Goal: Task Accomplishment & Management: Complete application form

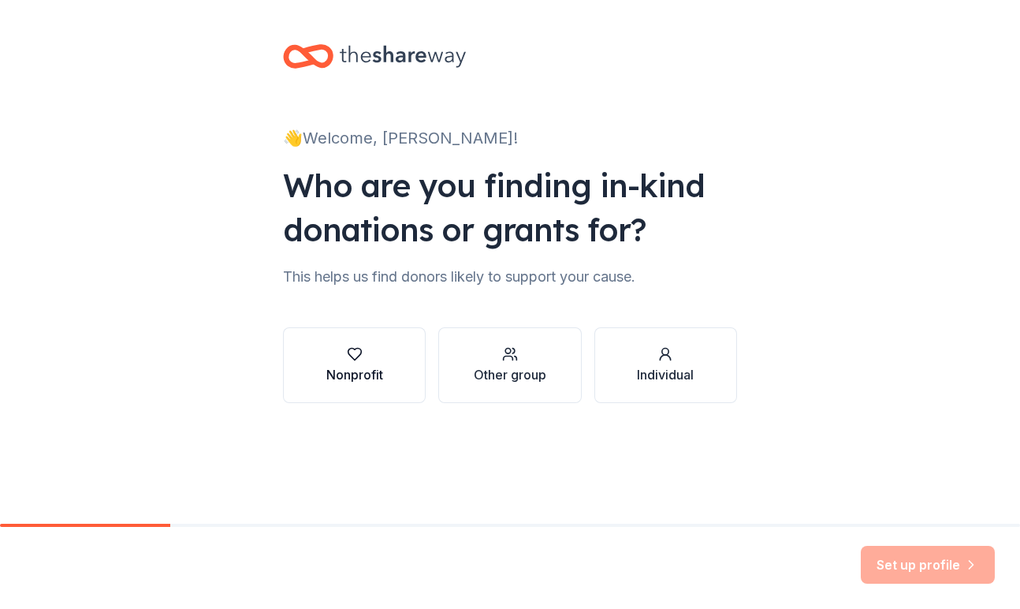
click at [328, 362] on div "Nonprofit" at bounding box center [354, 365] width 57 height 38
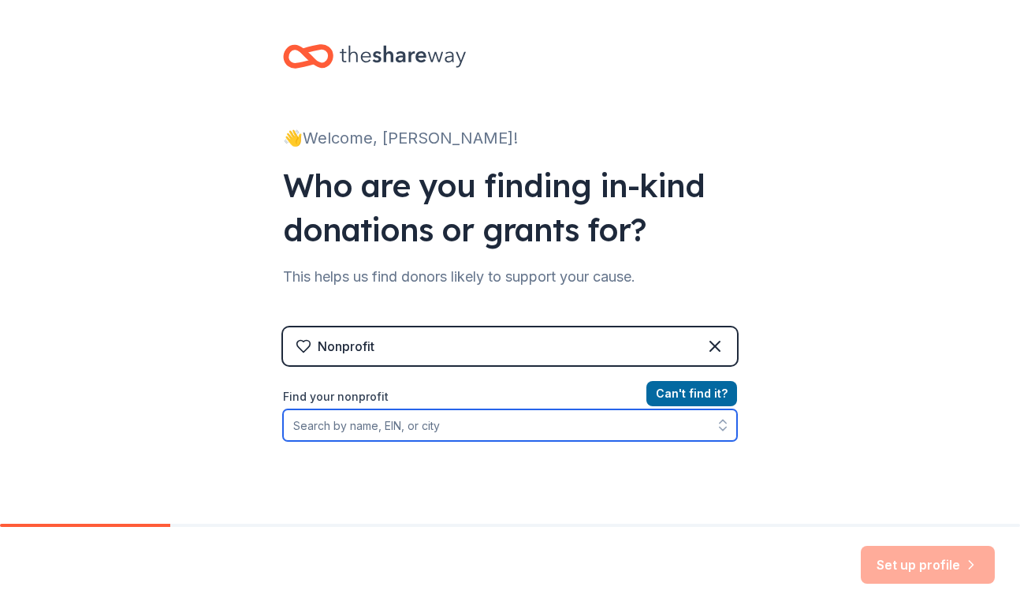
click at [342, 429] on input "Find your nonprofit" at bounding box center [510, 425] width 454 height 32
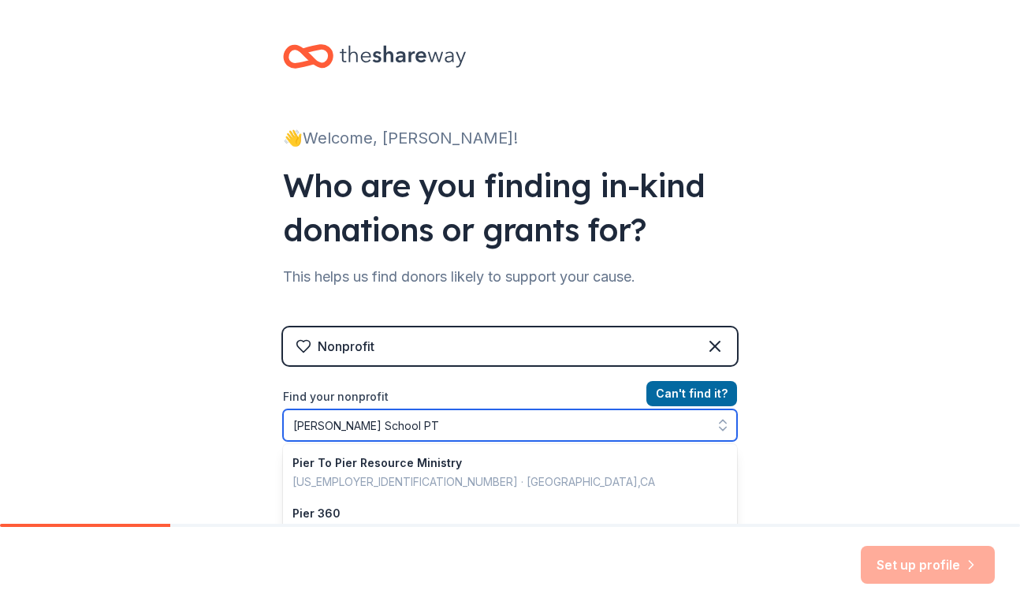
type input "[PERSON_NAME] School PTO"
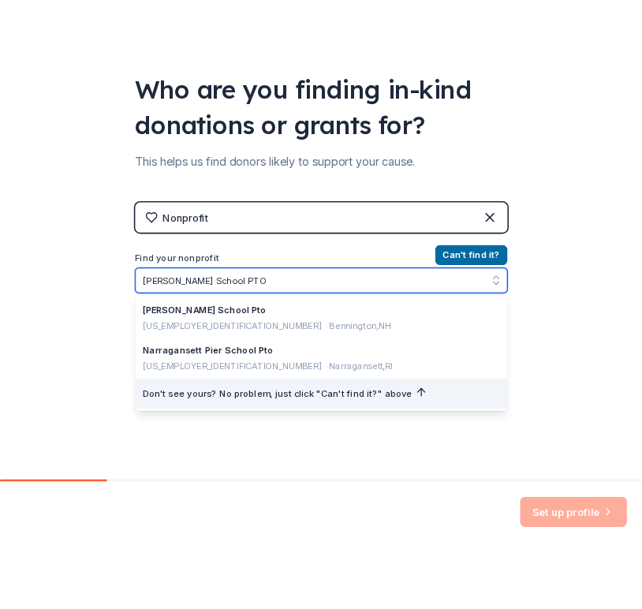
scroll to position [125, 0]
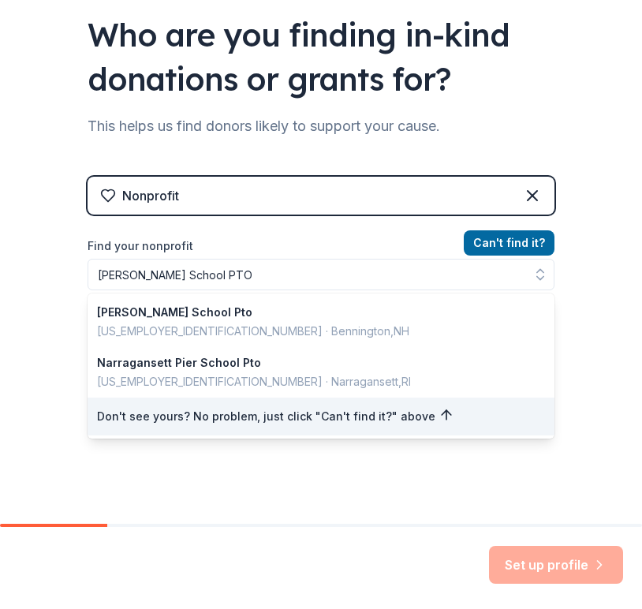
click at [188, 180] on div "Nonprofit Can ' t find it? Find your nonprofit Pierce School PTO Pierce School …" at bounding box center [320, 299] width 467 height 296
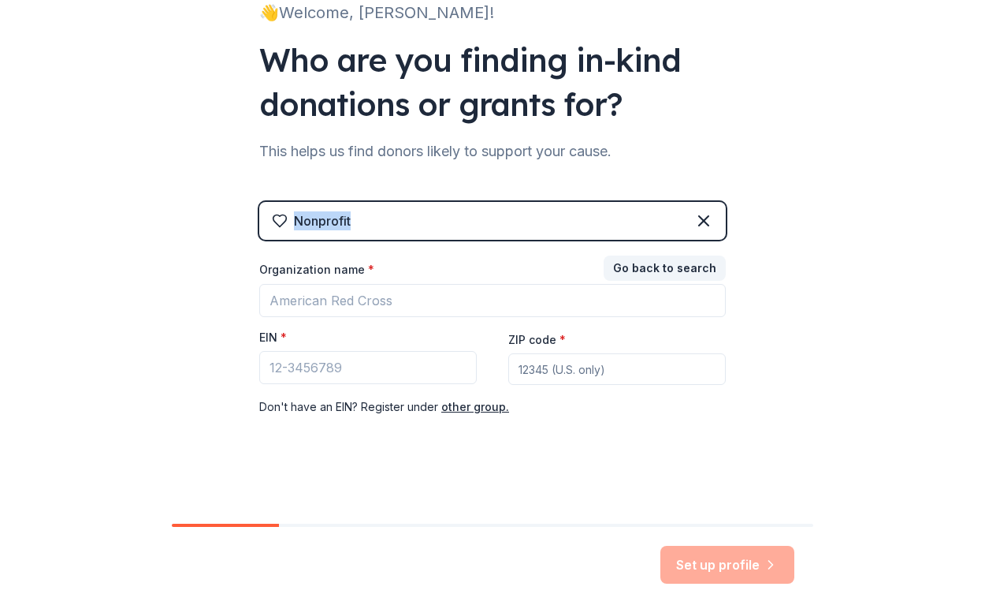
scroll to position [99, 0]
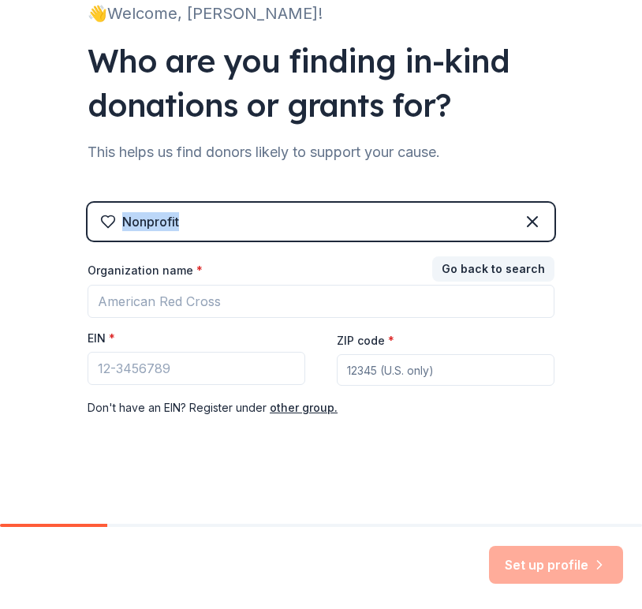
click at [188, 180] on div "Nonprofit Go back to search Organization name * EIN * ZIP code * Don ' t have a…" at bounding box center [320, 312] width 467 height 271
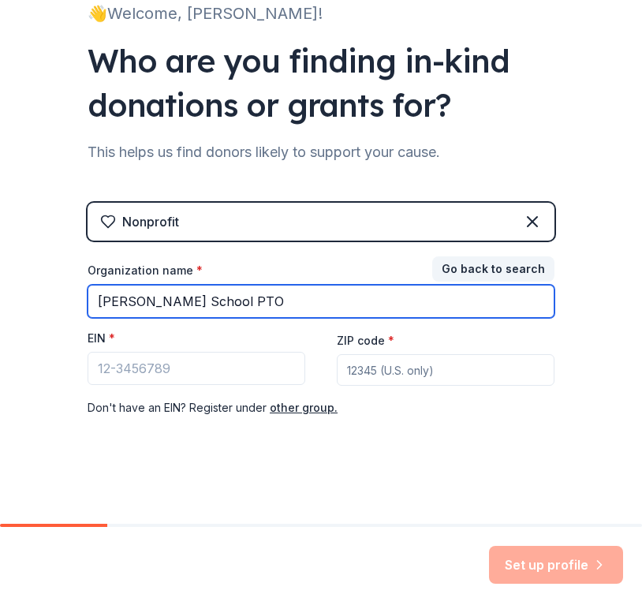
type input "[PERSON_NAME] School PTO"
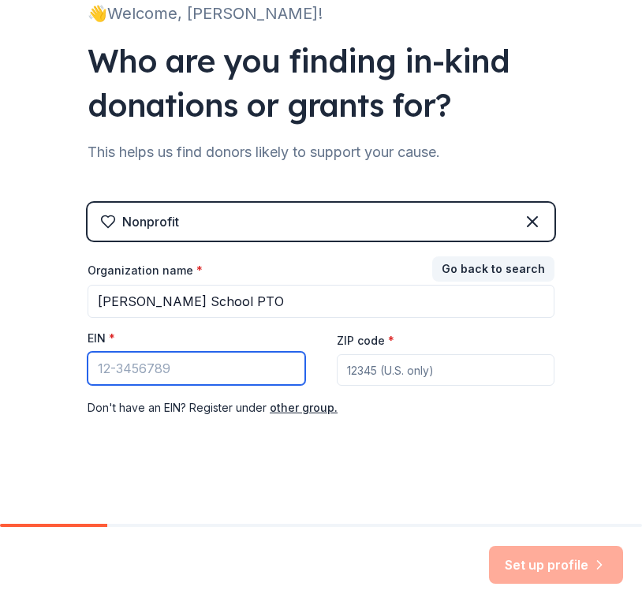
click at [166, 378] on input "EIN *" at bounding box center [196, 368] width 218 height 33
paste input "[US_EMPLOYER_IDENTIFICATION_NUMBER]"
type input "[US_EMPLOYER_IDENTIFICATION_NUMBER]"
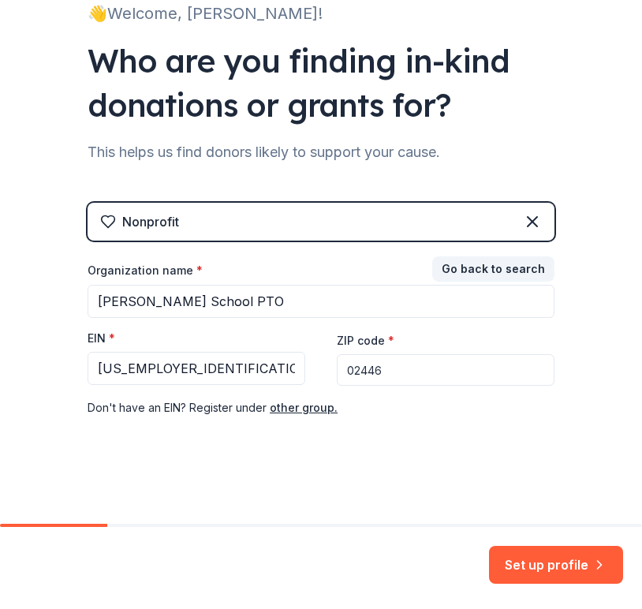
type input "02446"
click at [427, 438] on div "Nonprofit Go back to search Organization name * Pierce School PTO EIN * 35-2197…" at bounding box center [320, 326] width 467 height 246
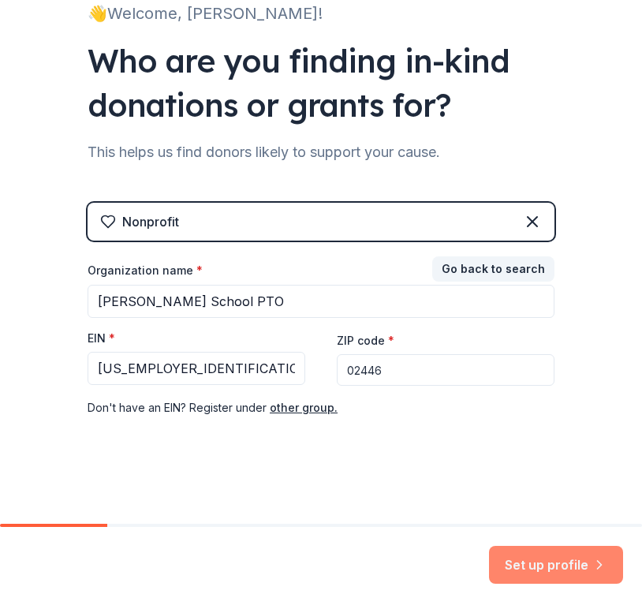
click at [507, 552] on button "Set up profile" at bounding box center [556, 564] width 134 height 38
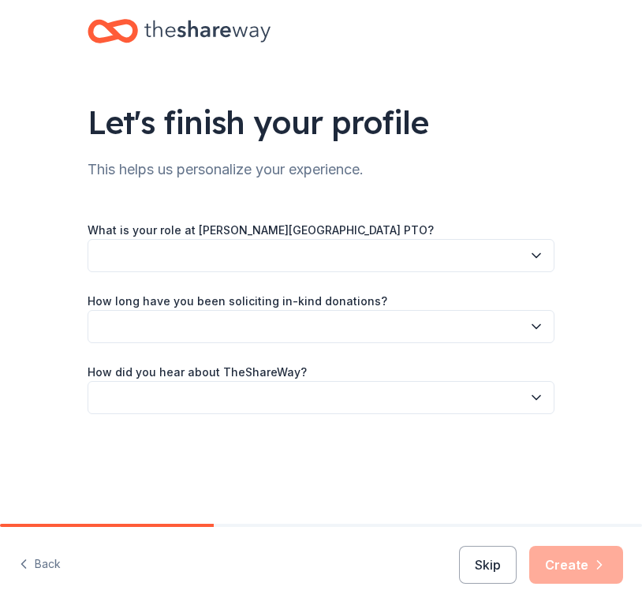
click at [375, 260] on button "button" at bounding box center [320, 255] width 467 height 33
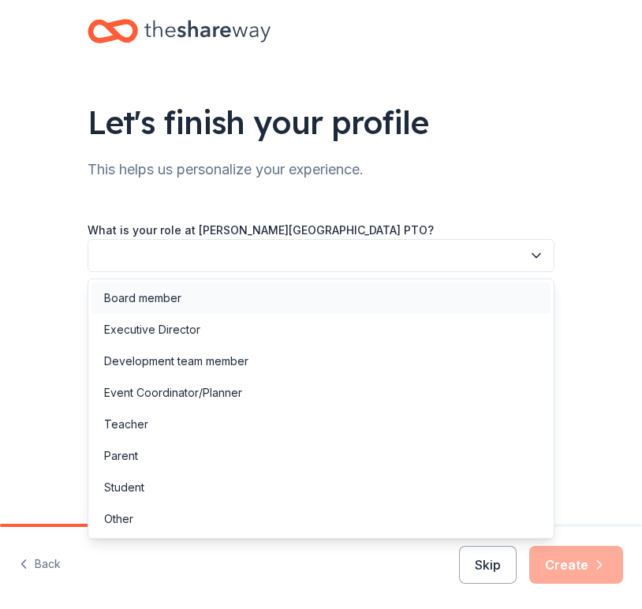
click at [322, 304] on div "Board member" at bounding box center [320, 298] width 459 height 32
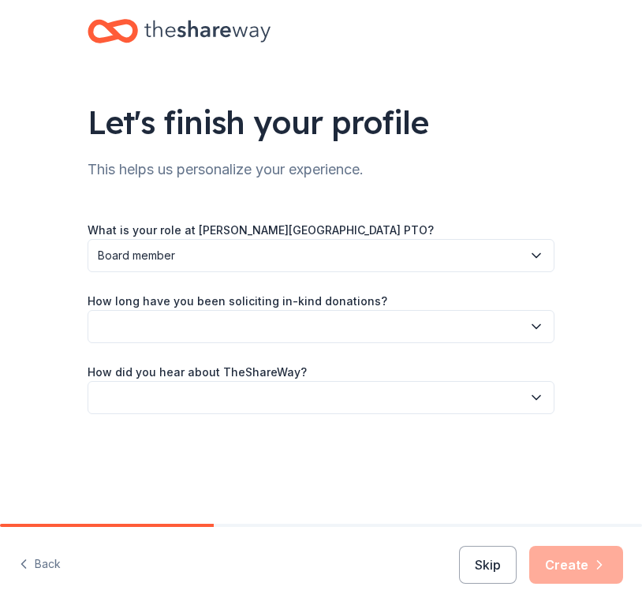
click at [292, 322] on button "button" at bounding box center [320, 326] width 467 height 33
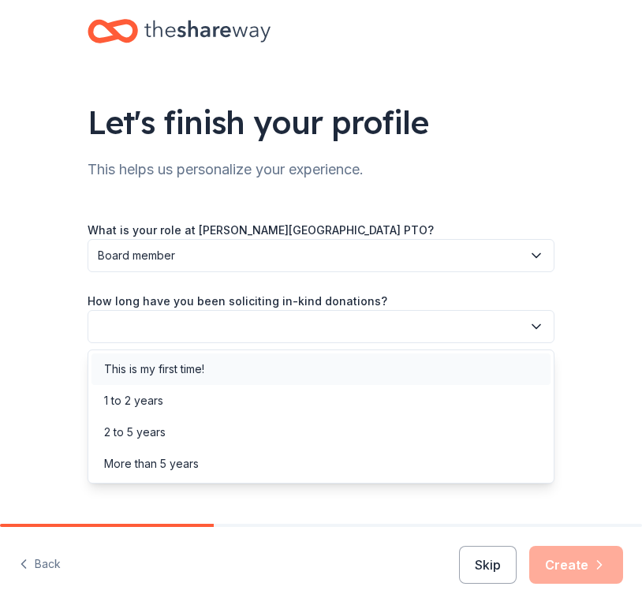
click at [272, 368] on div "This is my first time!" at bounding box center [320, 369] width 459 height 32
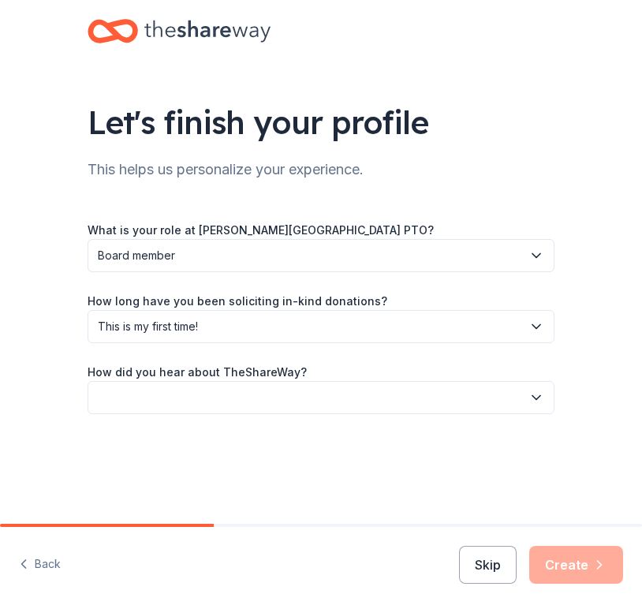
click at [213, 388] on button "button" at bounding box center [320, 397] width 467 height 33
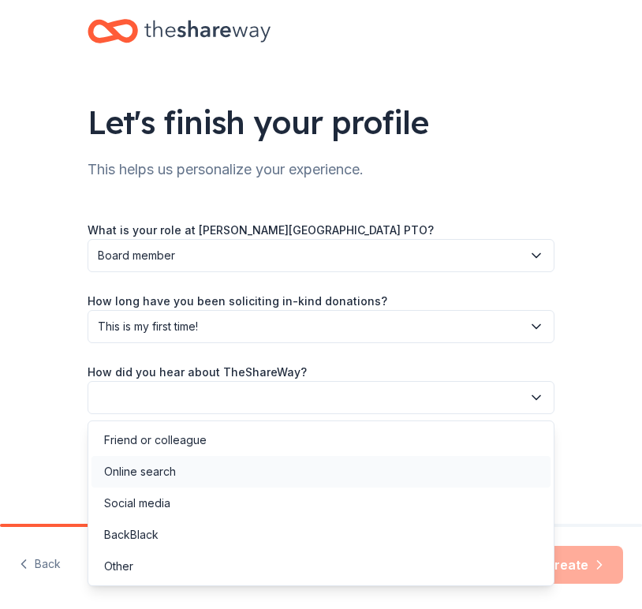
click at [192, 475] on div "Online search" at bounding box center [320, 472] width 459 height 32
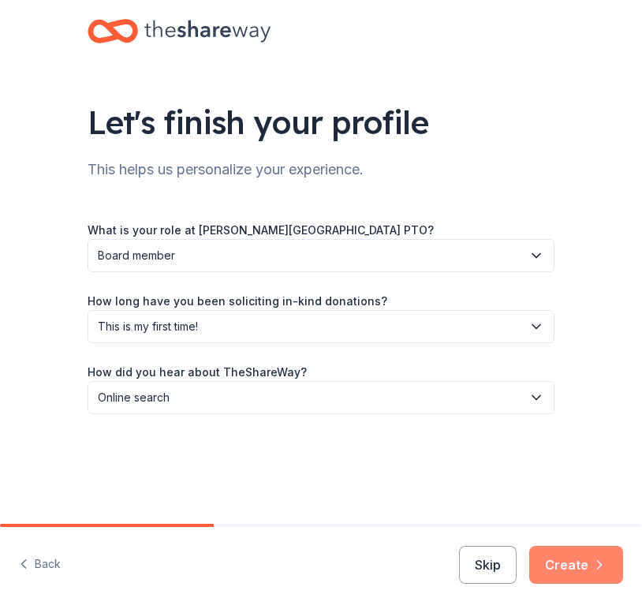
click at [549, 557] on button "Create" at bounding box center [576, 564] width 94 height 38
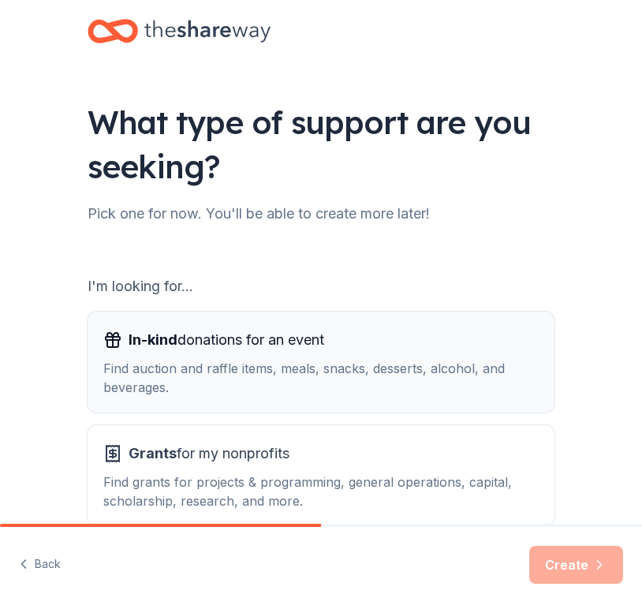
click at [359, 354] on div "In-kind donations for an event Find auction and raffle items, meals, snacks, de…" at bounding box center [320, 361] width 435 height 69
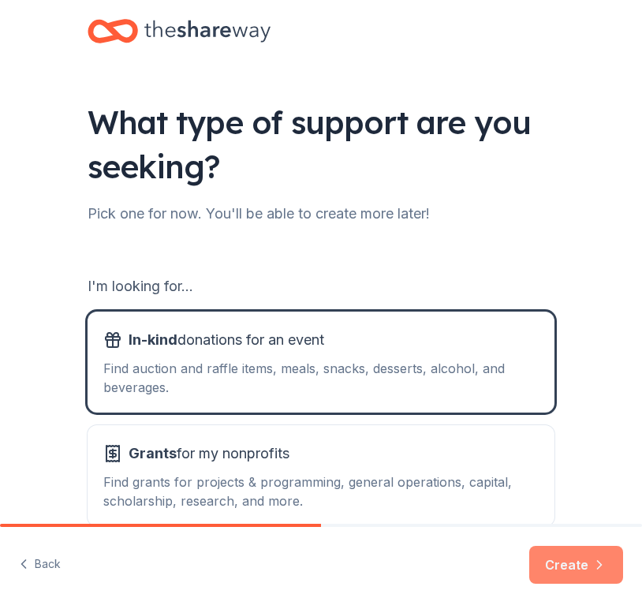
click at [576, 557] on button "Create" at bounding box center [576, 564] width 94 height 38
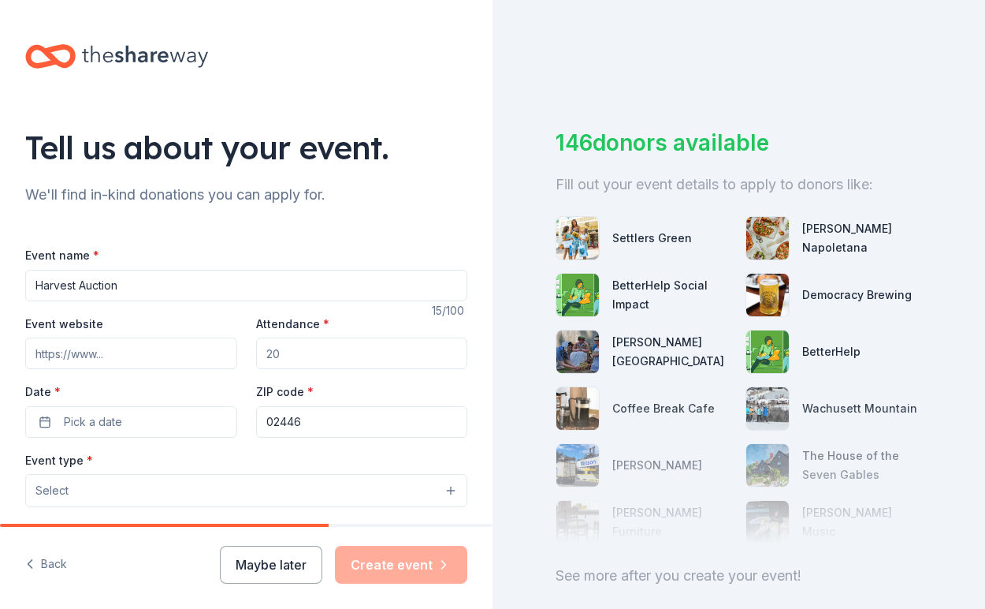
type input "Harvest Auction"
click at [54, 382] on div "Date * Pick a date" at bounding box center [131, 410] width 212 height 56
click at [60, 363] on input "Event website" at bounding box center [131, 353] width 212 height 32
type input "www.pierceschoolpto.org"
click at [338, 348] on input "Attendance *" at bounding box center [362, 353] width 212 height 32
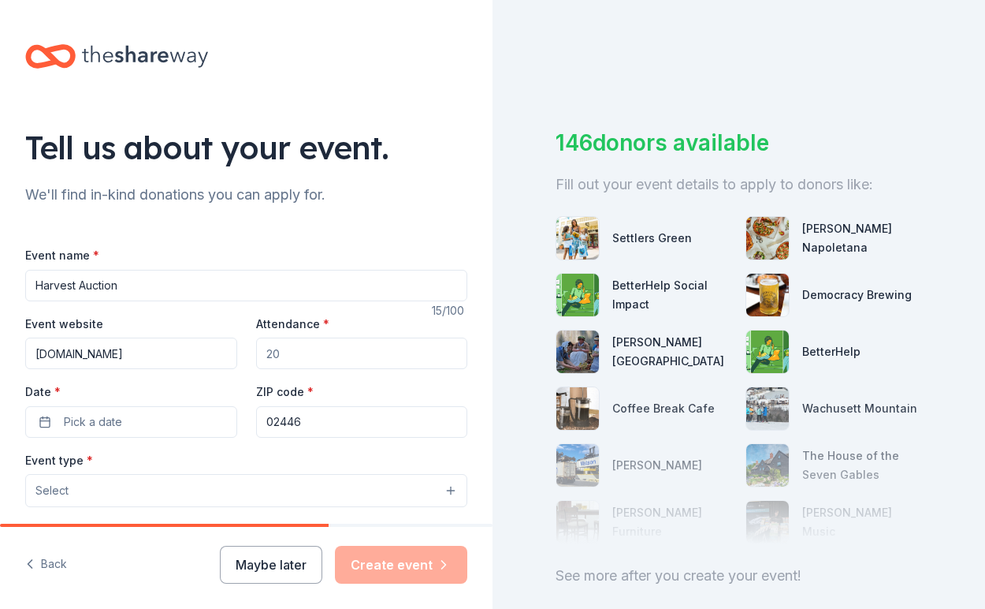
click at [338, 348] on input "Attendance *" at bounding box center [362, 353] width 212 height 32
type input "1"
type input "200"
click at [166, 409] on button "Pick a date" at bounding box center [131, 422] width 212 height 32
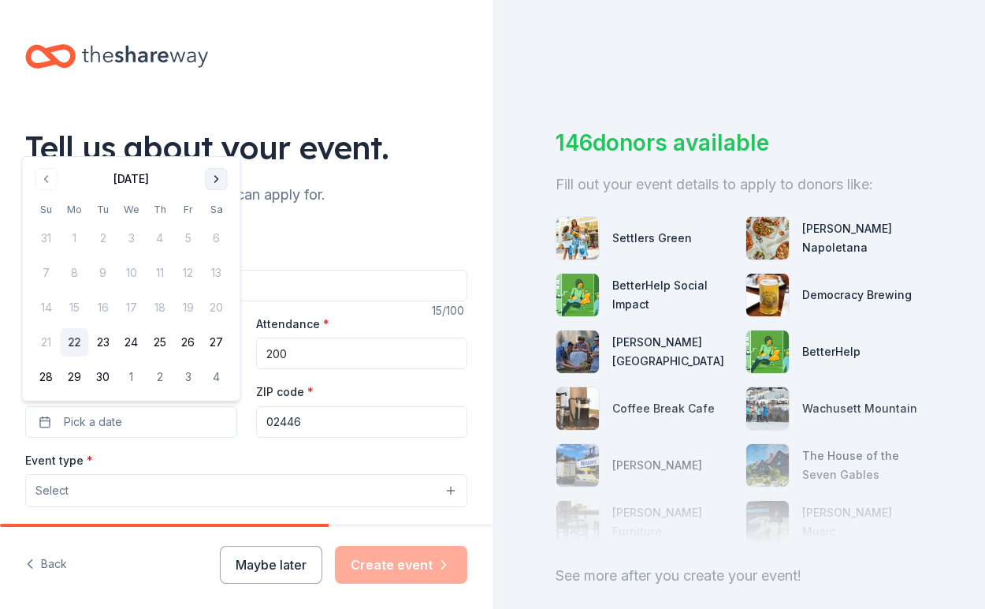
click at [218, 177] on button "Go to next month" at bounding box center [217, 179] width 22 height 22
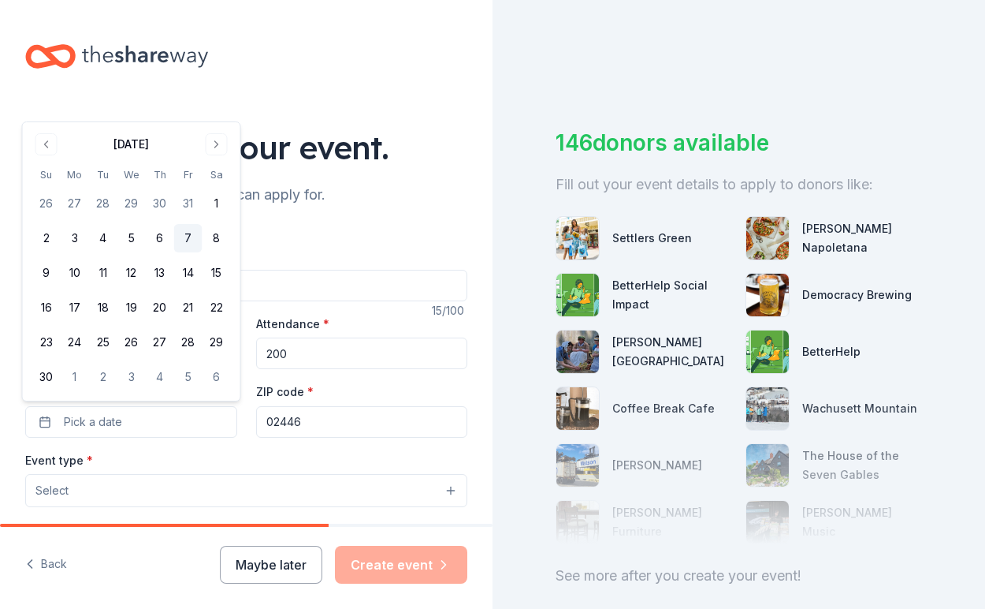
click at [184, 240] on button "7" at bounding box center [188, 238] width 28 height 28
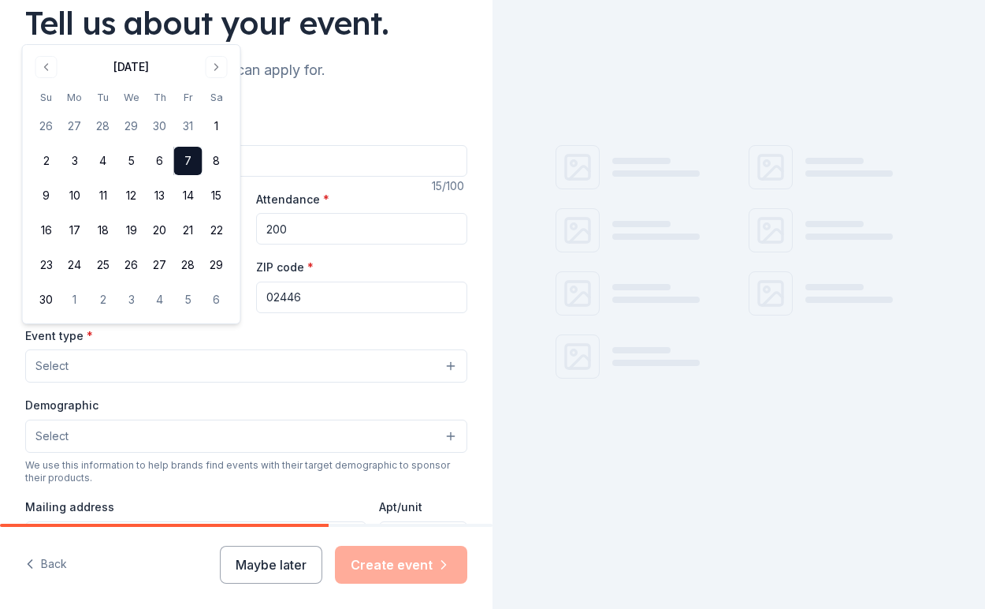
scroll to position [127, 0]
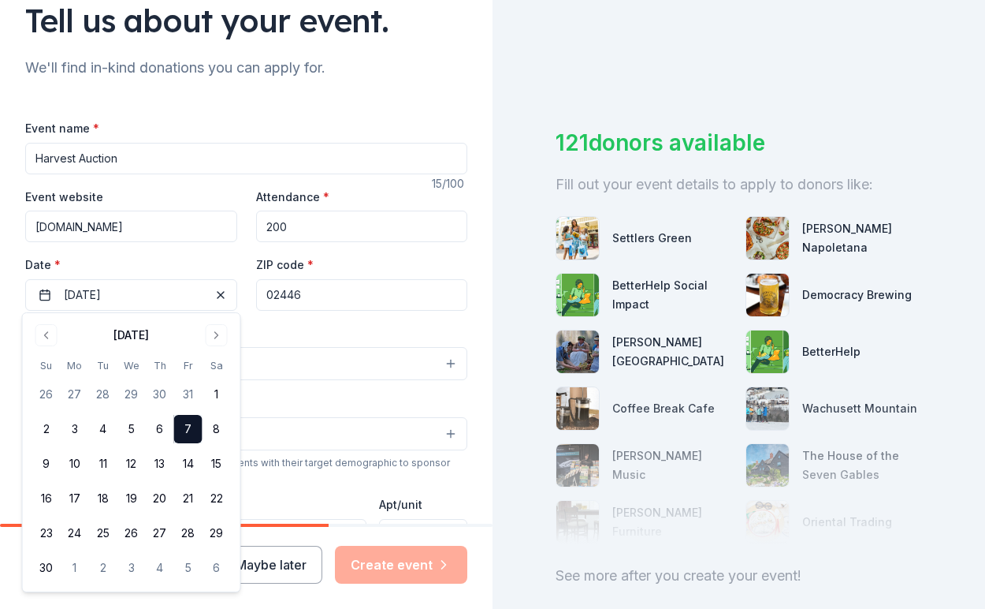
click at [318, 318] on div "Event name * Harvest Auction 15 /100 Event website www.pierceschoolpto.org Atte…" at bounding box center [246, 482] width 442 height 728
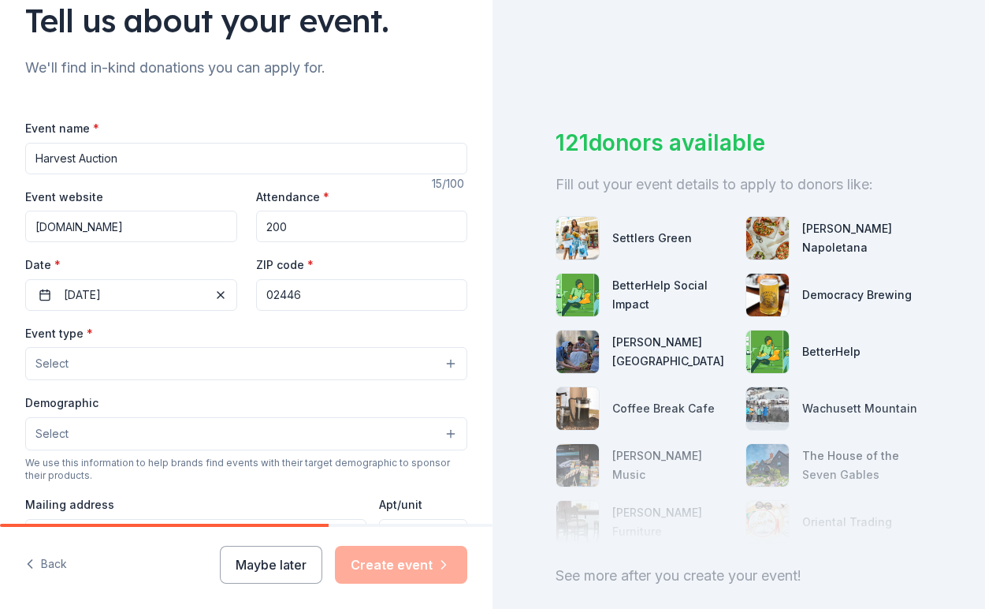
click at [139, 367] on button "Select" at bounding box center [246, 363] width 442 height 33
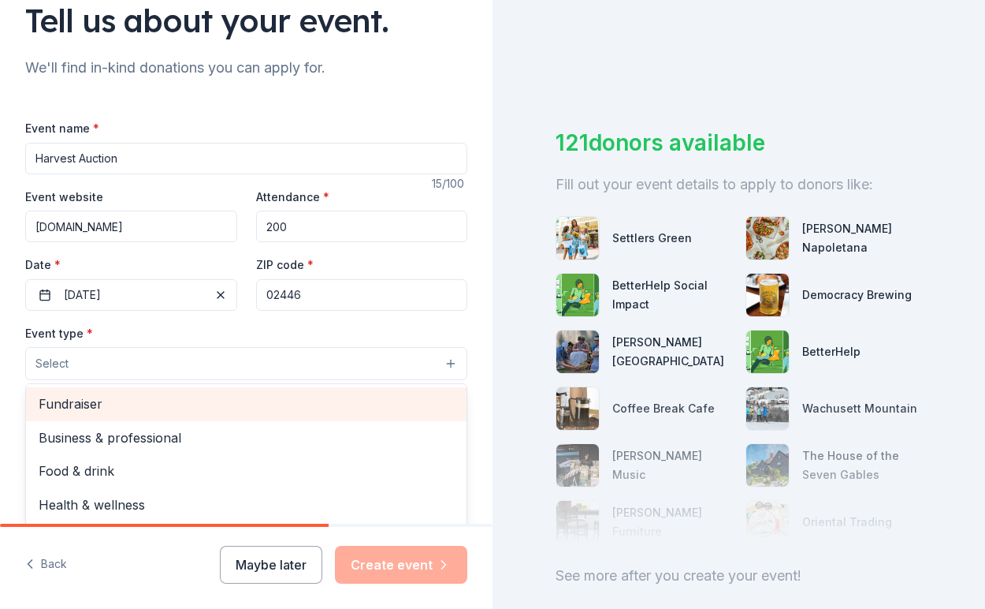
click at [125, 408] on span "Fundraiser" at bounding box center [246, 403] width 415 height 20
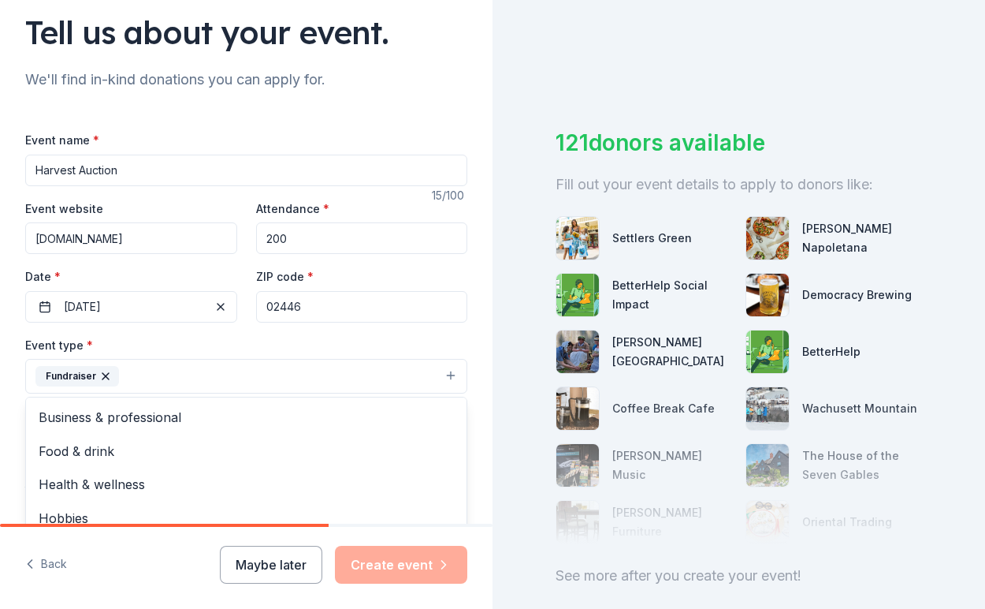
click at [199, 322] on div "Event name * Harvest Auction 15 /100 Event website www.pierceschoolpto.org Atte…" at bounding box center [246, 495] width 442 height 730
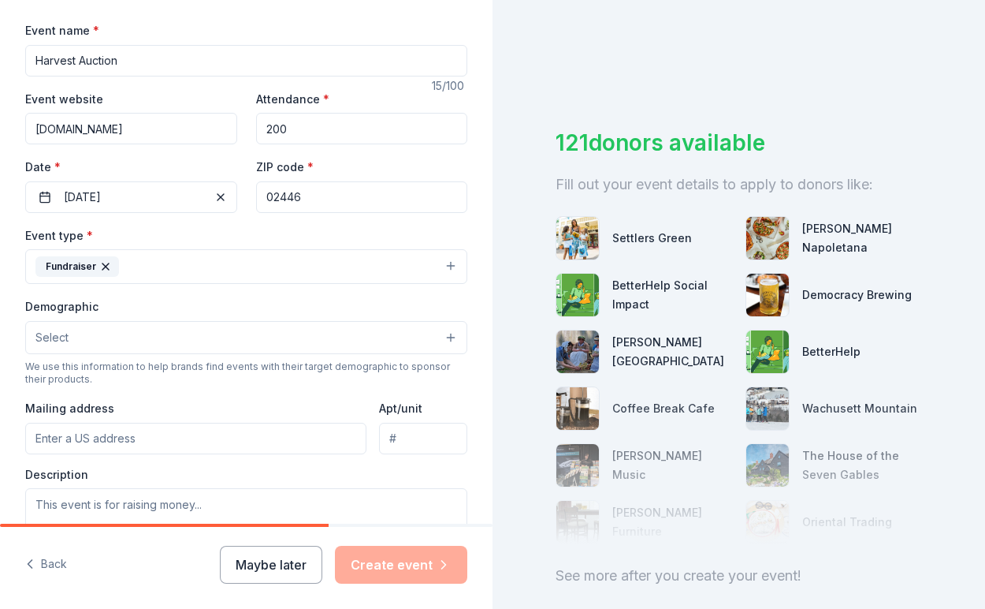
scroll to position [237, 0]
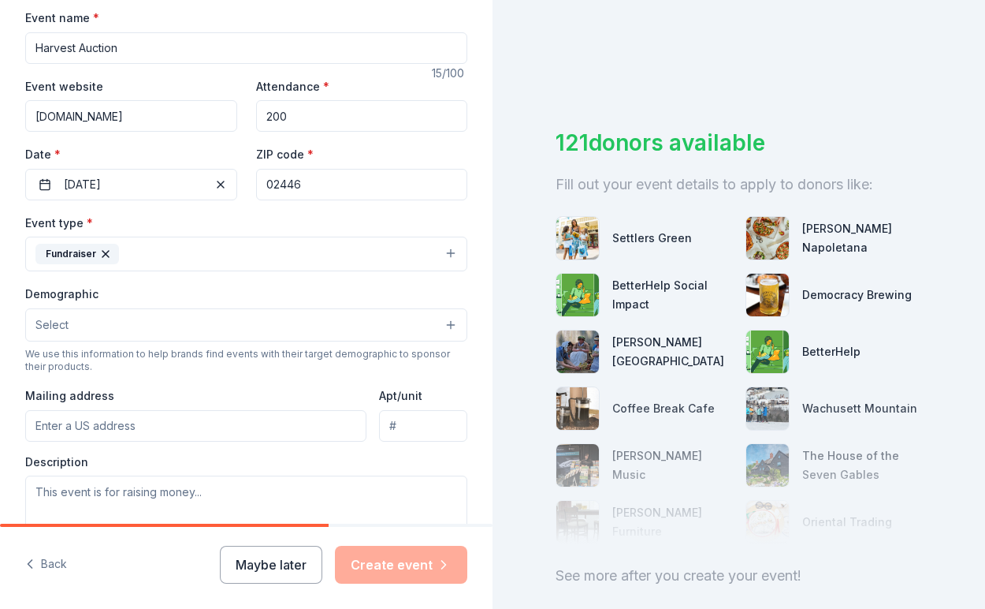
click at [192, 323] on button "Select" at bounding box center [246, 324] width 442 height 33
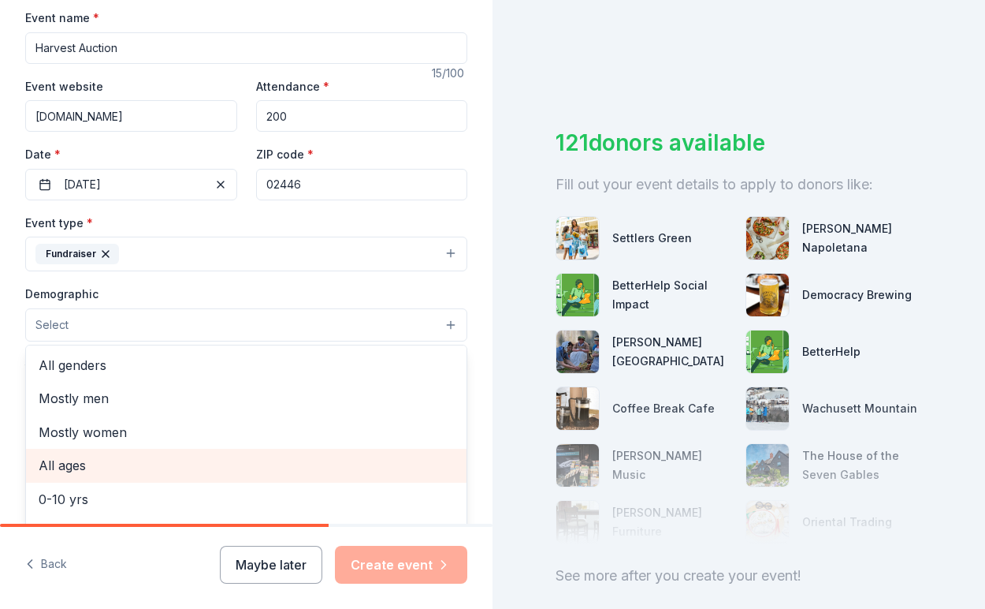
click at [148, 464] on span "All ages" at bounding box center [246, 465] width 415 height 20
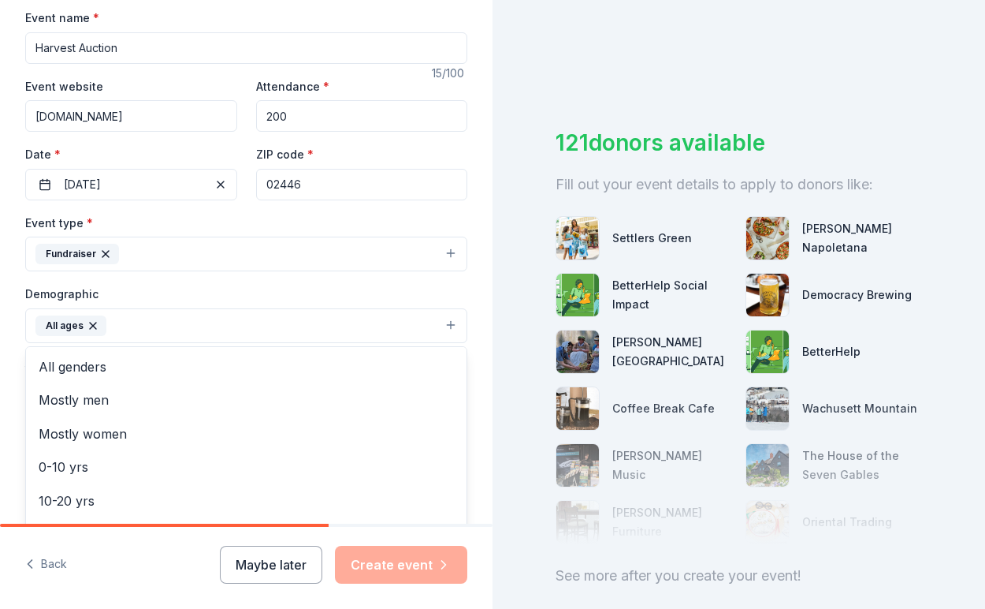
click at [91, 323] on icon "button" at bounding box center [93, 325] width 13 height 13
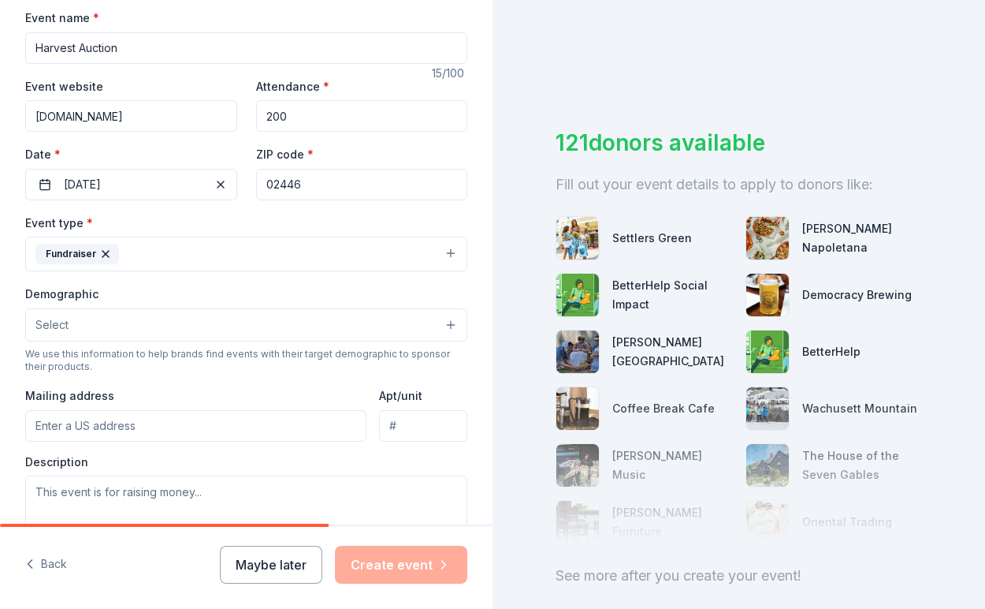
click at [93, 315] on button "Select" at bounding box center [246, 324] width 442 height 33
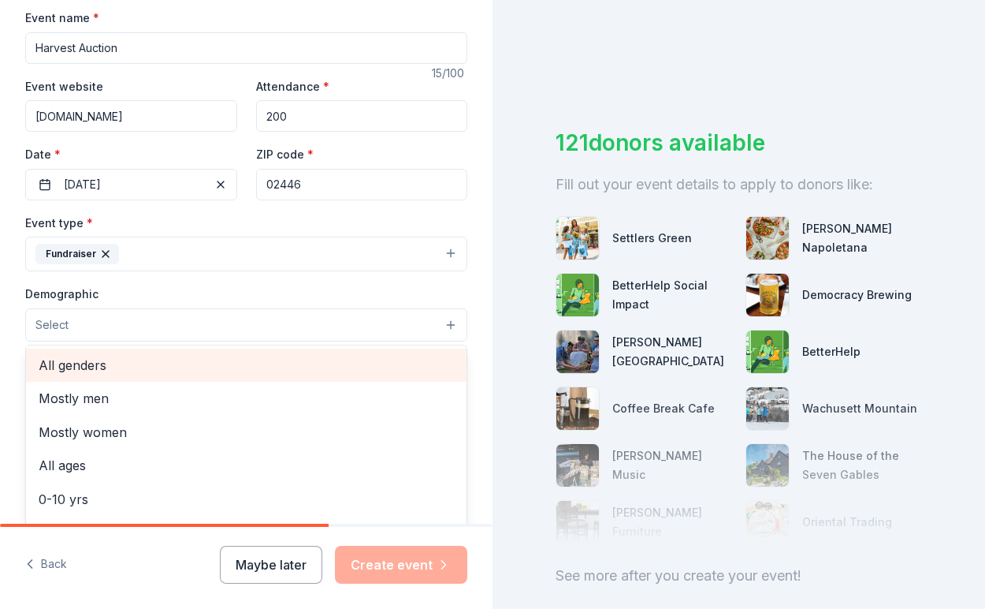
click at [90, 373] on div "All genders" at bounding box center [246, 364] width 441 height 33
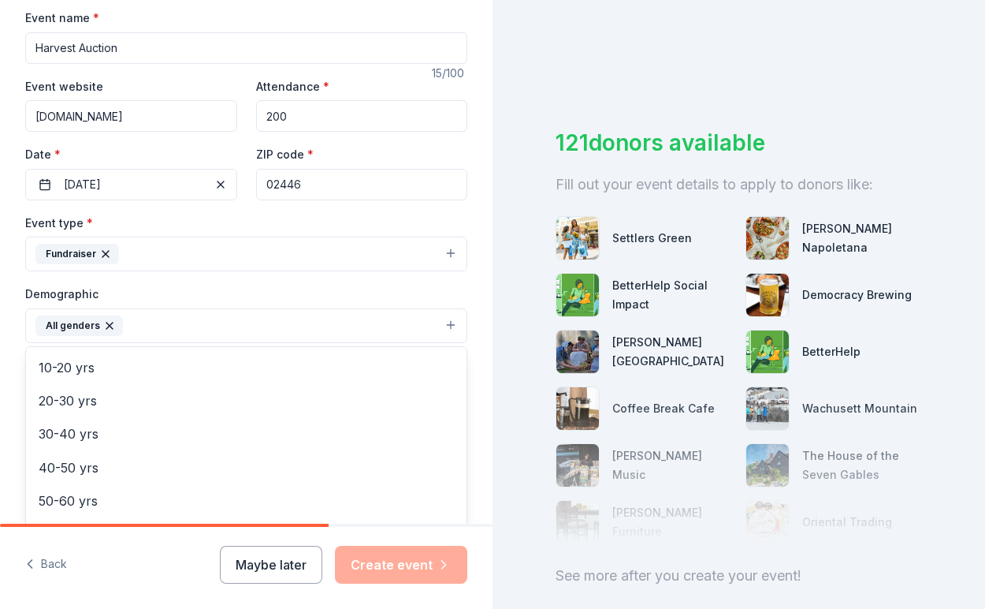
scroll to position [147, 0]
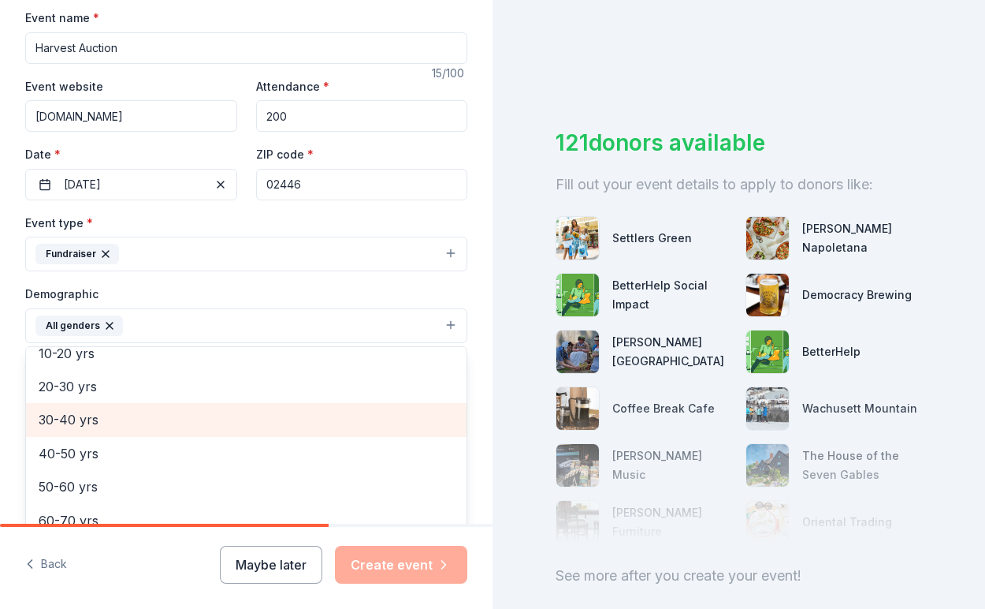
click at [94, 415] on span "30-40 yrs" at bounding box center [246, 419] width 415 height 20
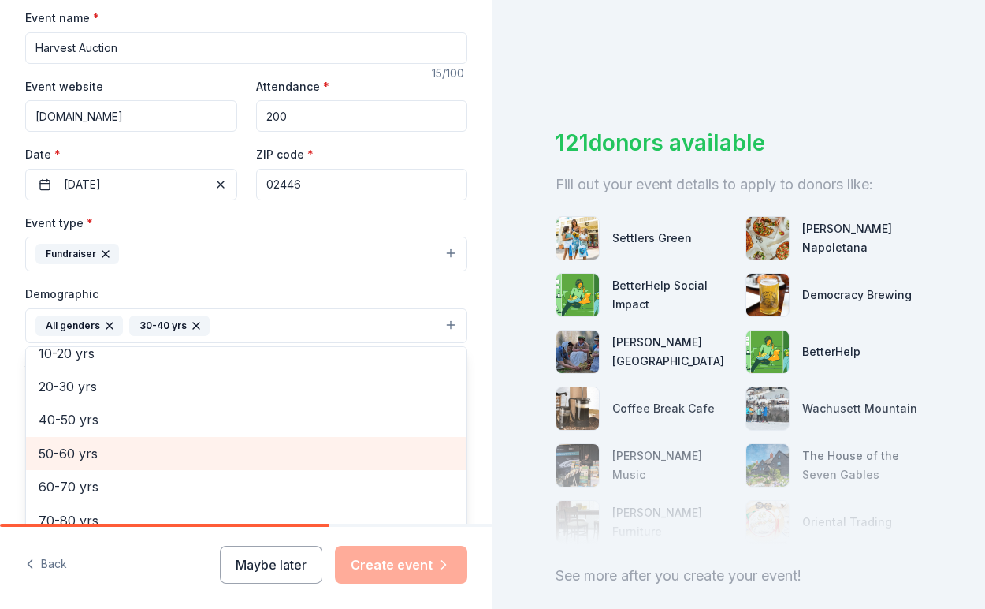
click at [82, 458] on span "50-60 yrs" at bounding box center [246, 453] width 415 height 20
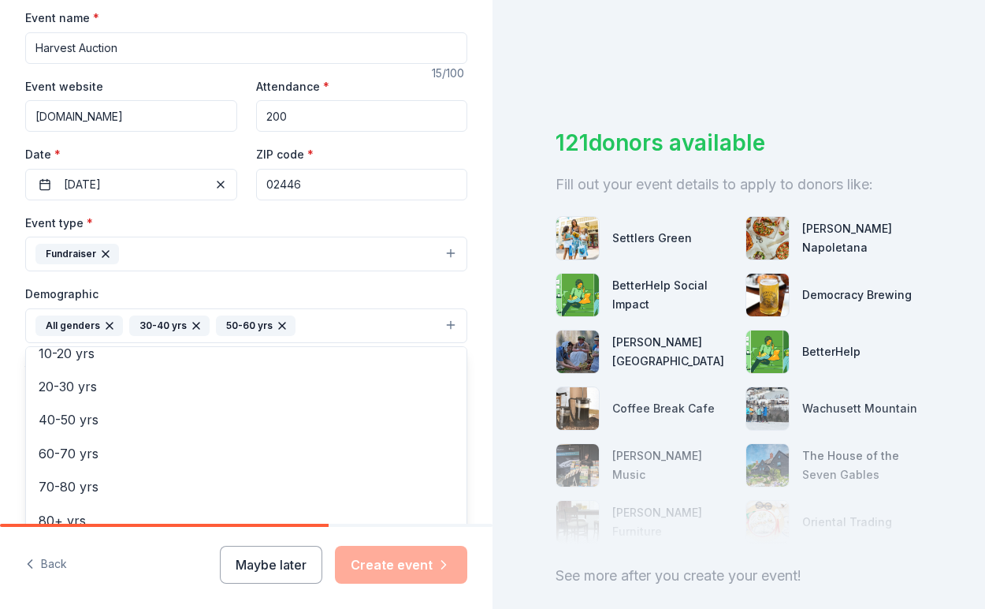
click at [356, 284] on div "Demographic All genders 30-40 yrs 50-60 yrs Mostly men Mostly women All ages 0-…" at bounding box center [246, 313] width 442 height 59
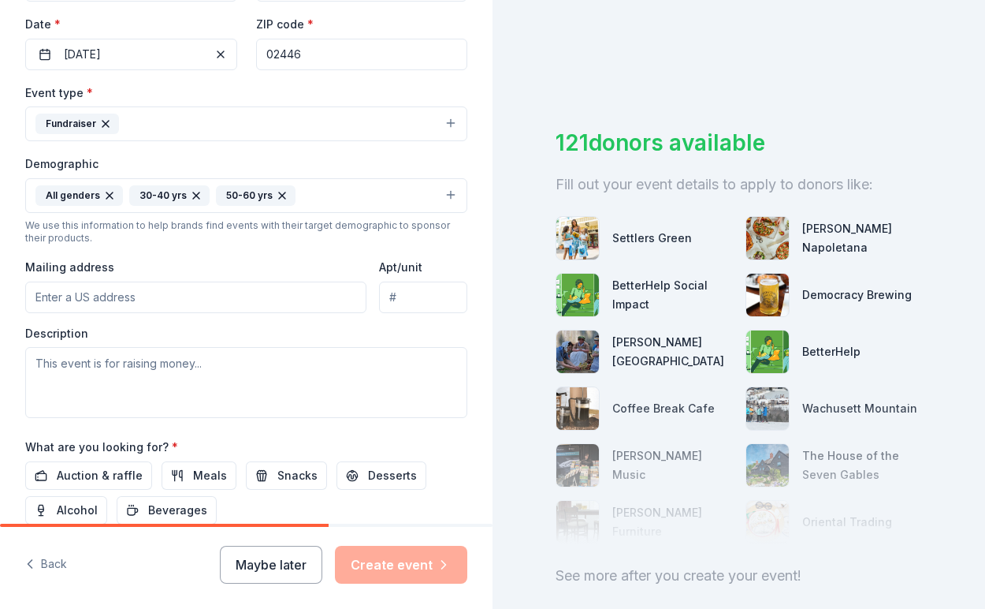
scroll to position [369, 0]
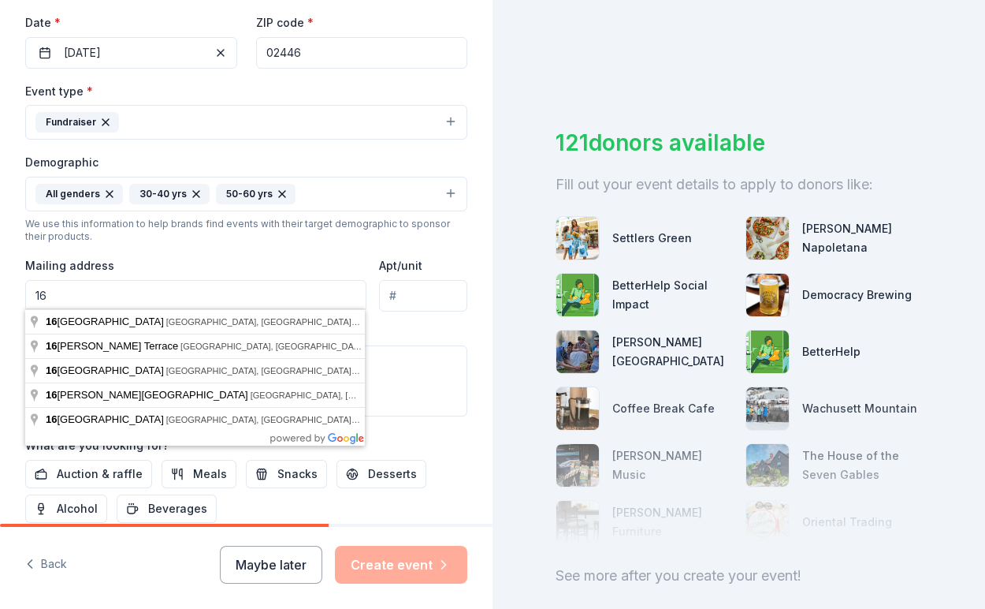
type input "1"
type input "194 Boylston St"
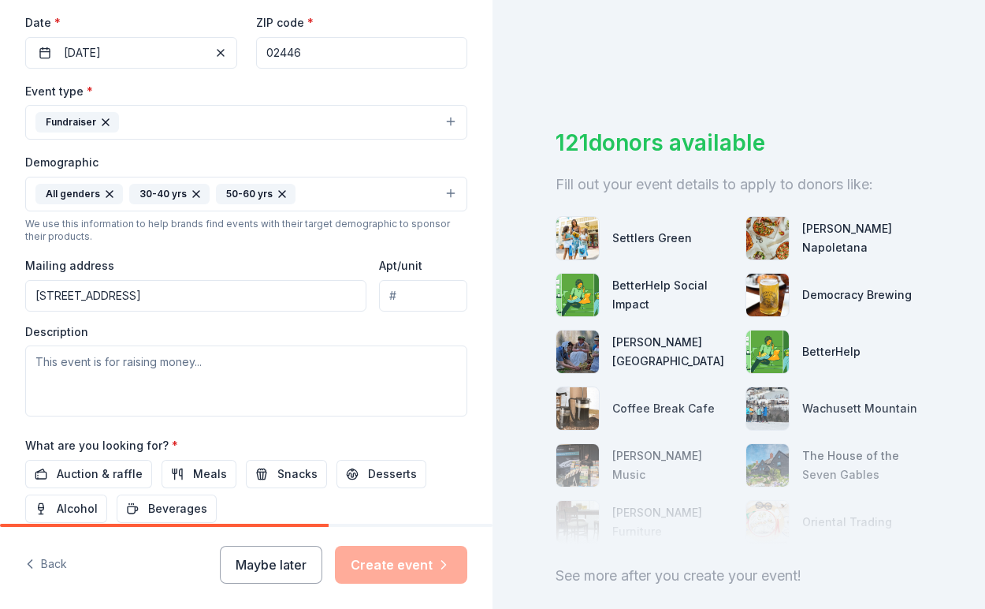
click at [423, 313] on div "Event type * Fundraiser Demographic All genders 30-40 yrs 50-60 yrs We use this…" at bounding box center [246, 248] width 442 height 335
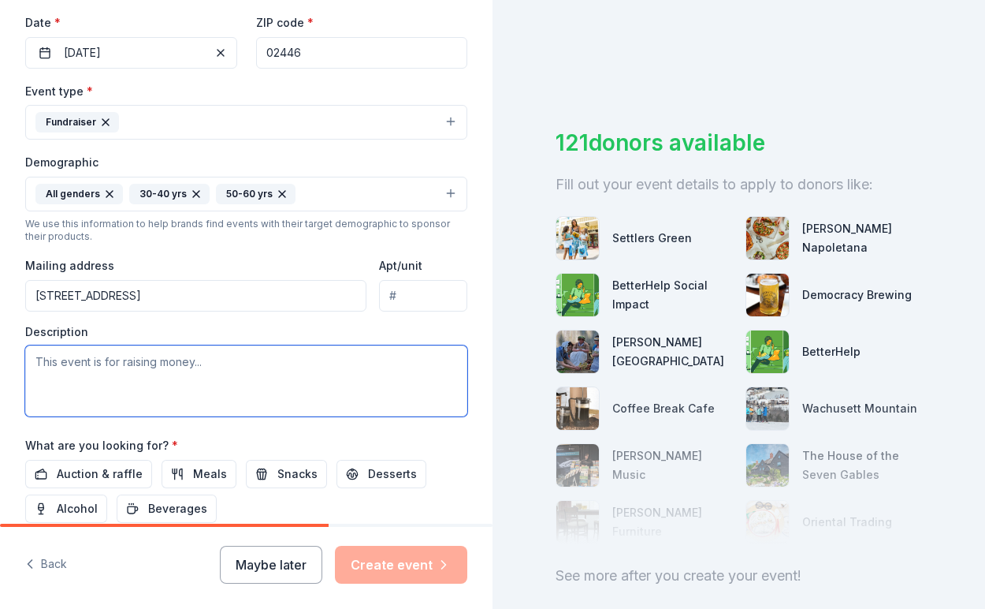
click at [115, 359] on textarea at bounding box center [246, 380] width 442 height 71
paste textarea "352 197 562"
drag, startPoint x: 135, startPoint y: 368, endPoint x: 33, endPoint y: 363, distance: 101.8
click at [35, 367] on textarea "352 197 562" at bounding box center [246, 380] width 442 height 71
type textarea "3"
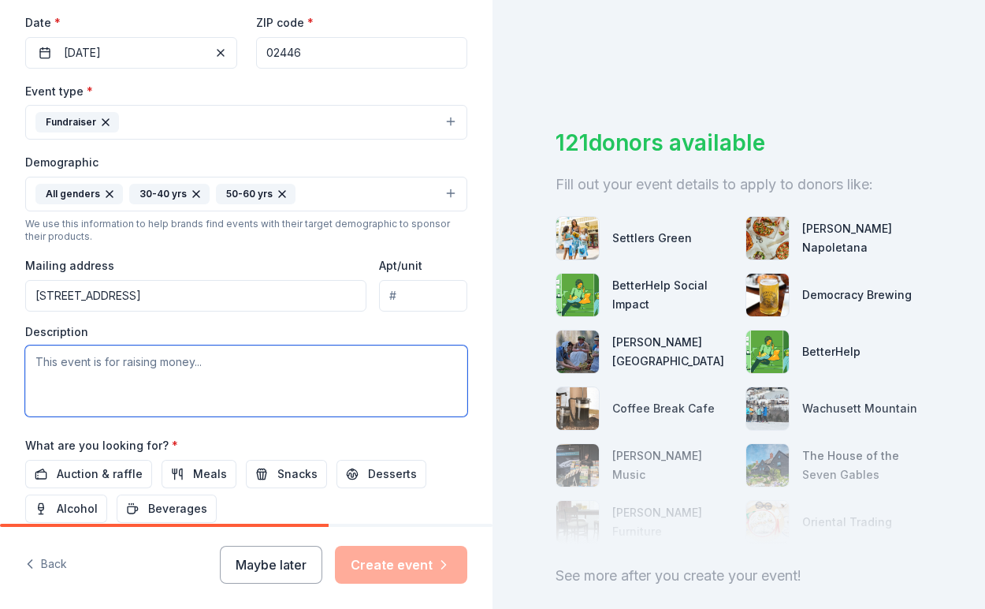
click at [95, 358] on textarea at bounding box center [246, 380] width 442 height 71
paste textarea "We are writing on behalf of the Pierce School PTO (Parent Teacher Organization)…"
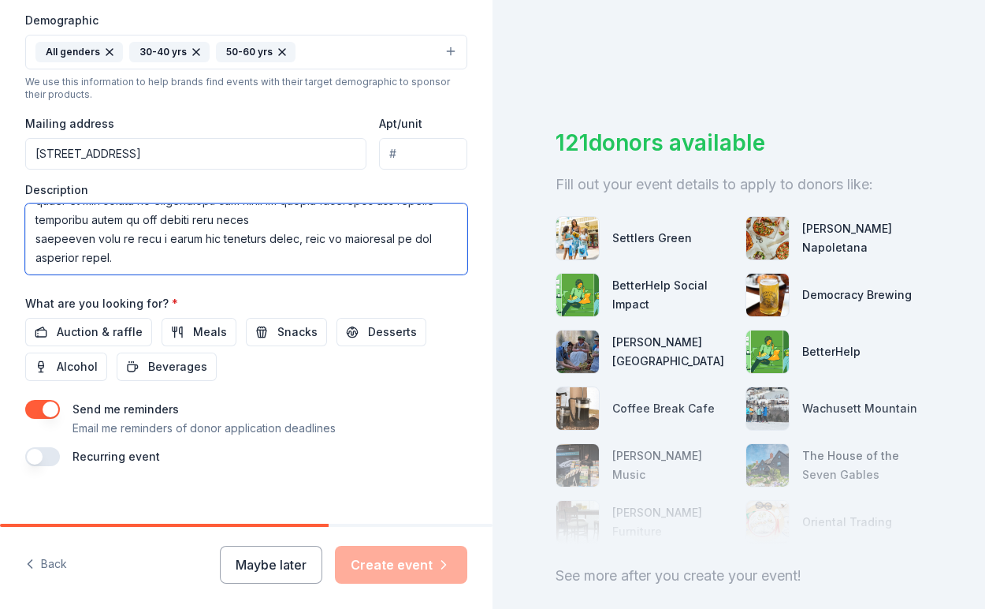
scroll to position [516, 0]
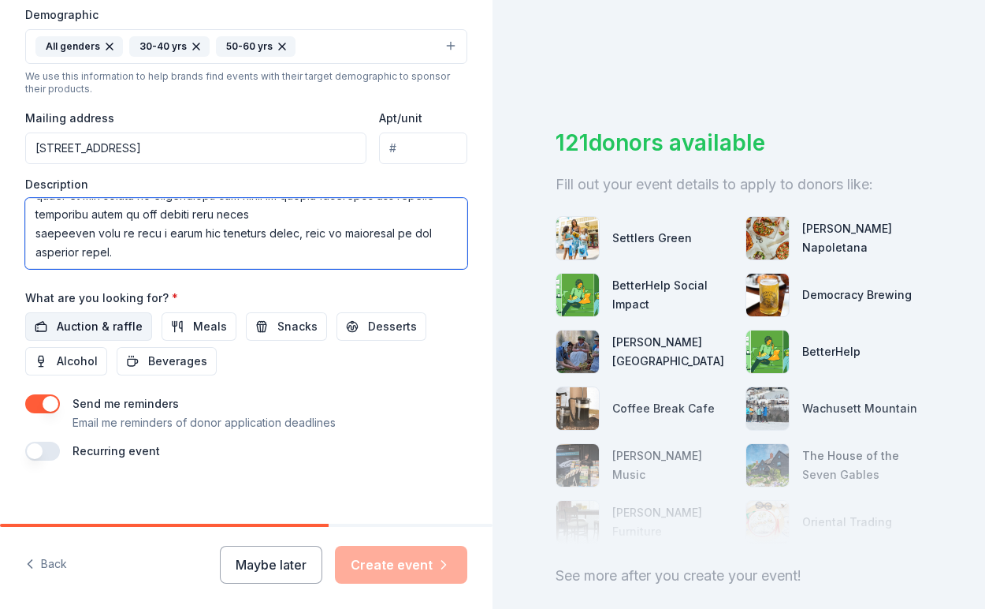
type textarea "We are writing on behalf of the Pierce School PTO (Parent Teacher Organization)…"
click at [128, 322] on span "Auction & raffle" at bounding box center [100, 326] width 86 height 19
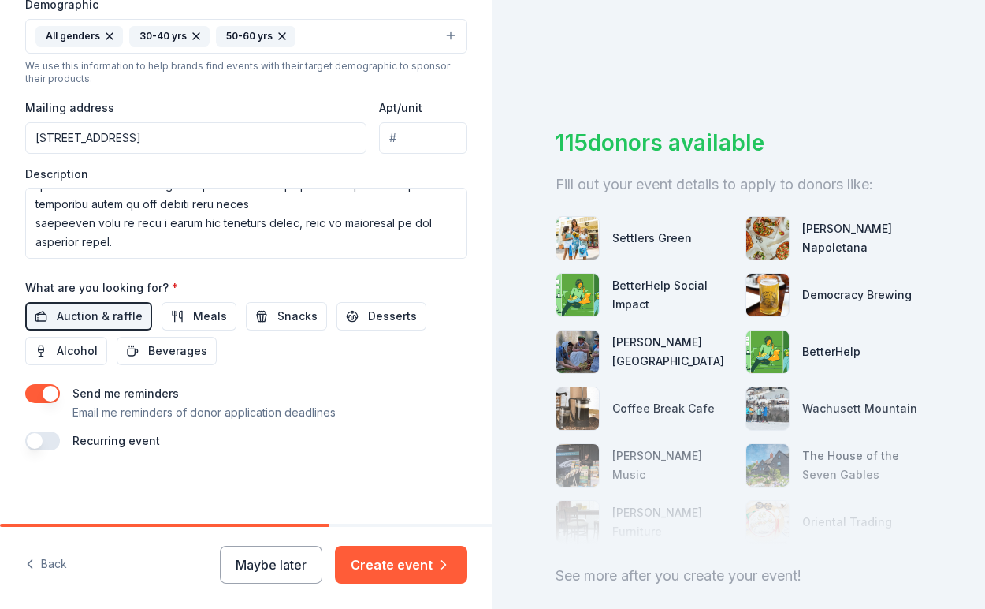
scroll to position [525, 0]
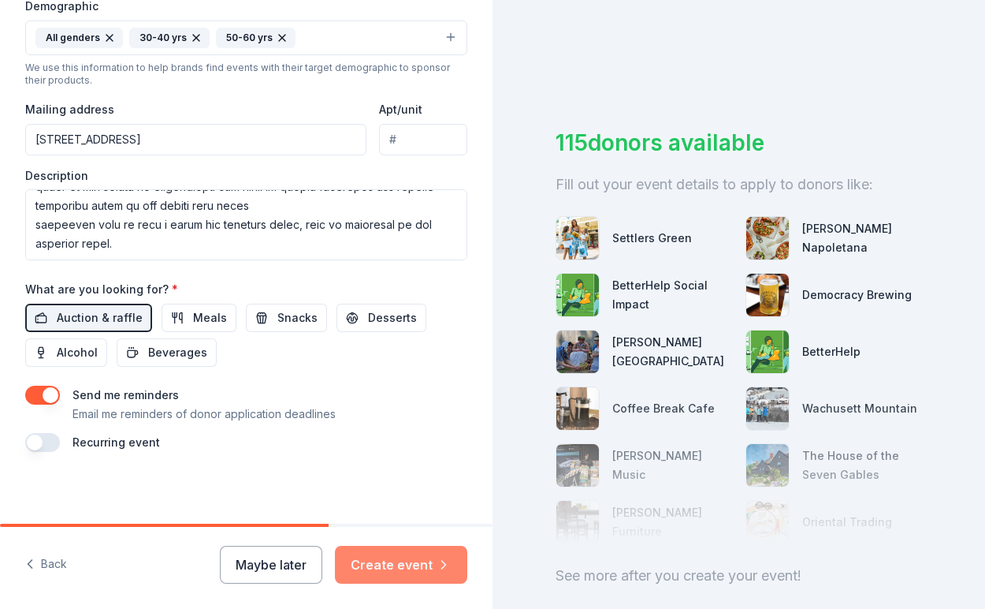
click at [394, 564] on button "Create event" at bounding box center [401, 564] width 132 height 38
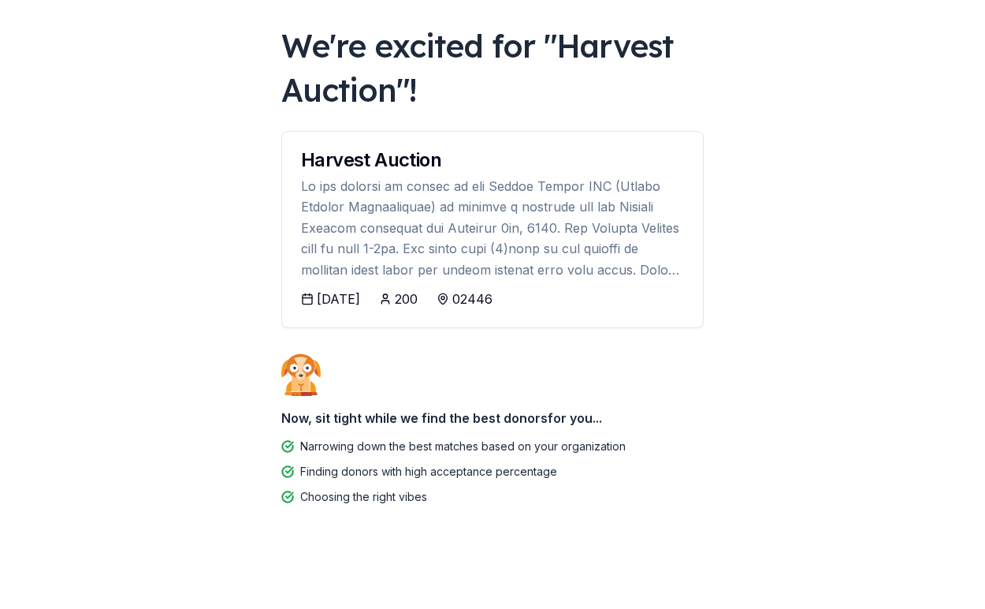
scroll to position [73, 0]
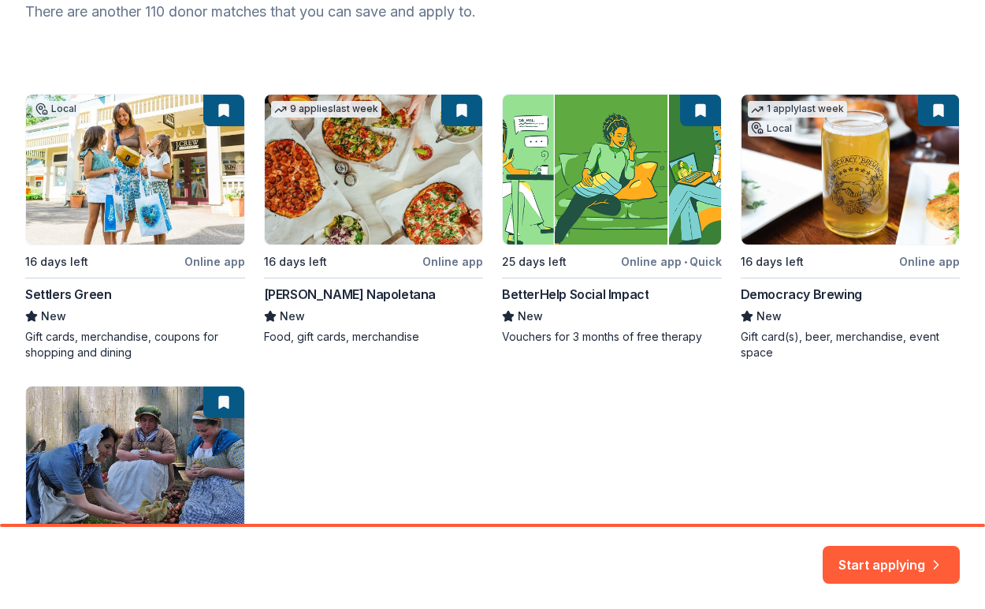
scroll to position [237, 0]
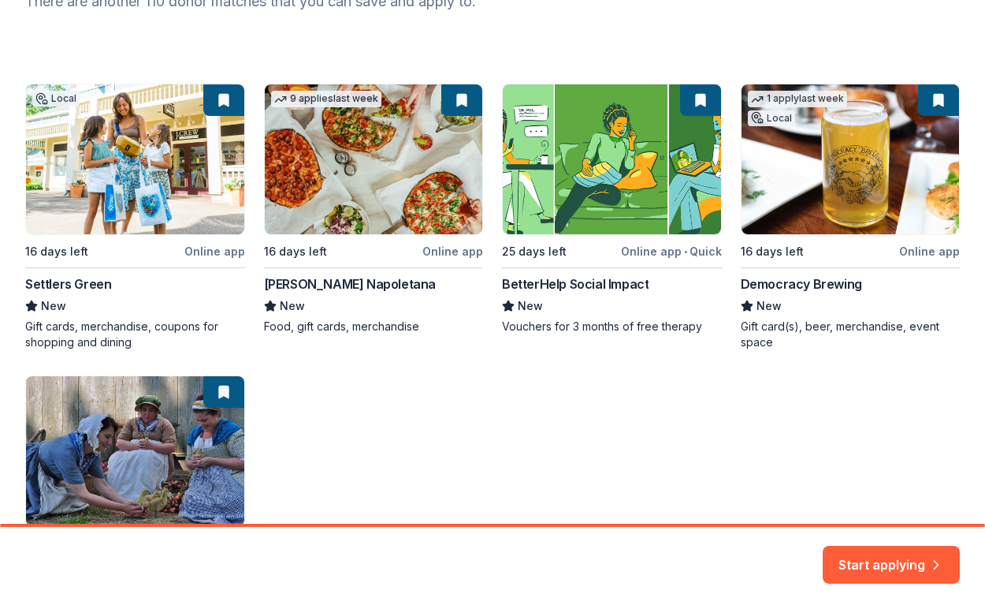
click at [343, 171] on div "Local 16 days left Online app Settlers Green New Gift cards, merchandise, coupo…" at bounding box center [492, 363] width 935 height 558
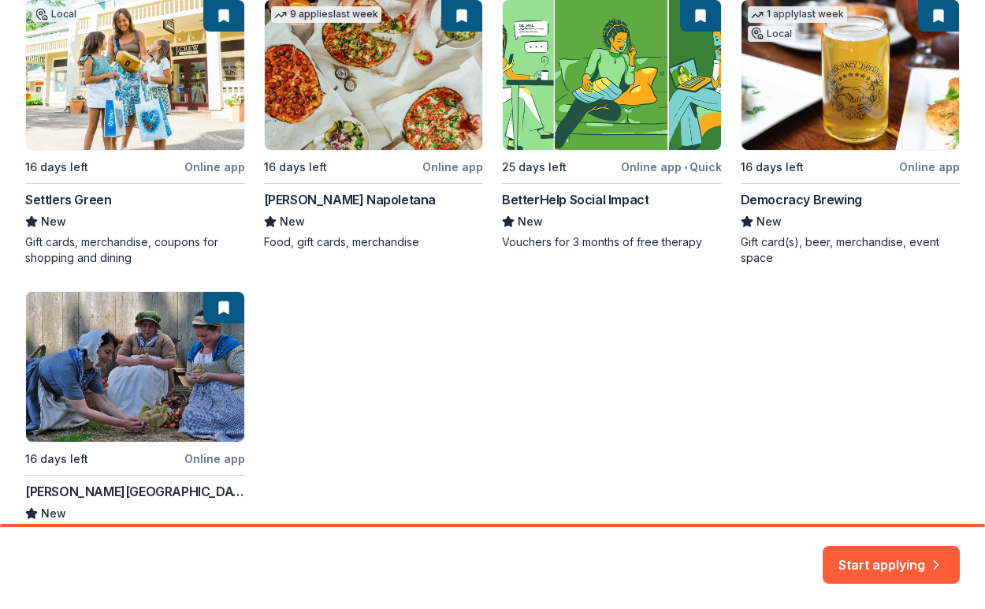
scroll to position [322, 0]
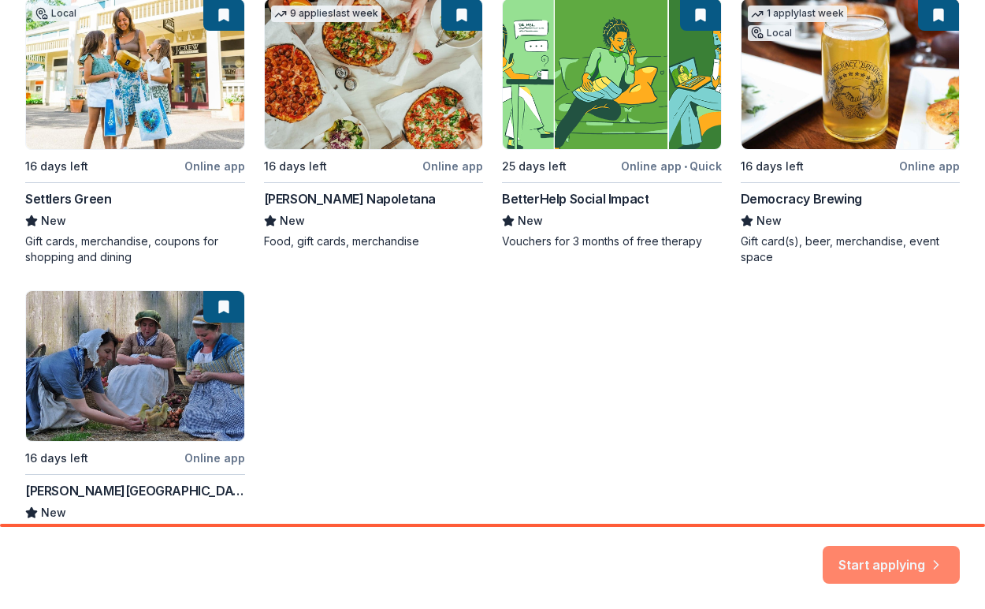
click at [847, 559] on button "Start applying" at bounding box center [891, 559] width 137 height 38
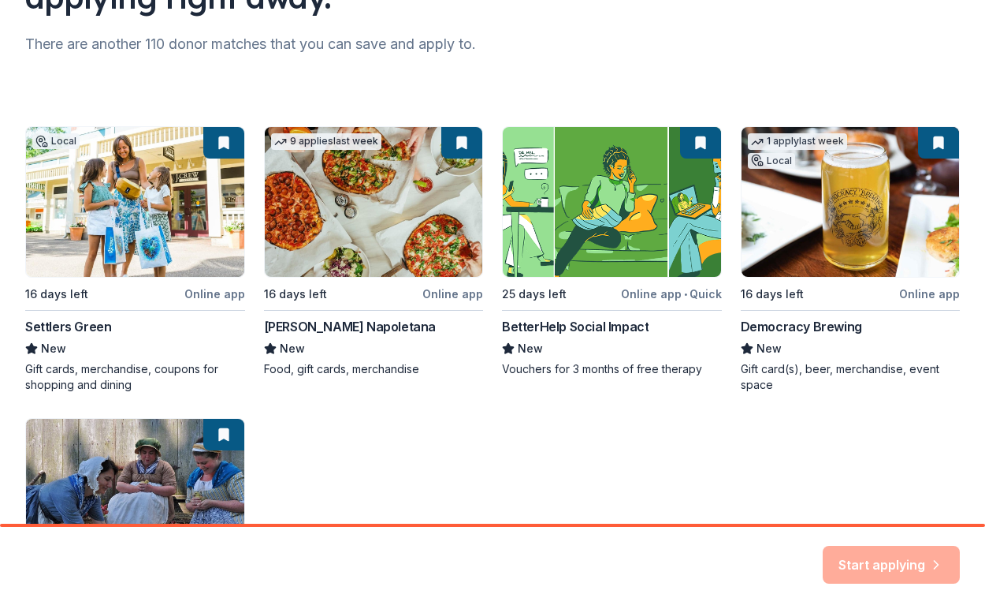
scroll to position [196, 0]
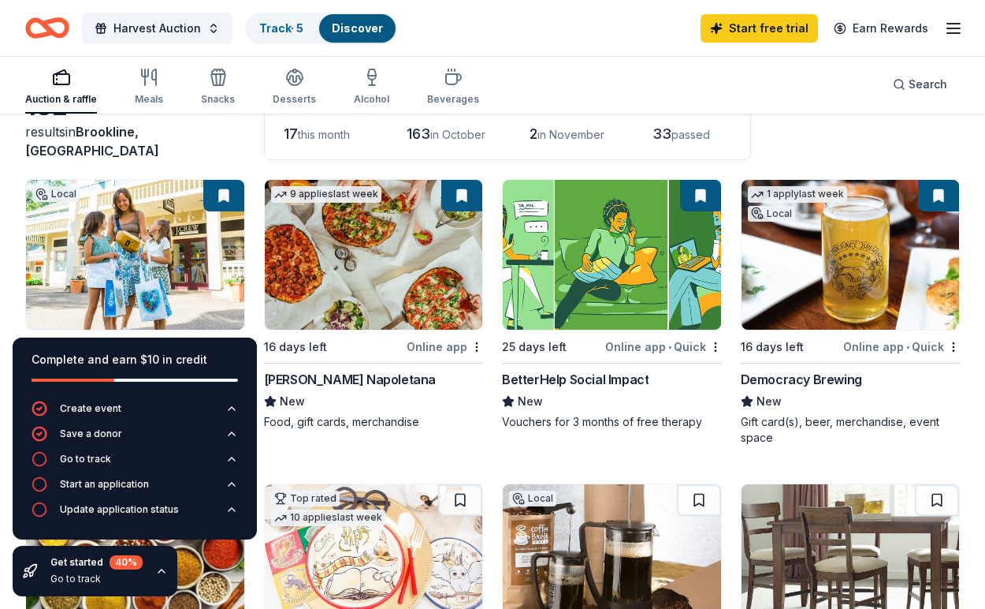
scroll to position [113, 0]
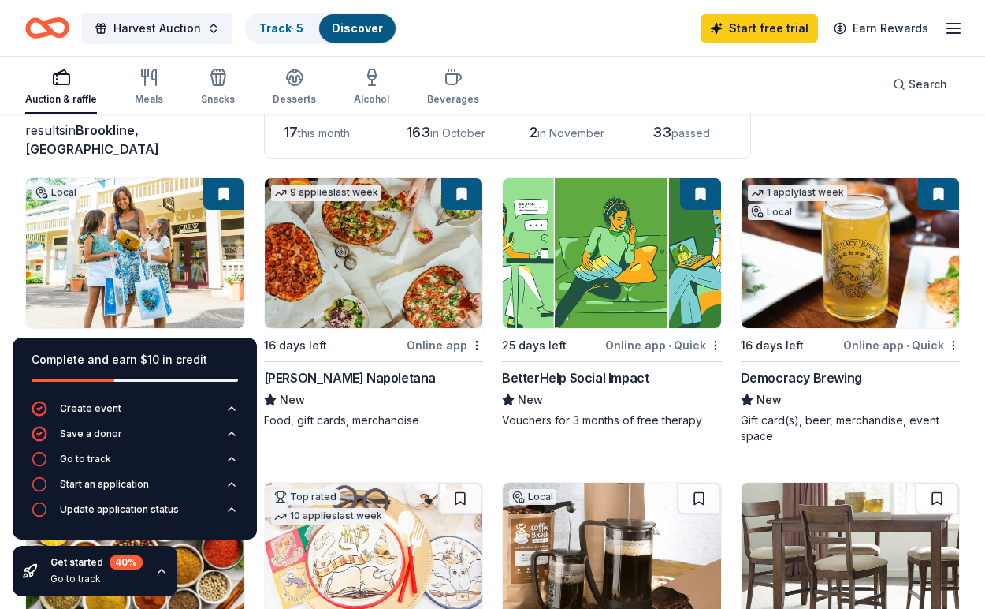
click at [367, 443] on div "9 applies last week 16 days left Online app Frank Pepe Pizzeria Napoletana New …" at bounding box center [374, 310] width 220 height 266
click at [377, 210] on img at bounding box center [374, 253] width 218 height 150
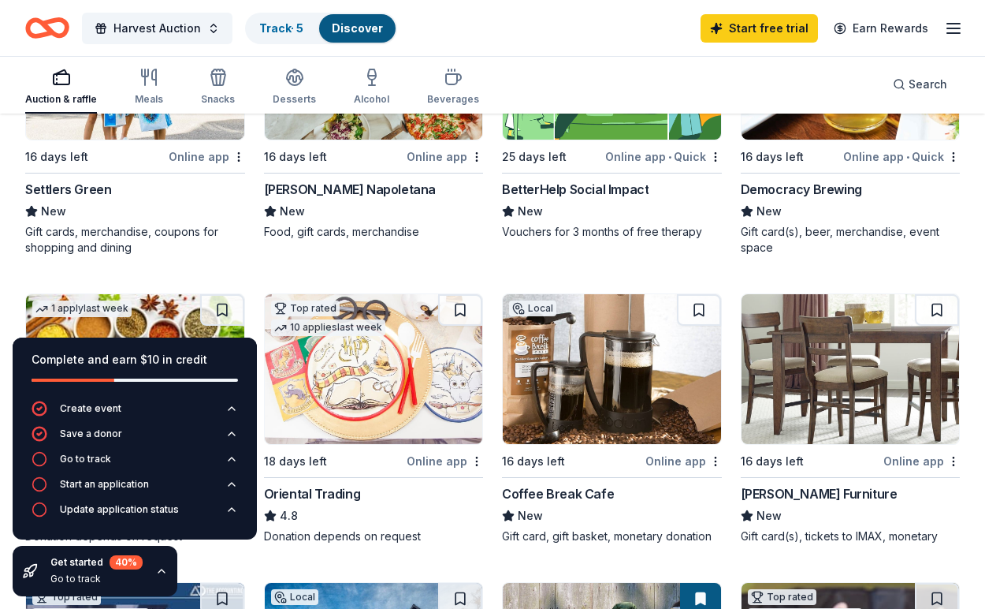
scroll to position [303, 0]
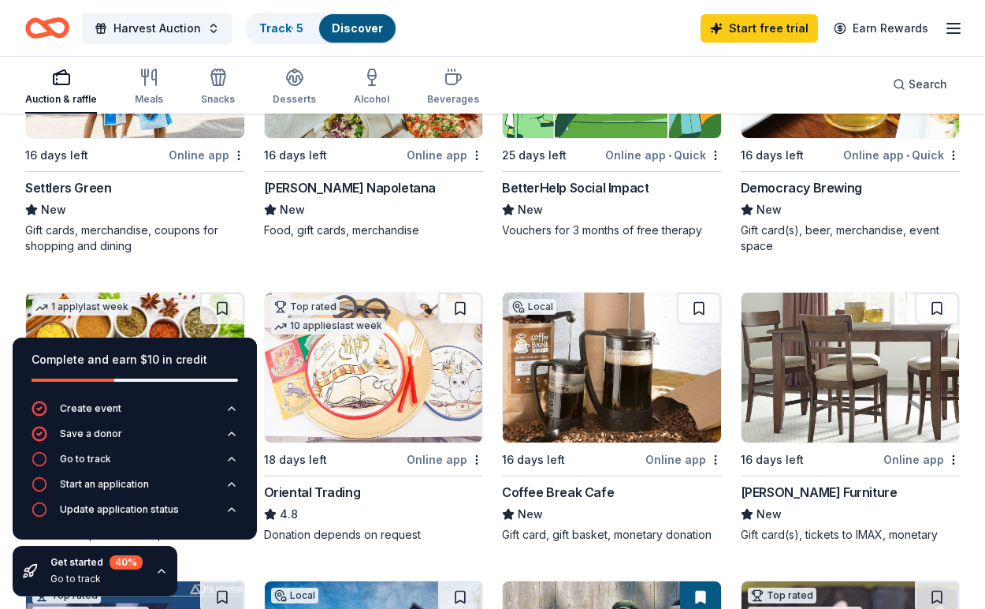
click at [162, 566] on icon "button" at bounding box center [161, 570] width 13 height 13
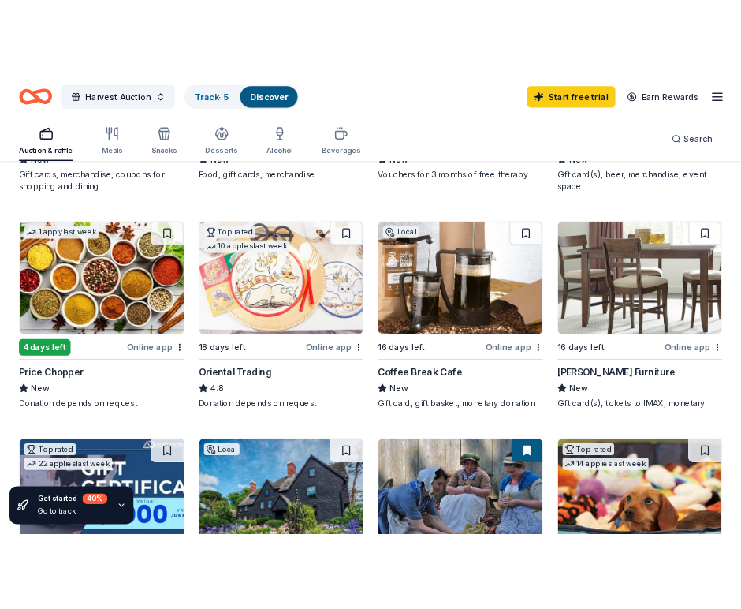
scroll to position [402, 0]
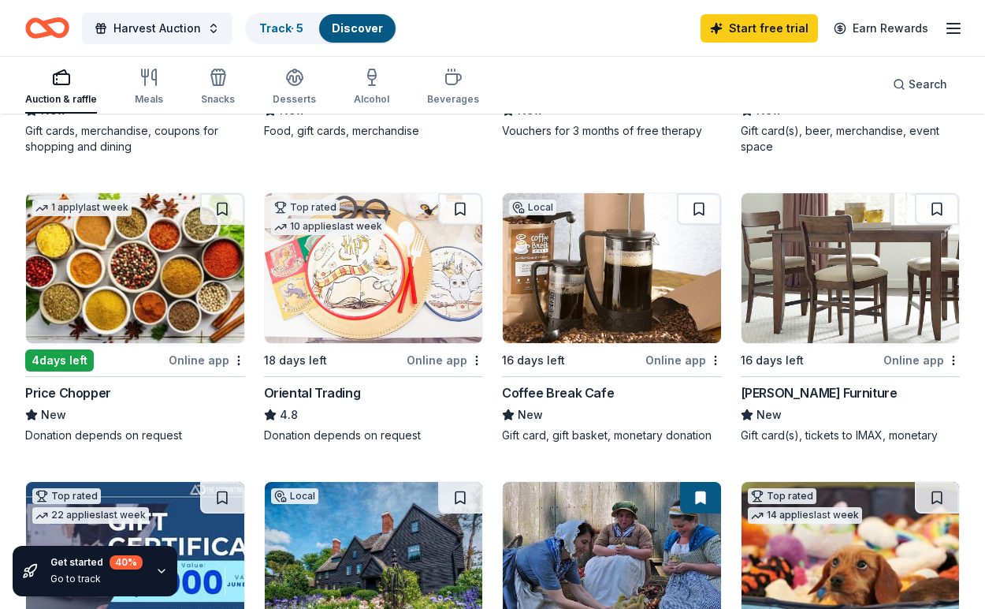
click at [379, 296] on img at bounding box center [374, 268] width 218 height 150
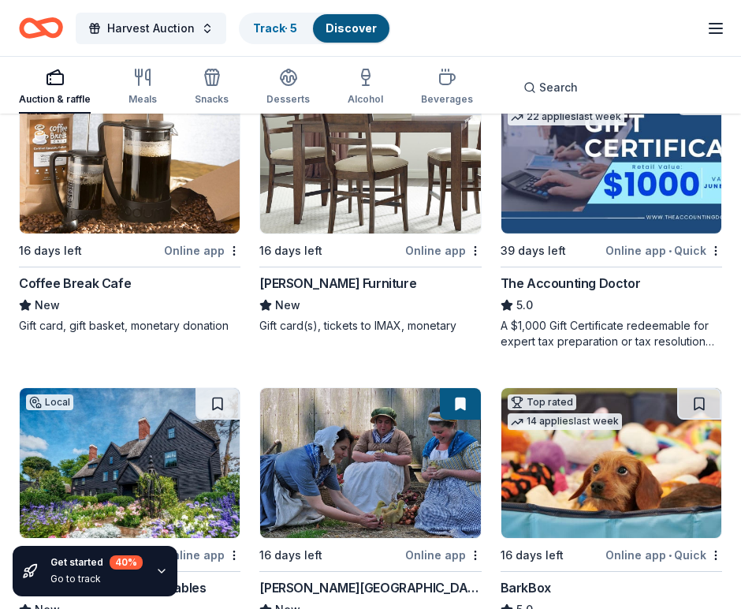
scroll to position [817, 0]
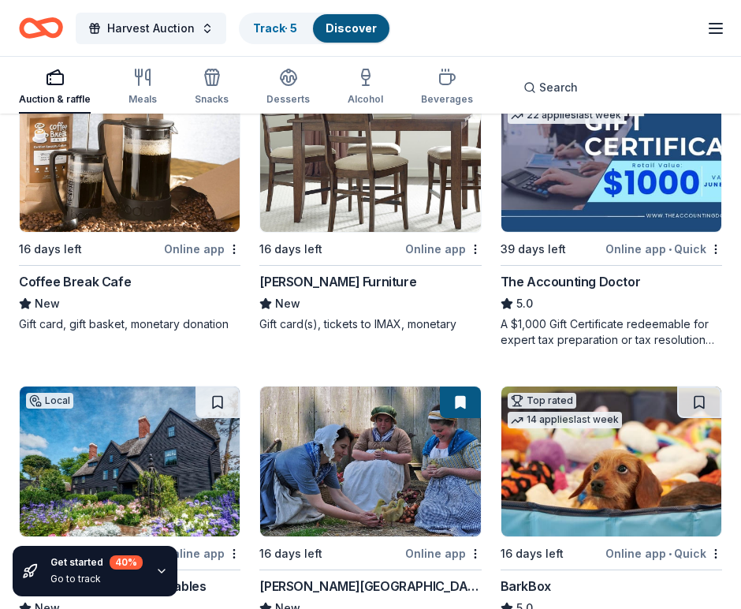
click at [370, 177] on img at bounding box center [370, 157] width 220 height 150
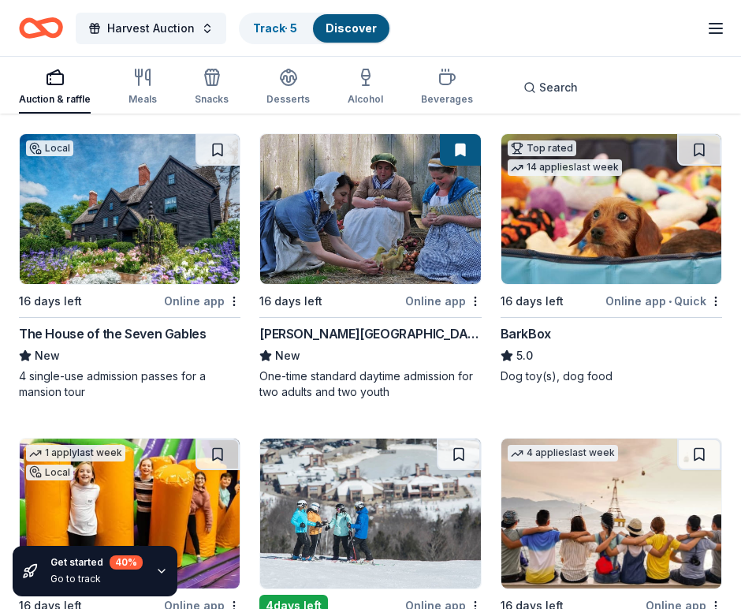
scroll to position [1071, 0]
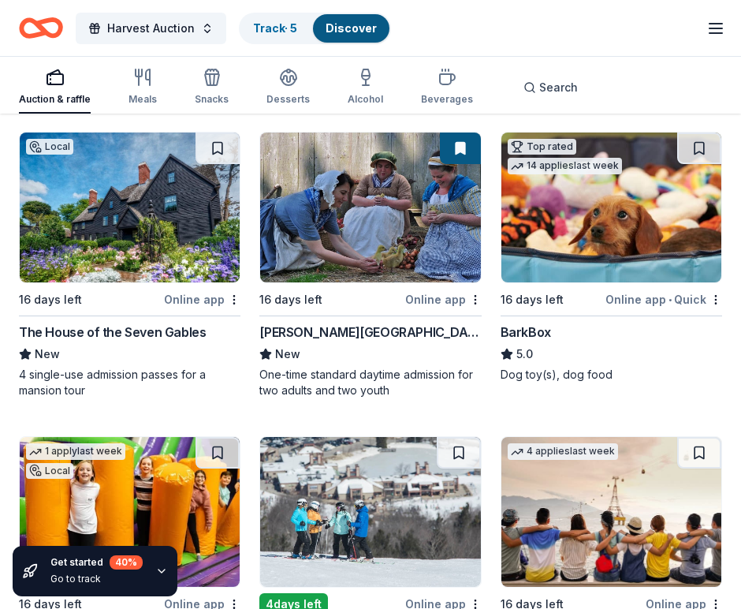
click at [151, 242] on img at bounding box center [130, 207] width 220 height 150
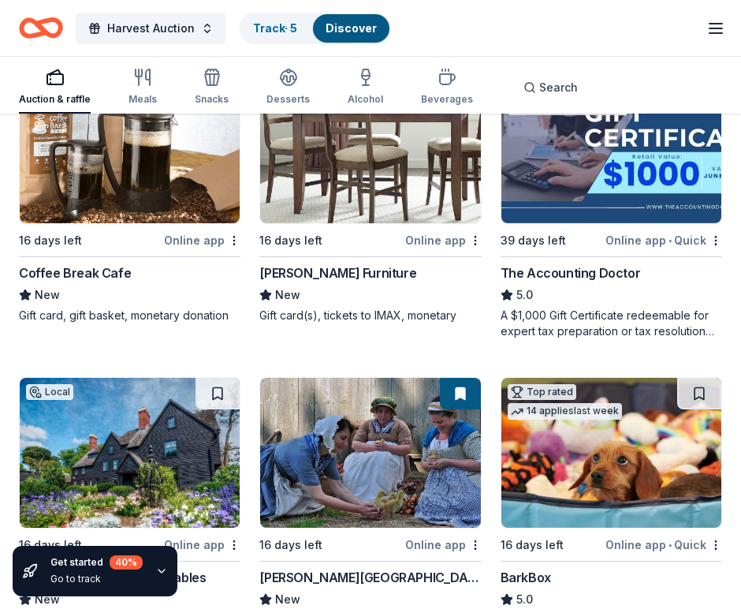
scroll to position [1019, 0]
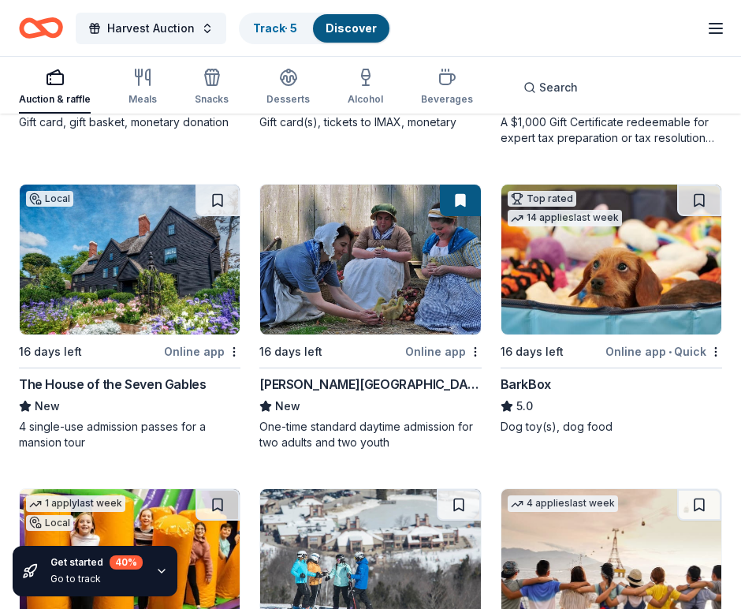
click at [632, 259] on img at bounding box center [611, 259] width 220 height 150
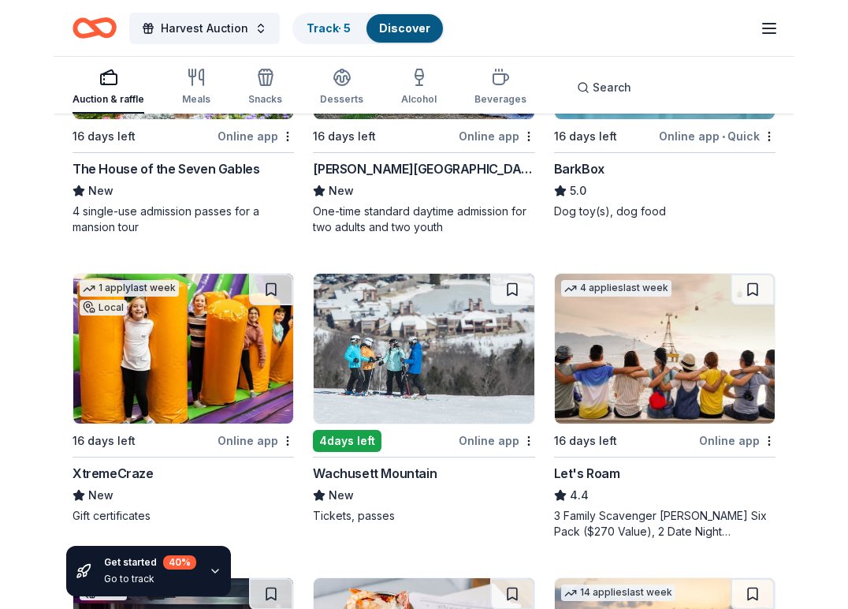
scroll to position [1234, 0]
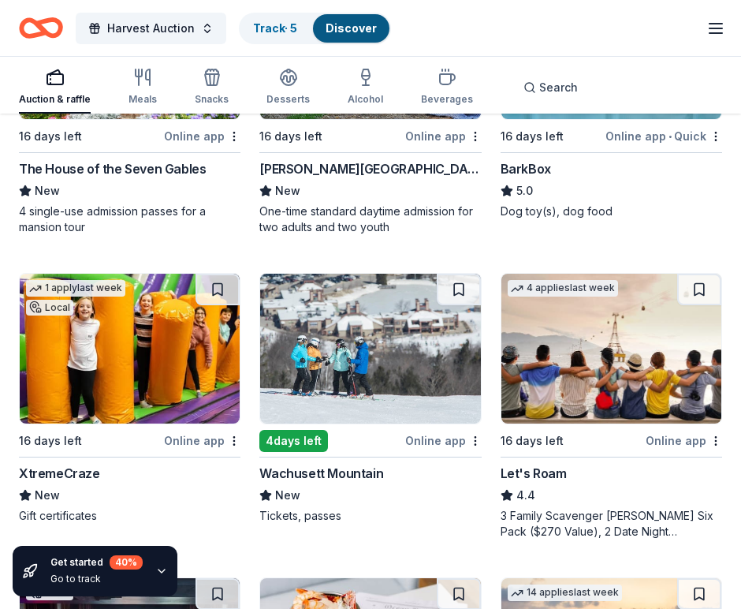
click at [355, 344] on img at bounding box center [370, 349] width 220 height 150
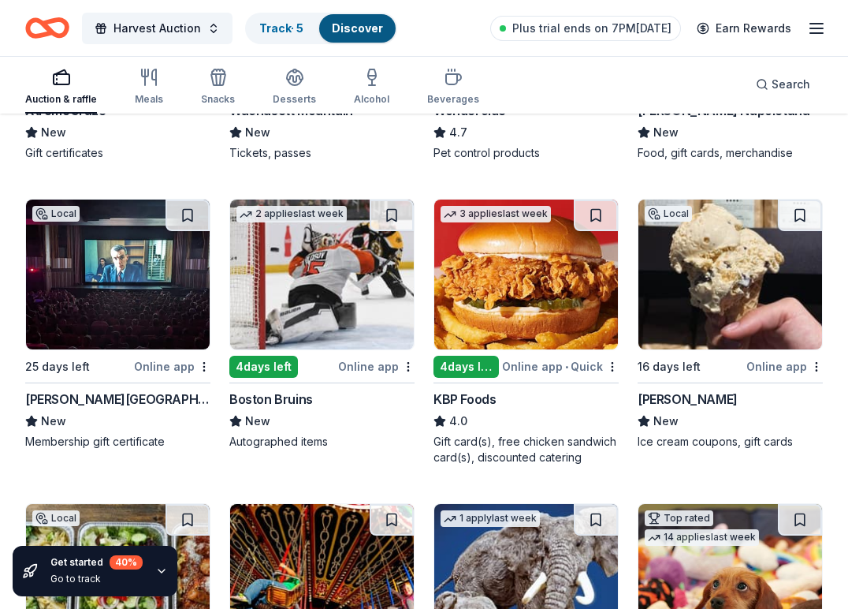
scroll to position [1294, 0]
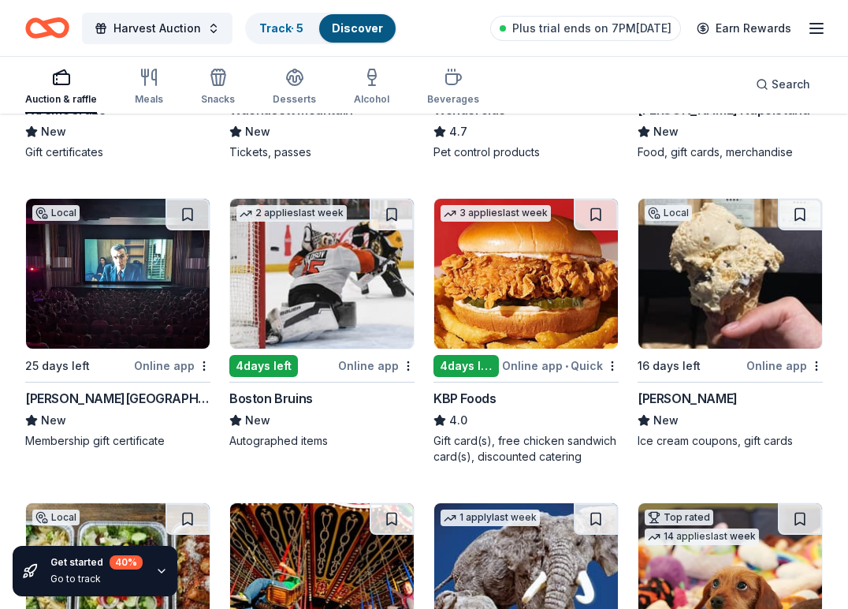
click at [662, 296] on img at bounding box center [731, 274] width 184 height 150
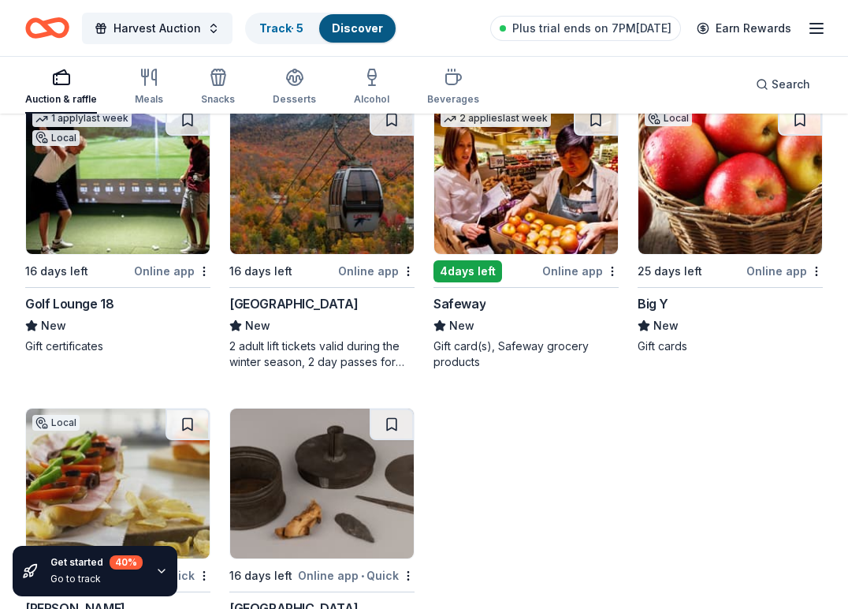
scroll to position [3520, 0]
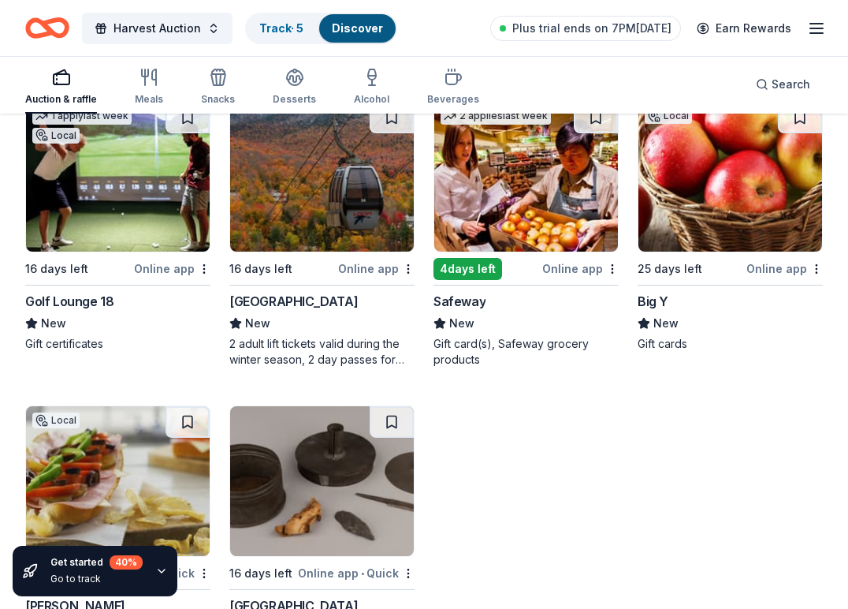
click at [319, 210] on img at bounding box center [322, 177] width 184 height 150
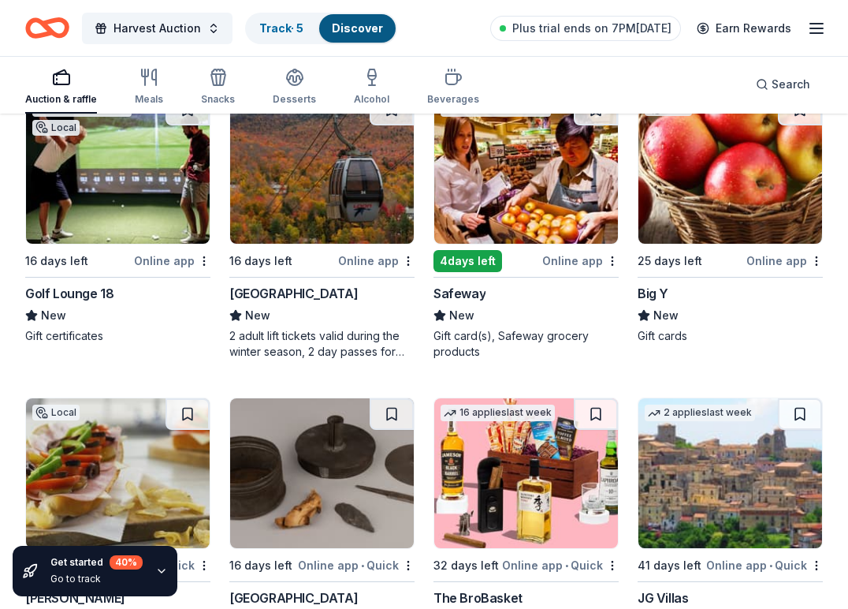
scroll to position [3529, 0]
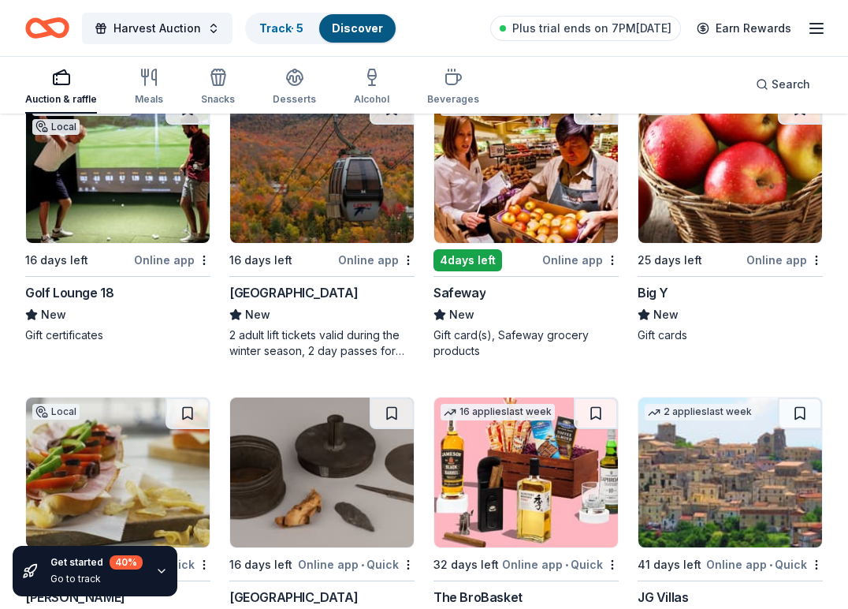
click at [736, 209] on img at bounding box center [731, 168] width 184 height 150
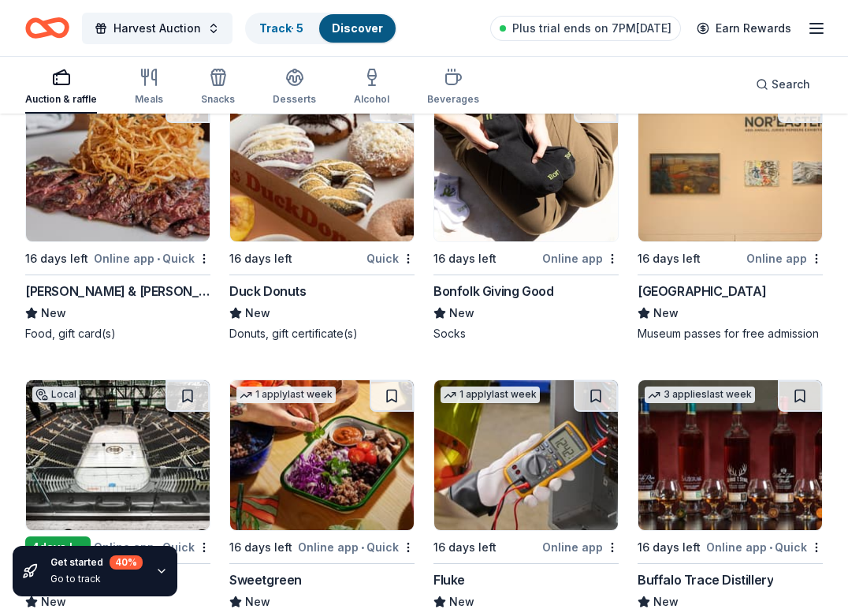
scroll to position [5037, 0]
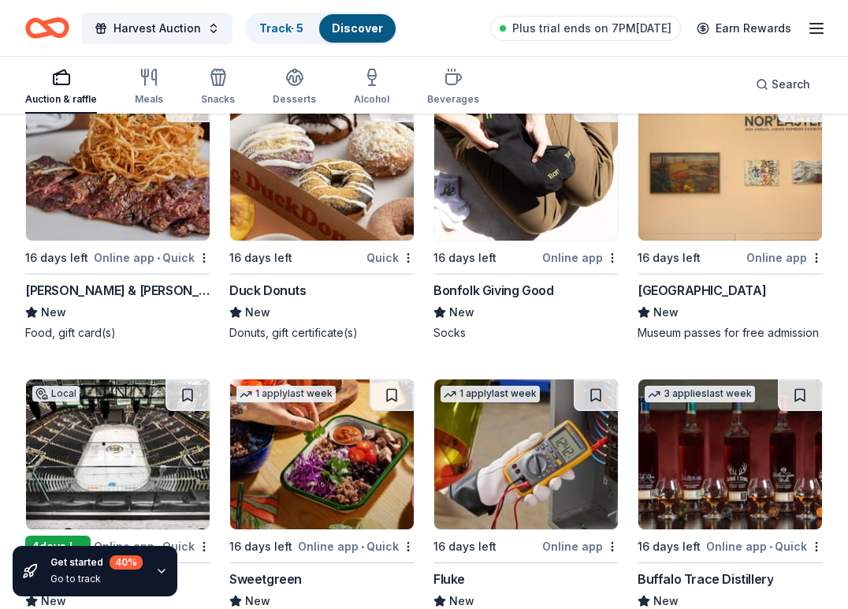
click at [161, 199] on img at bounding box center [118, 166] width 184 height 150
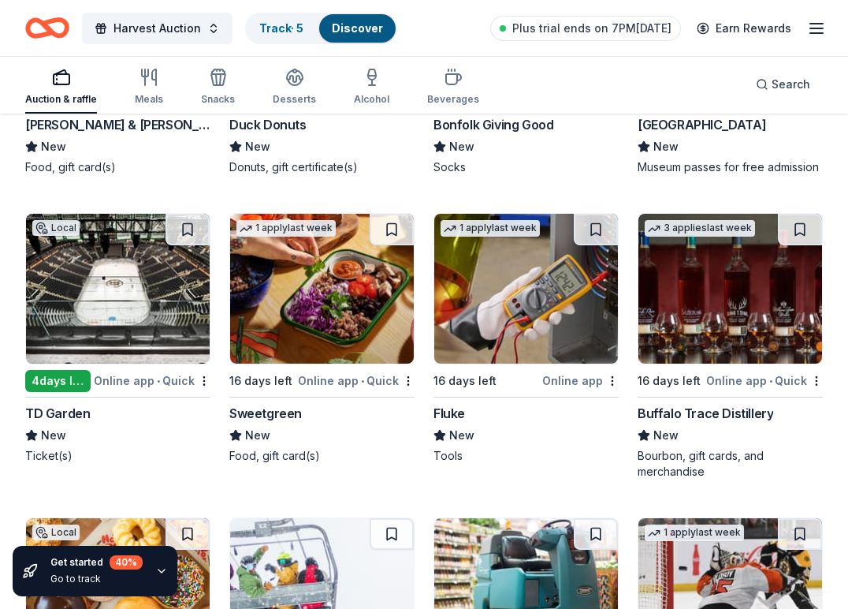
scroll to position [5205, 0]
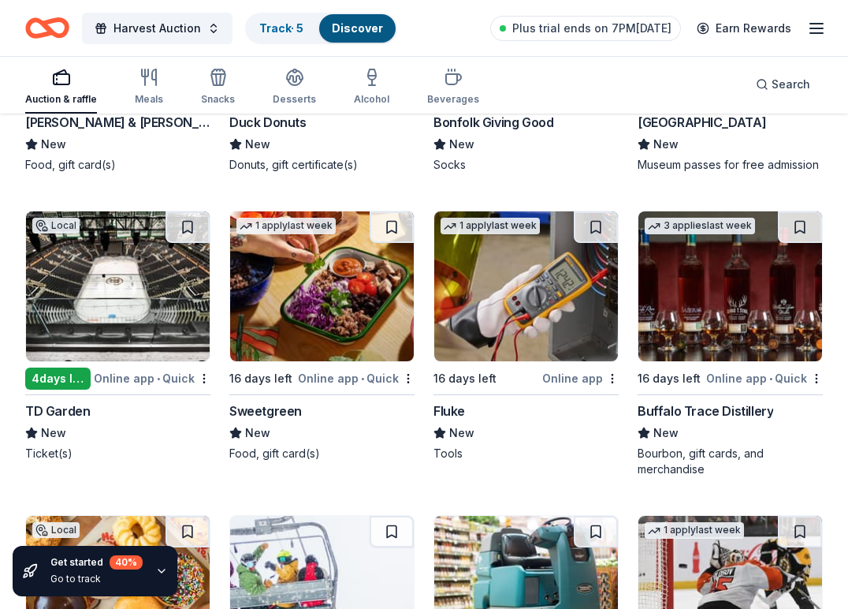
click at [376, 321] on img at bounding box center [322, 286] width 184 height 150
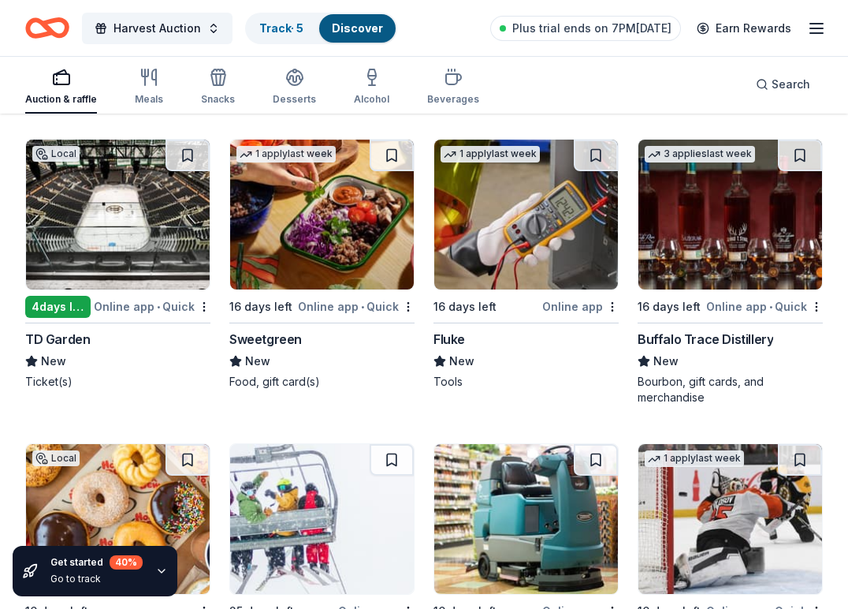
scroll to position [5279, 0]
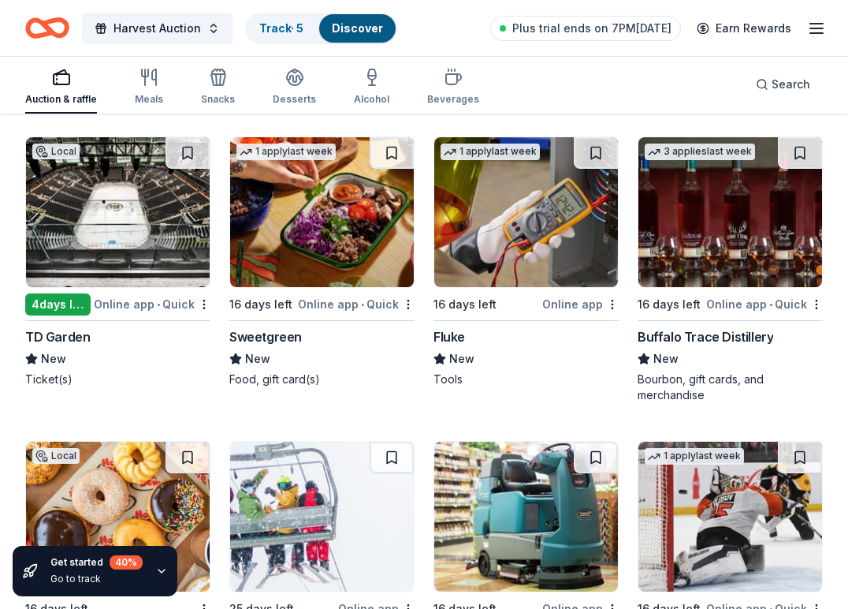
click at [151, 232] on img at bounding box center [118, 212] width 184 height 150
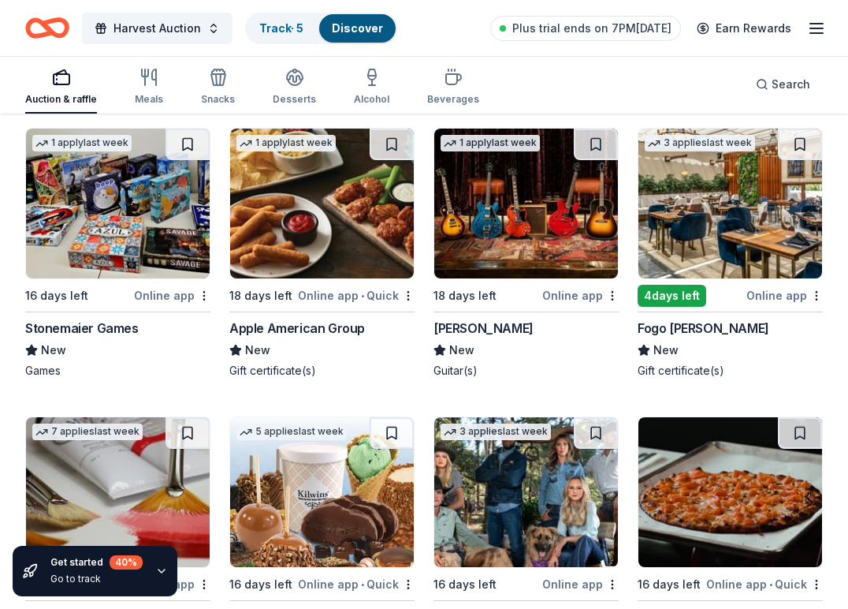
scroll to position [5898, 0]
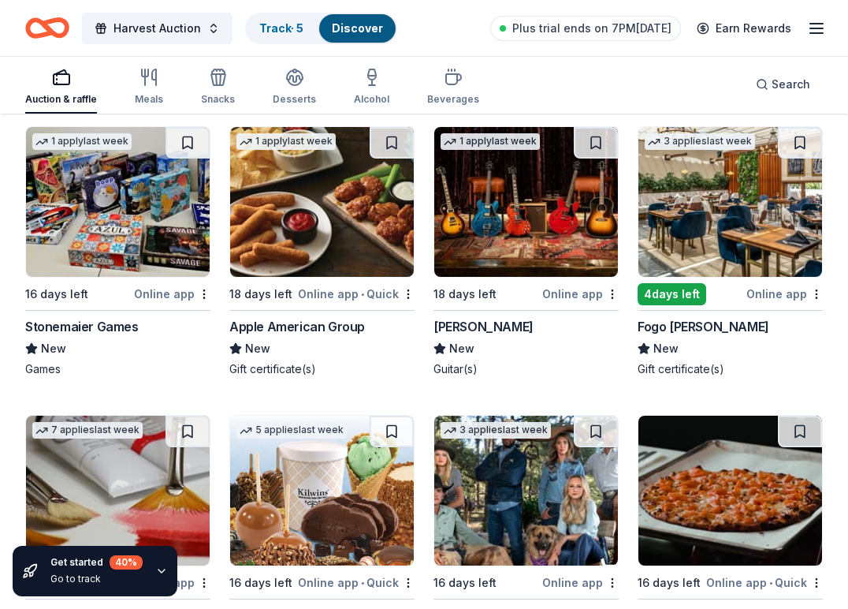
click at [765, 222] on img at bounding box center [731, 202] width 184 height 150
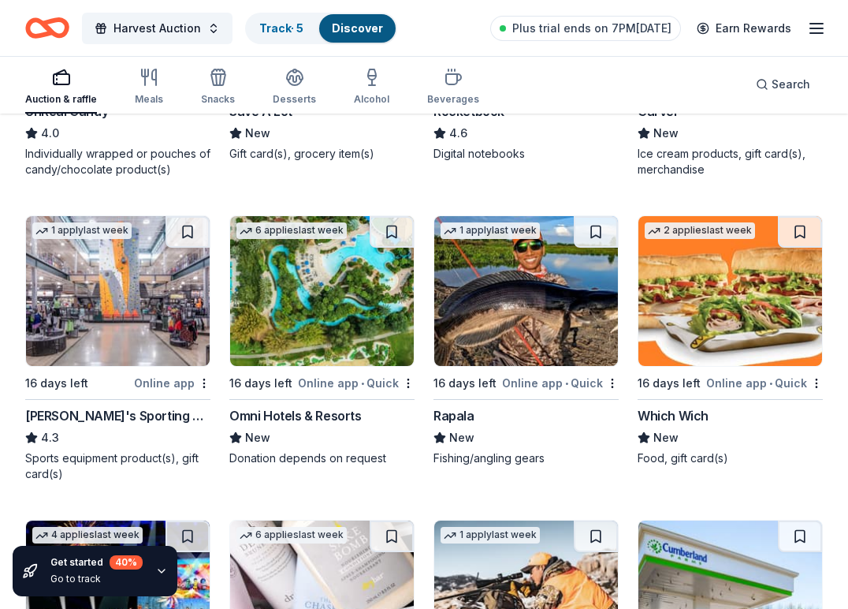
scroll to position [7298, 0]
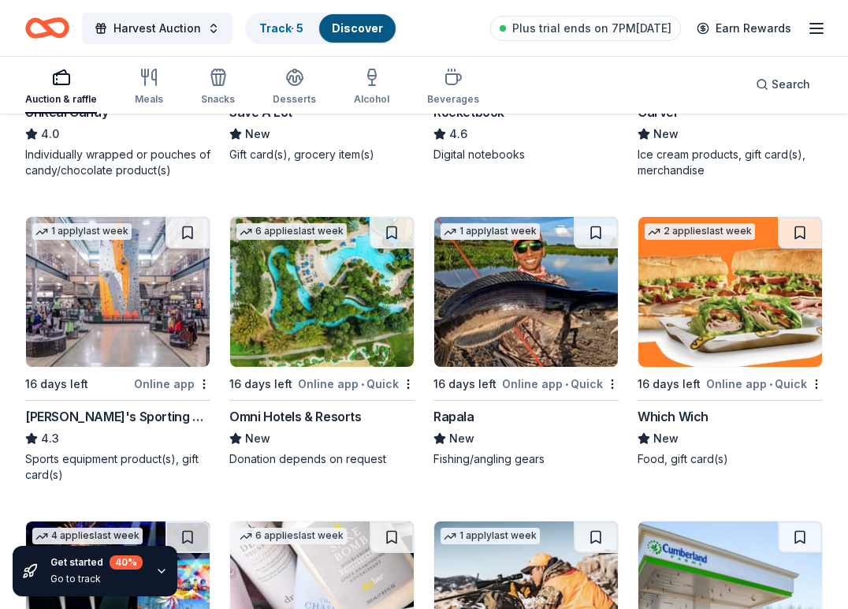
click at [149, 292] on img at bounding box center [118, 292] width 184 height 150
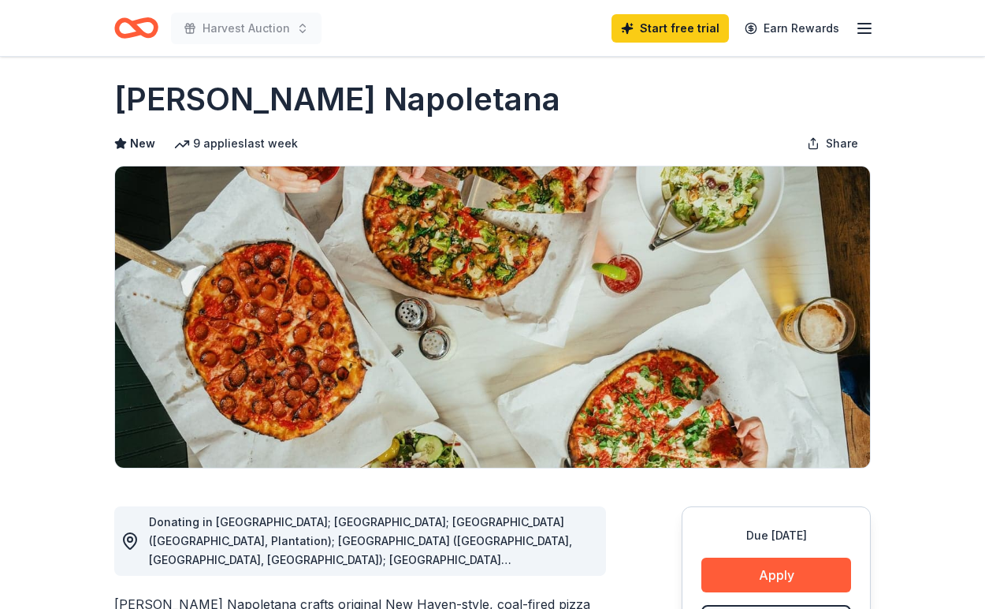
scroll to position [131, 0]
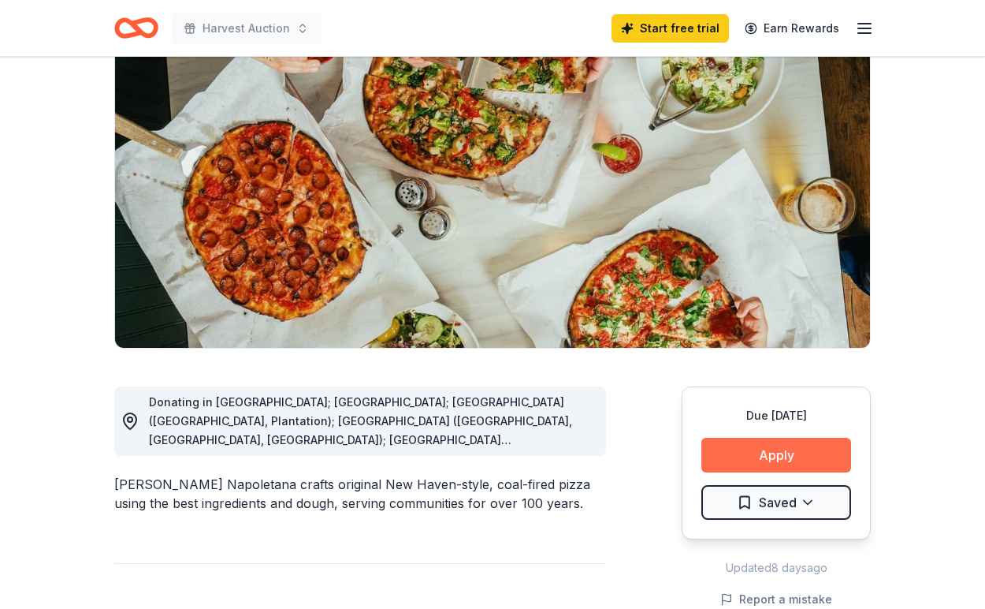
click at [752, 458] on button "Apply" at bounding box center [777, 454] width 150 height 35
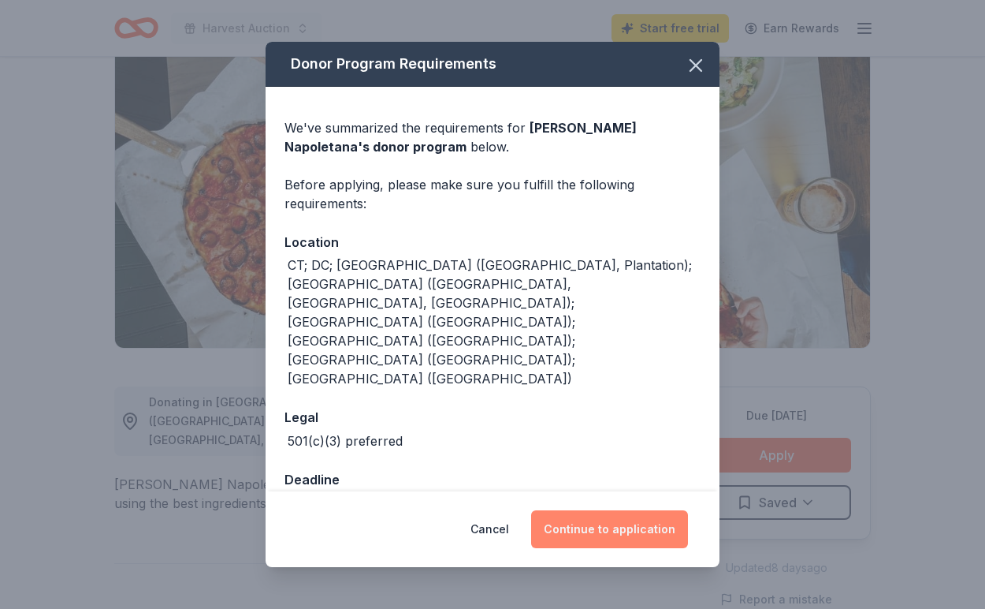
click at [580, 510] on button "Continue to application" at bounding box center [609, 529] width 157 height 38
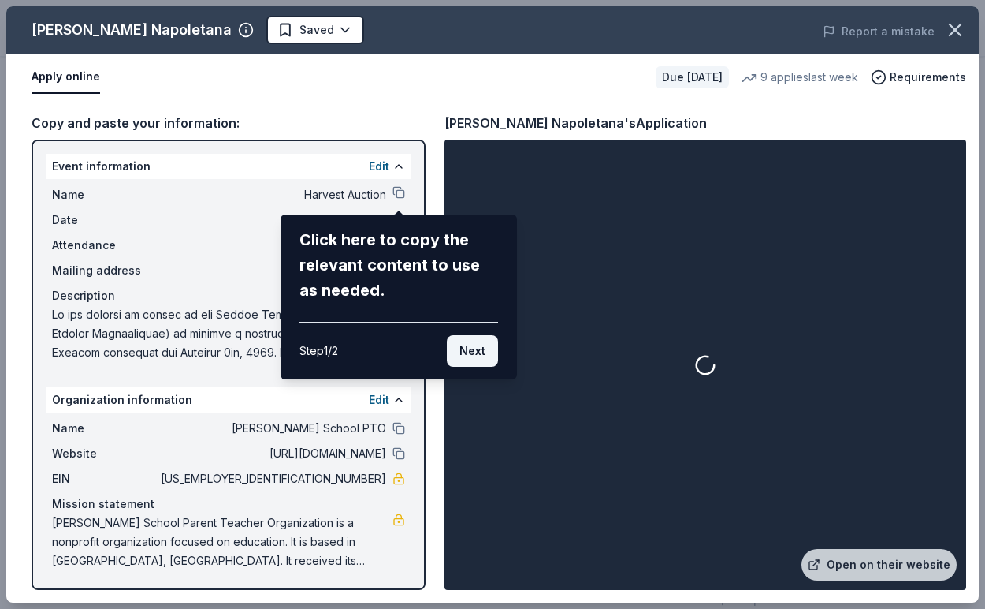
click at [480, 347] on button "Next" at bounding box center [472, 351] width 51 height 32
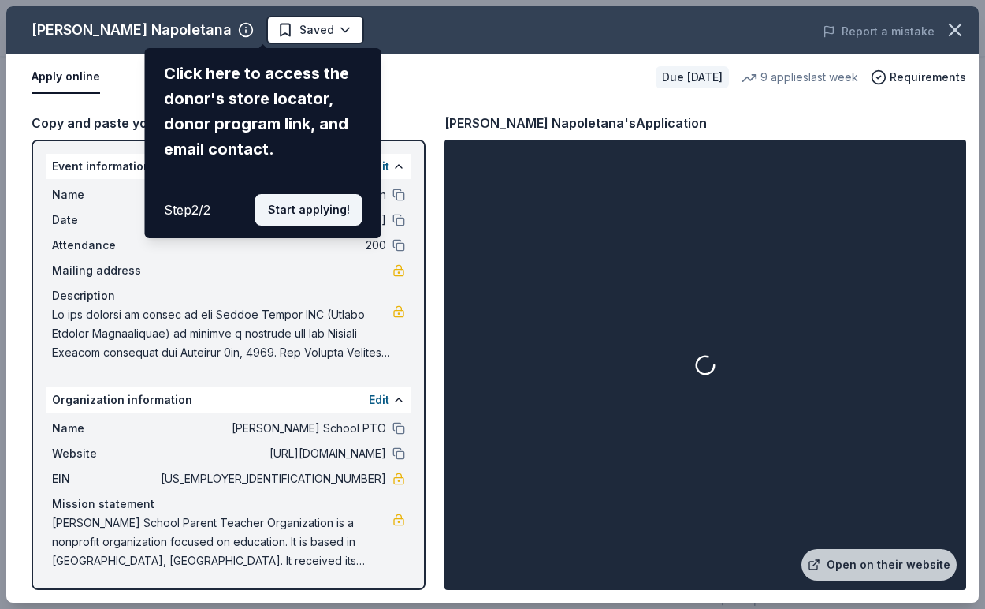
click at [331, 194] on button "Start applying!" at bounding box center [308, 210] width 107 height 32
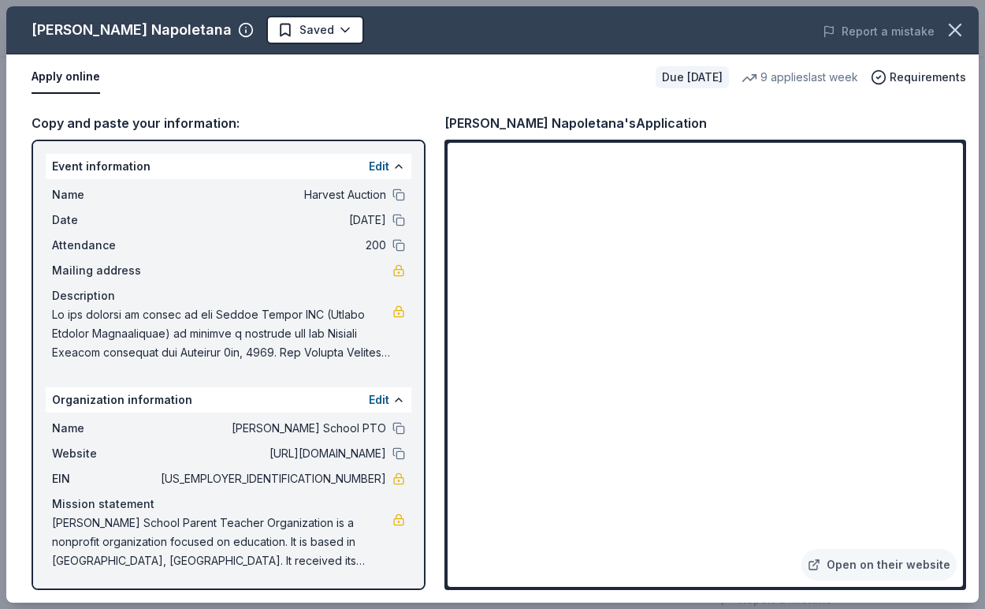
scroll to position [0, 0]
click at [77, 78] on button "Apply online" at bounding box center [66, 77] width 69 height 33
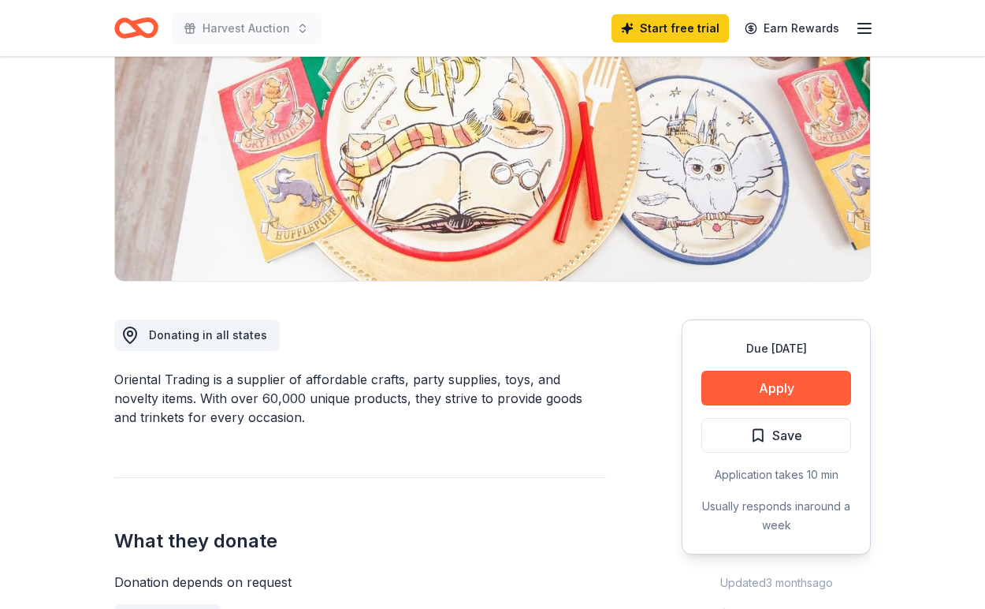
scroll to position [203, 0]
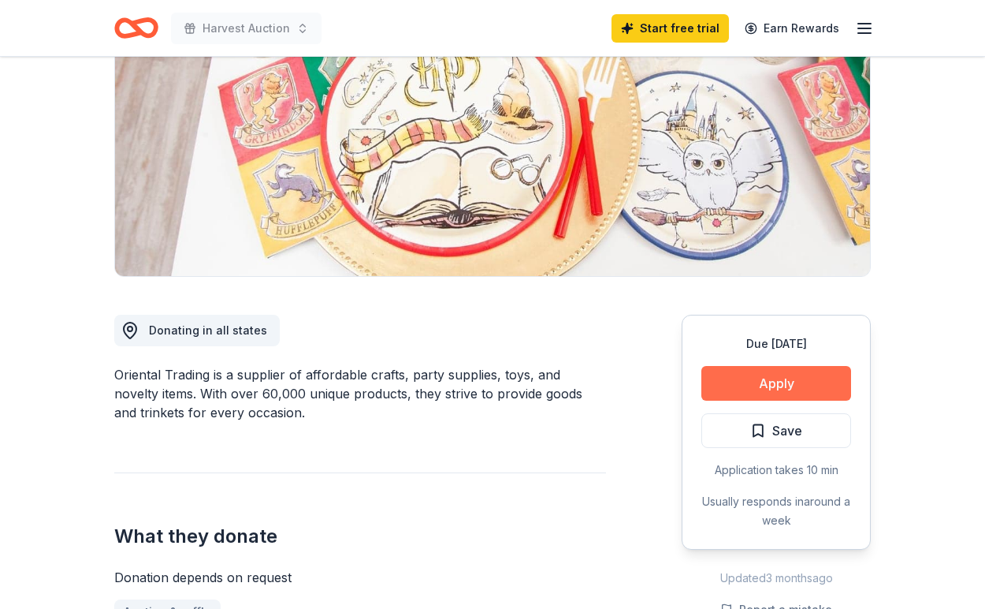
click at [763, 385] on button "Apply" at bounding box center [777, 383] width 150 height 35
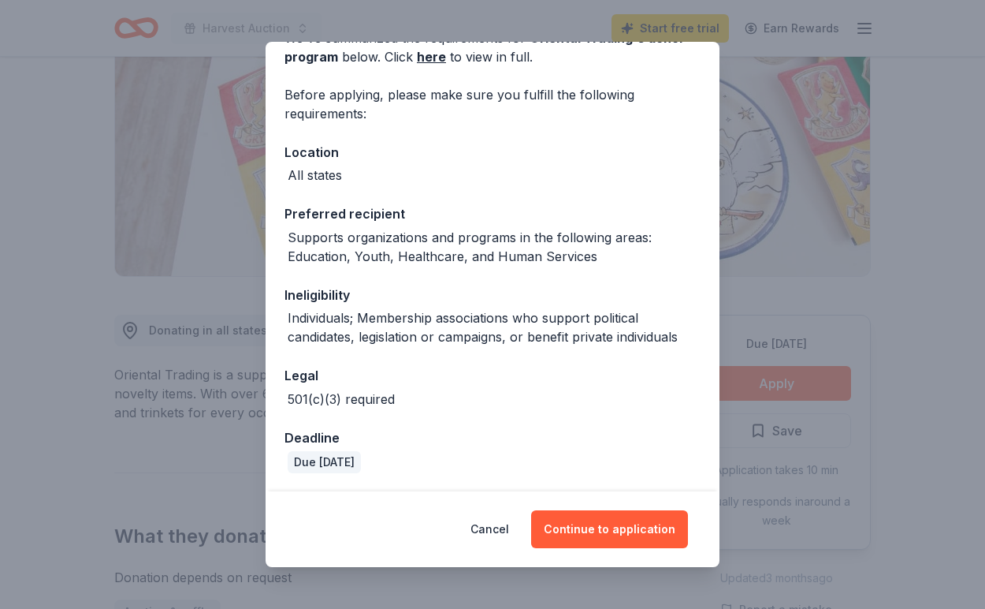
scroll to position [89, 0]
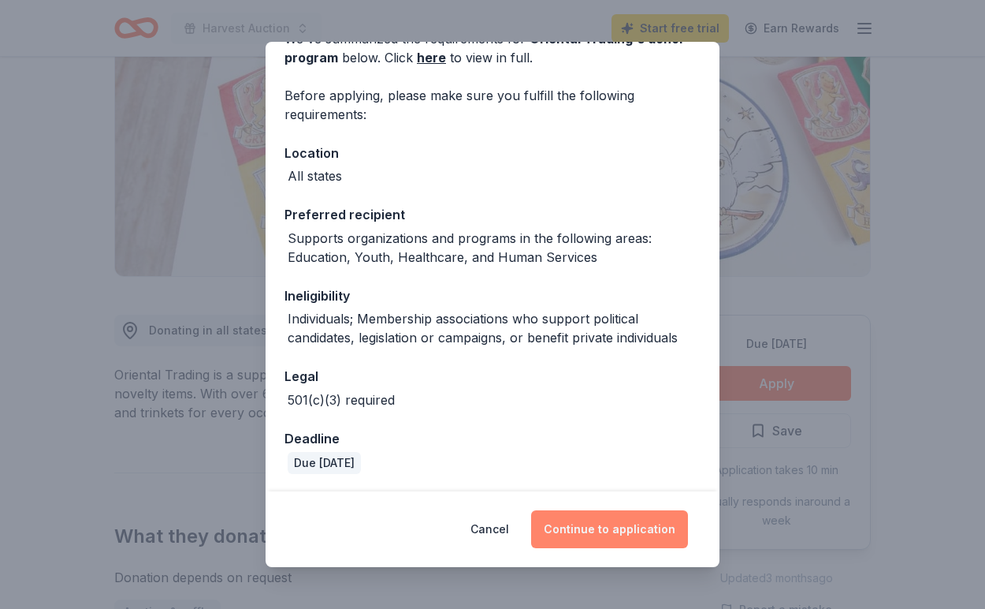
click at [570, 534] on button "Continue to application" at bounding box center [609, 529] width 157 height 38
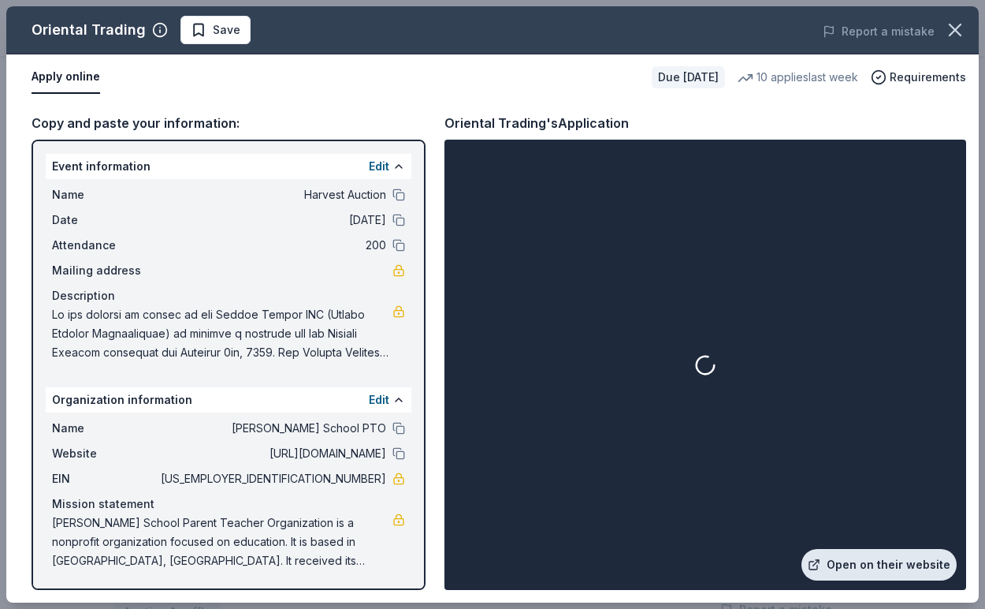
click at [884, 558] on link "Open on their website" at bounding box center [879, 565] width 155 height 32
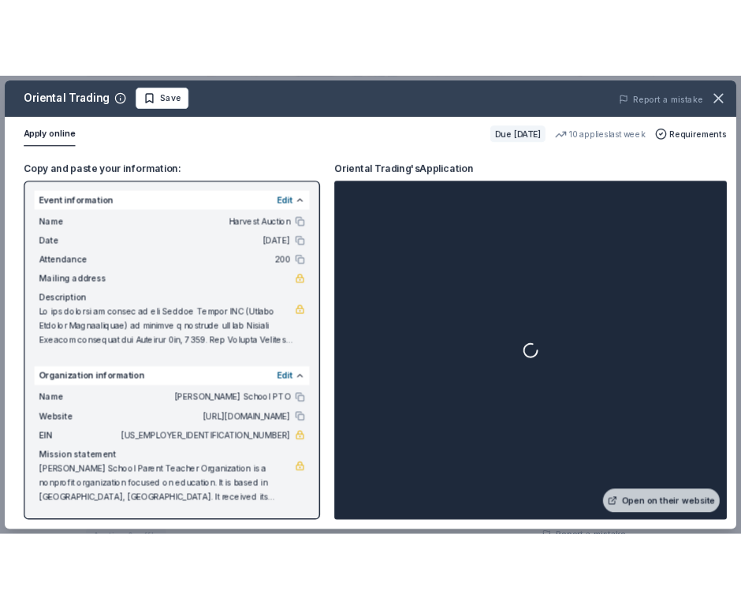
scroll to position [1, 0]
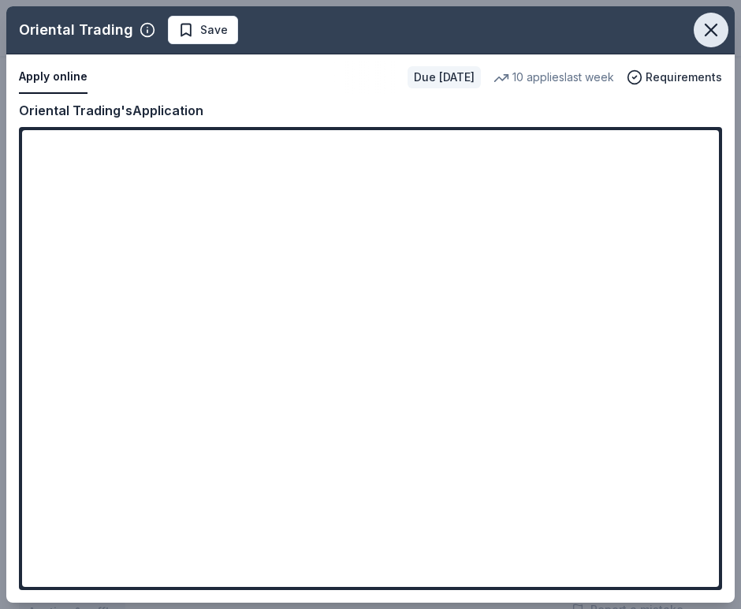
click at [708, 29] on icon "button" at bounding box center [711, 30] width 22 height 22
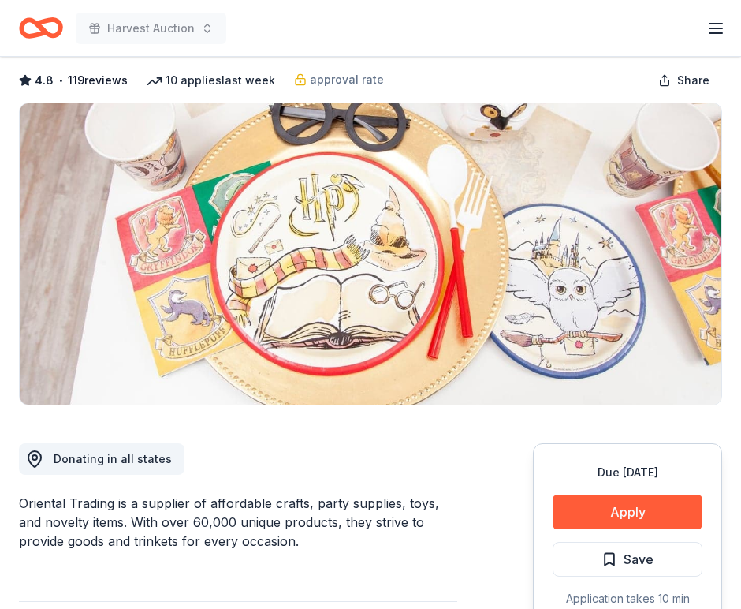
scroll to position [0, 0]
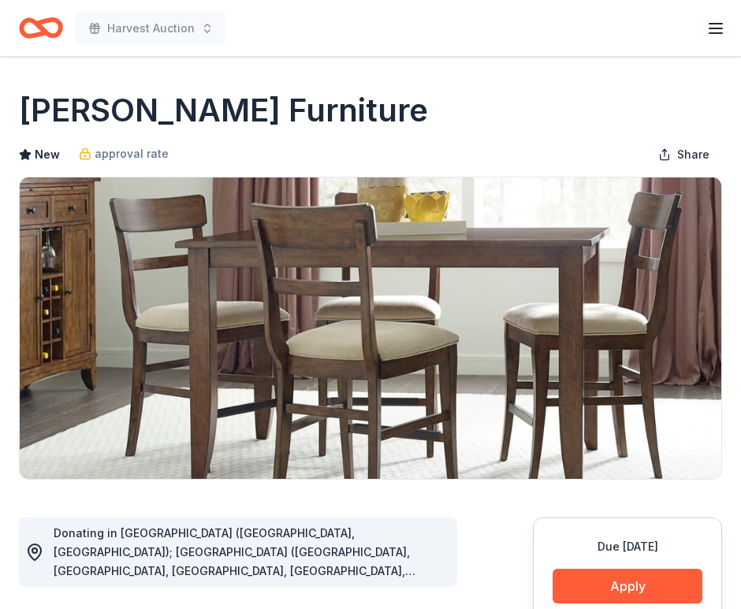
scroll to position [145, 0]
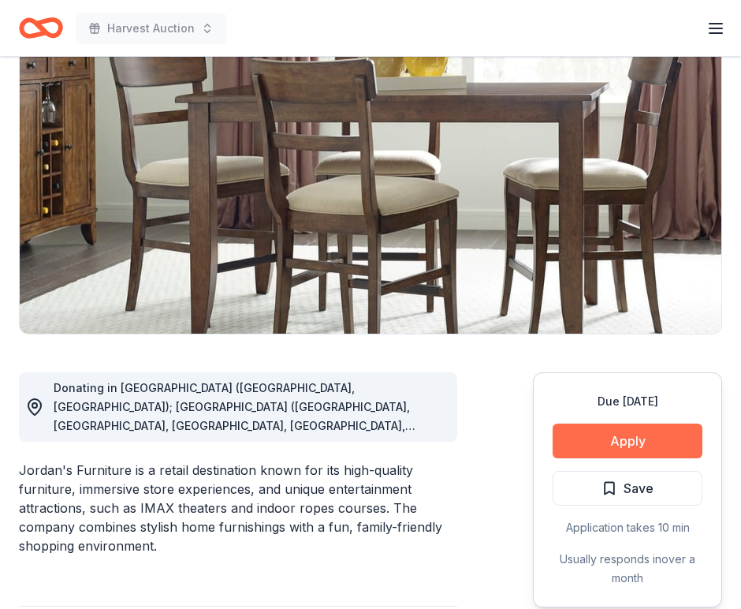
click at [597, 445] on button "Apply" at bounding box center [628, 440] width 150 height 35
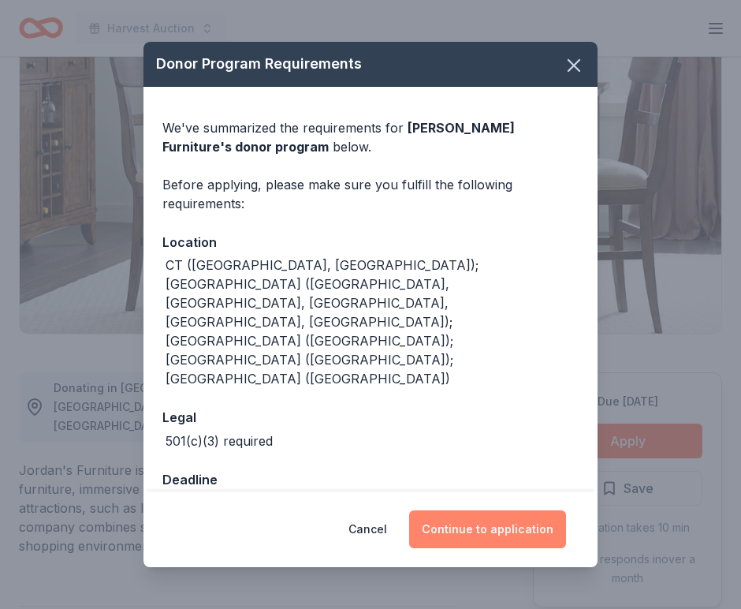
click at [456, 511] on button "Continue to application" at bounding box center [487, 529] width 157 height 38
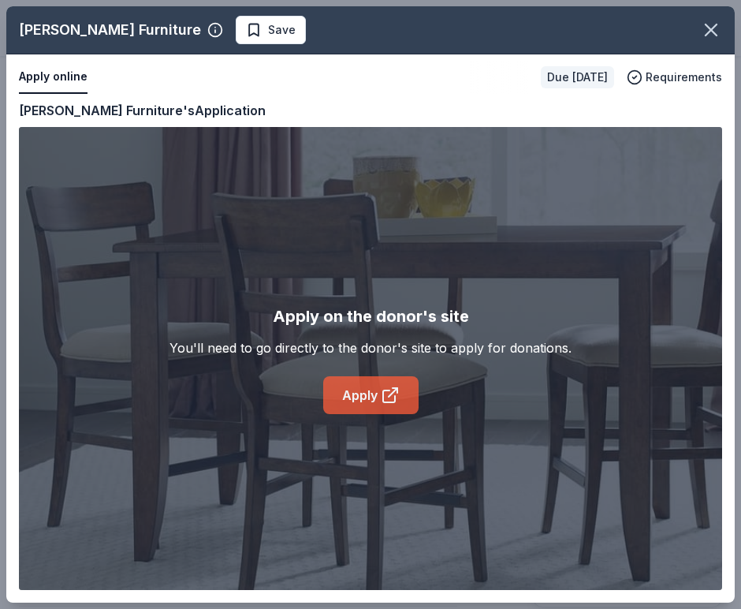
click at [367, 406] on link "Apply" at bounding box center [370, 395] width 95 height 38
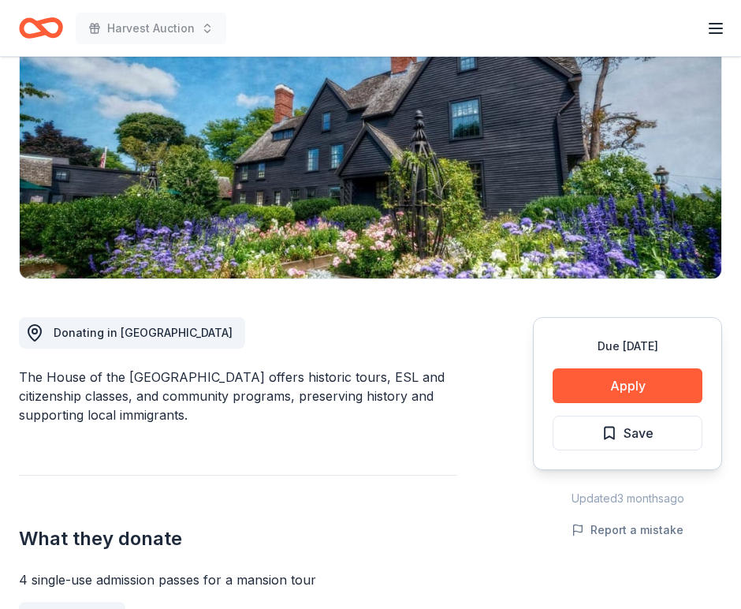
scroll to position [297, 0]
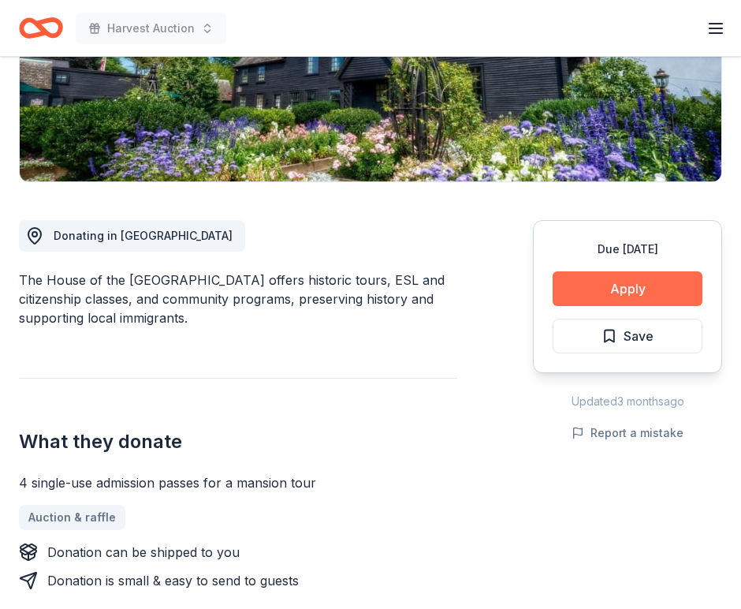
click at [596, 295] on button "Apply" at bounding box center [628, 288] width 150 height 35
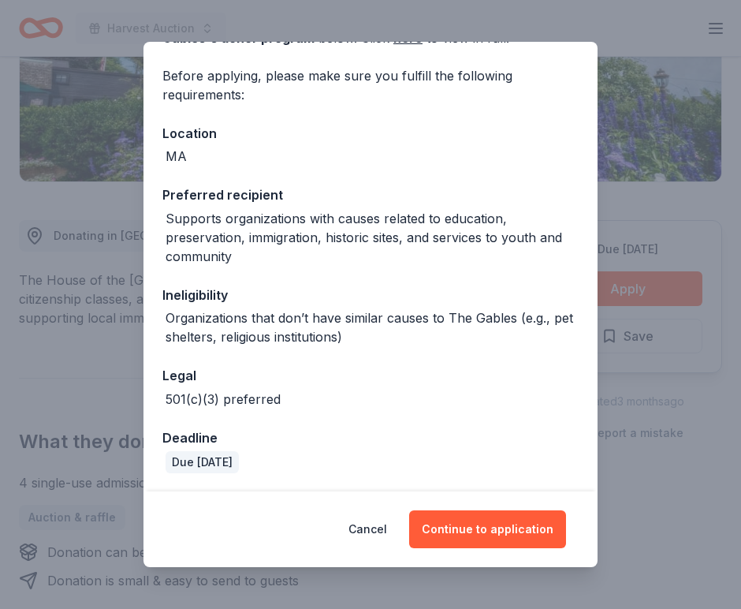
scroll to position [108, 0]
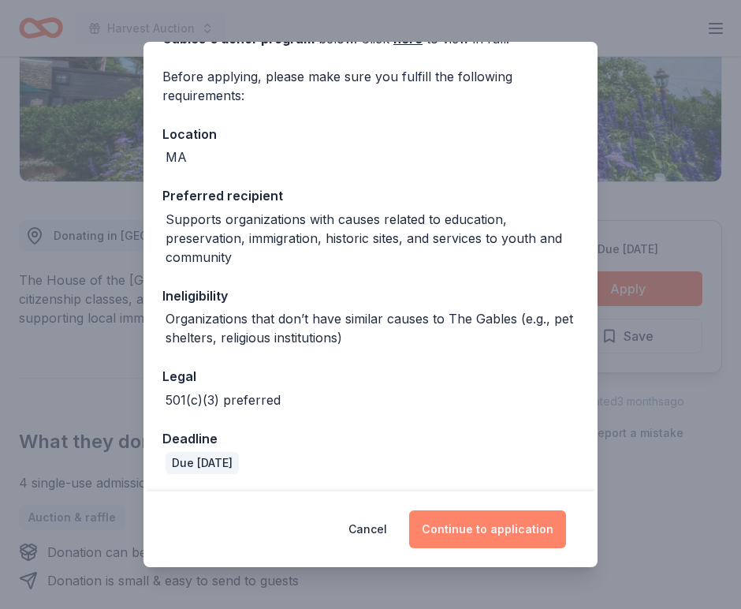
click at [493, 526] on button "Continue to application" at bounding box center [487, 529] width 157 height 38
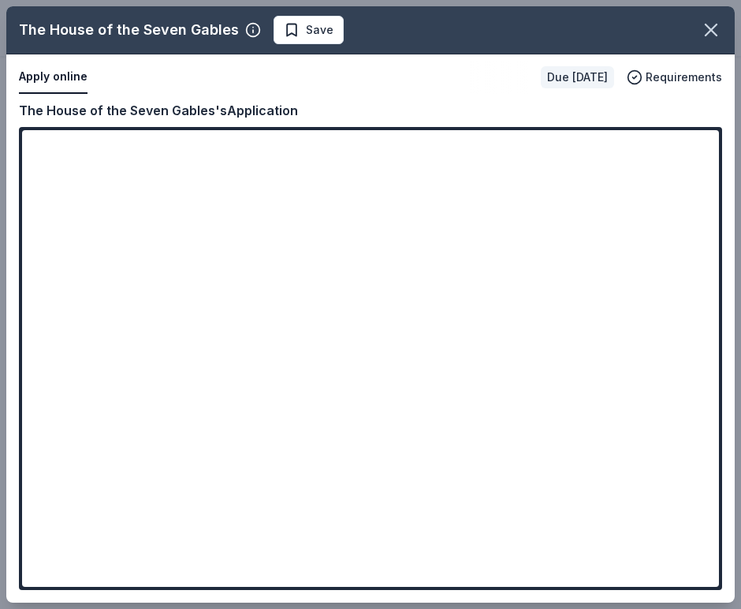
drag, startPoint x: 307, startPoint y: 114, endPoint x: 32, endPoint y: 108, distance: 275.2
click at [32, 108] on div "The House of the Seven Gables's Application" at bounding box center [370, 110] width 703 height 20
click at [16, 116] on div "Copy and paste your information: Event information Edit Name Harvest Auction Da…" at bounding box center [370, 351] width 728 height 502
drag, startPoint x: 22, startPoint y: 110, endPoint x: 347, endPoint y: 112, distance: 324.8
click at [347, 112] on div "The House of the Seven Gables's Application" at bounding box center [370, 110] width 703 height 20
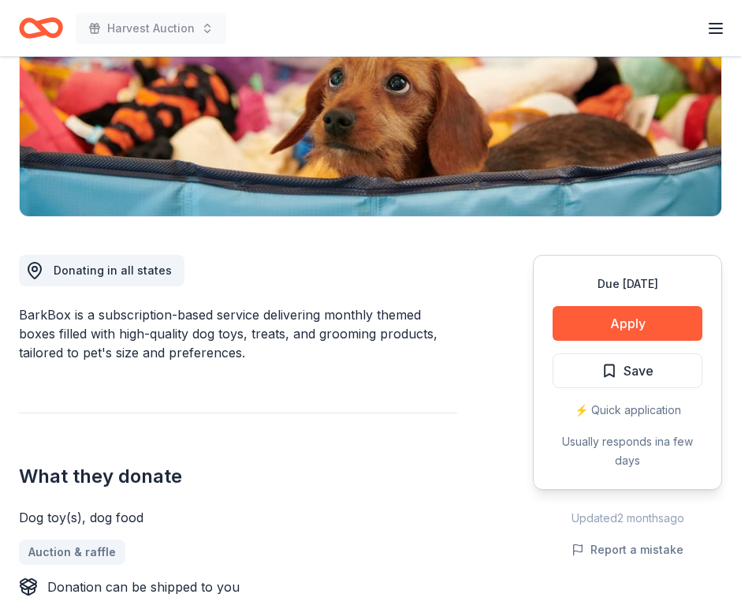
scroll to position [270, 0]
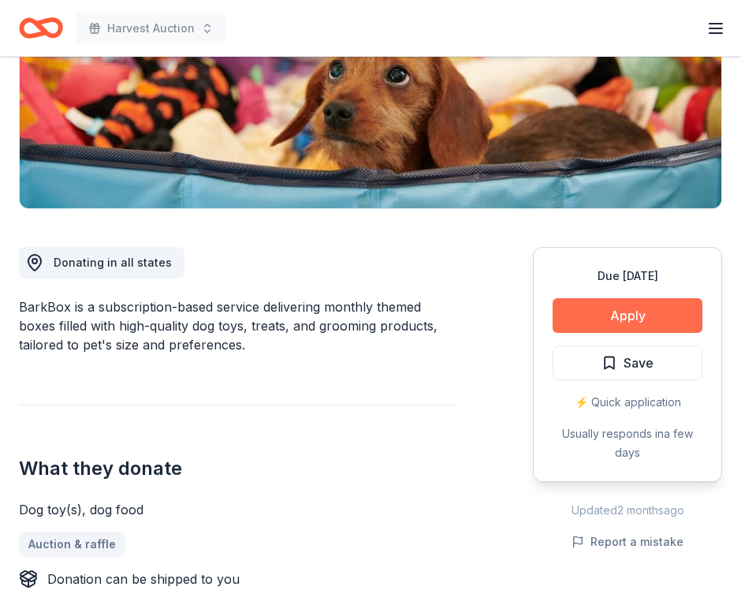
click at [590, 317] on button "Apply" at bounding box center [628, 315] width 150 height 35
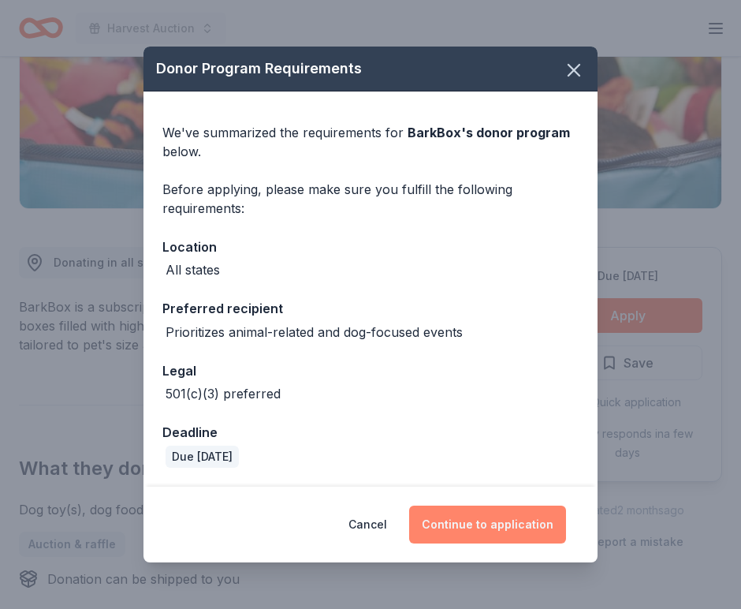
click at [492, 533] on button "Continue to application" at bounding box center [487, 524] width 157 height 38
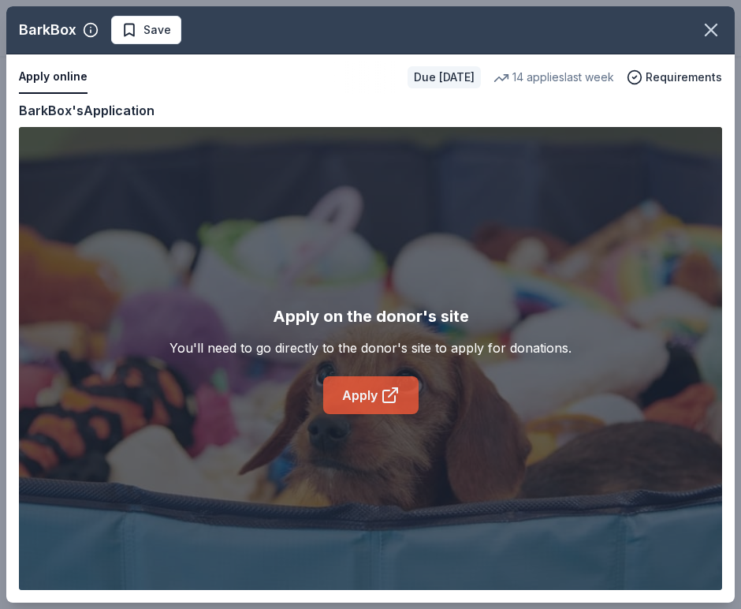
click at [363, 388] on link "Apply" at bounding box center [370, 395] width 95 height 38
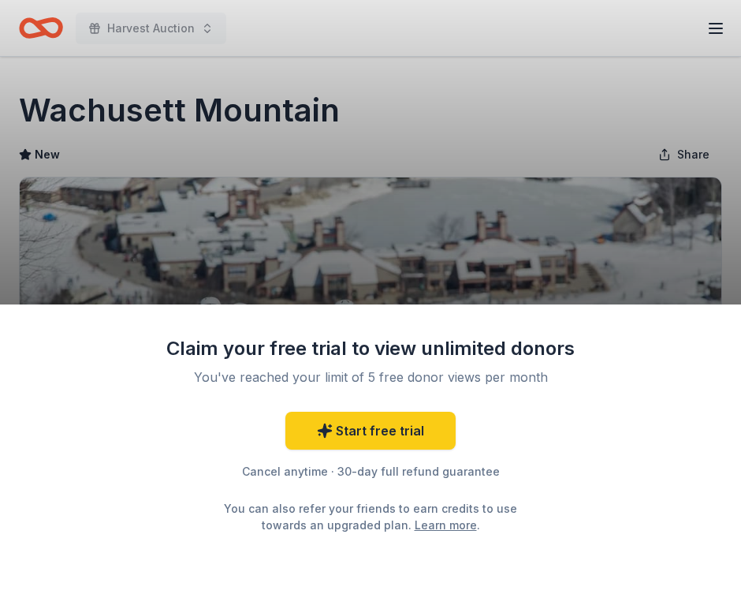
click at [549, 257] on div "Claim your free trial to view unlimited donors You've reached your limit of 5 f…" at bounding box center [370, 304] width 741 height 609
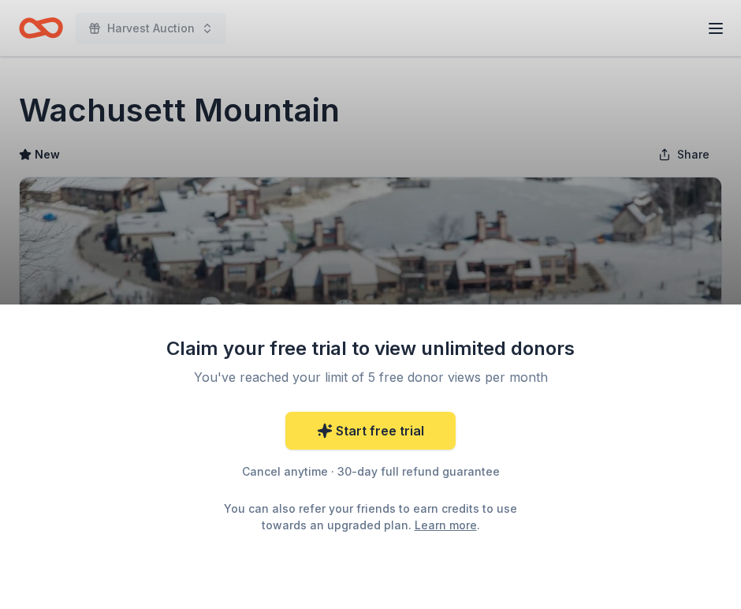
click at [383, 432] on link "Start free trial" at bounding box center [370, 430] width 170 height 38
click at [377, 435] on link "Start free trial" at bounding box center [370, 430] width 170 height 38
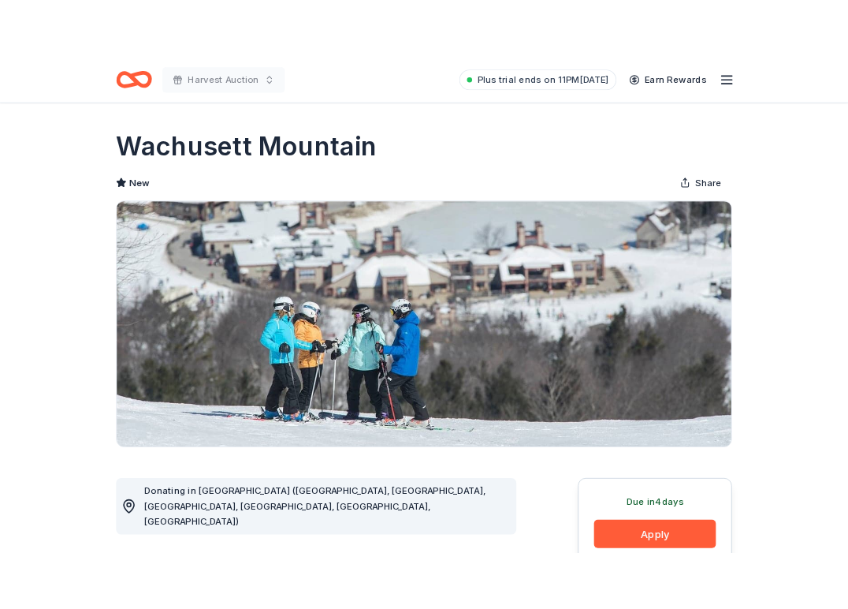
scroll to position [146, 0]
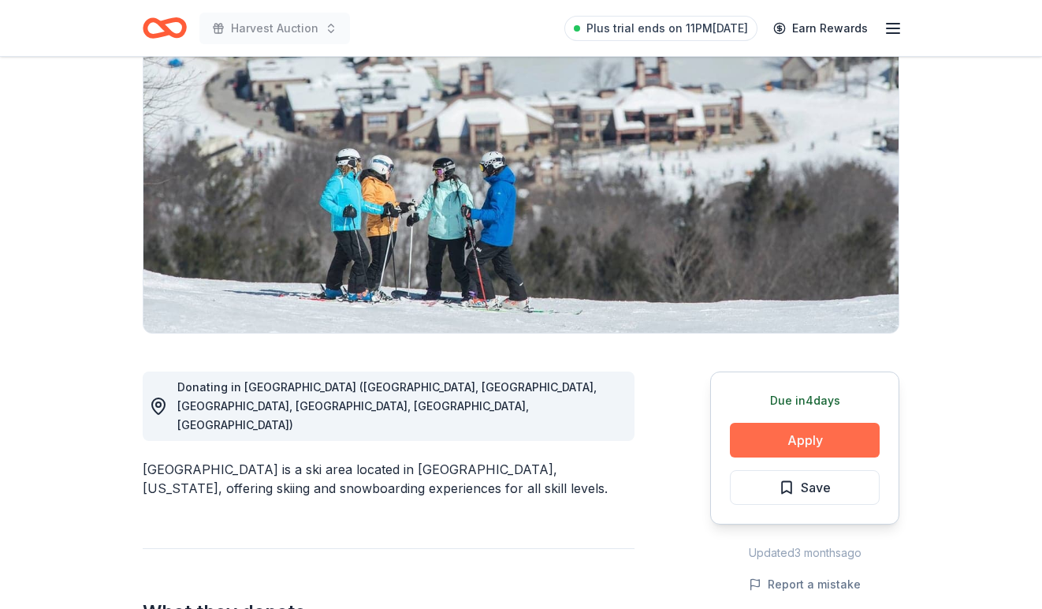
click at [820, 445] on button "Apply" at bounding box center [805, 440] width 150 height 35
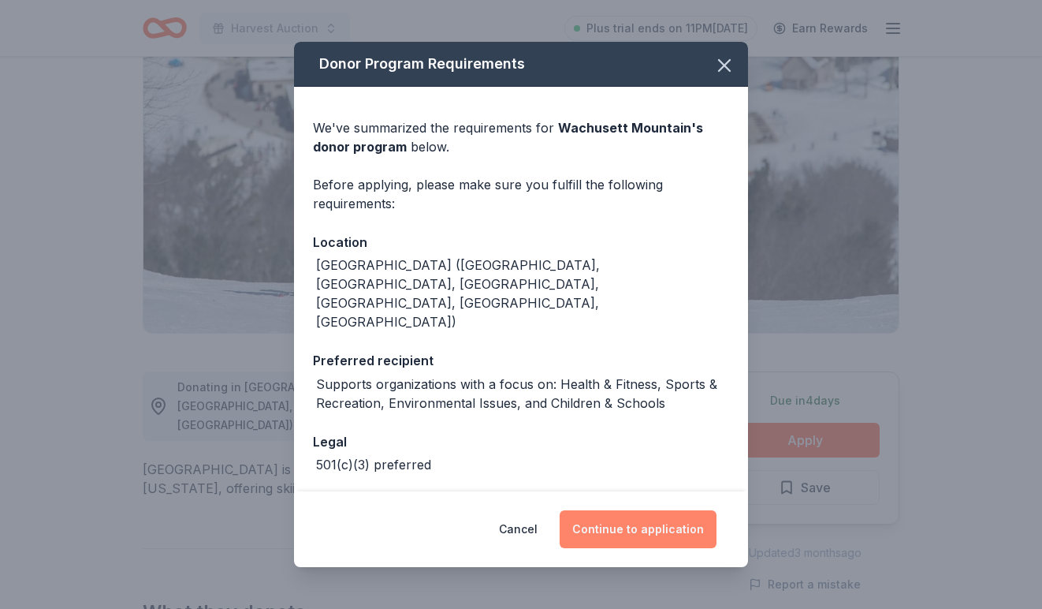
click at [639, 531] on button "Continue to application" at bounding box center [638, 529] width 157 height 38
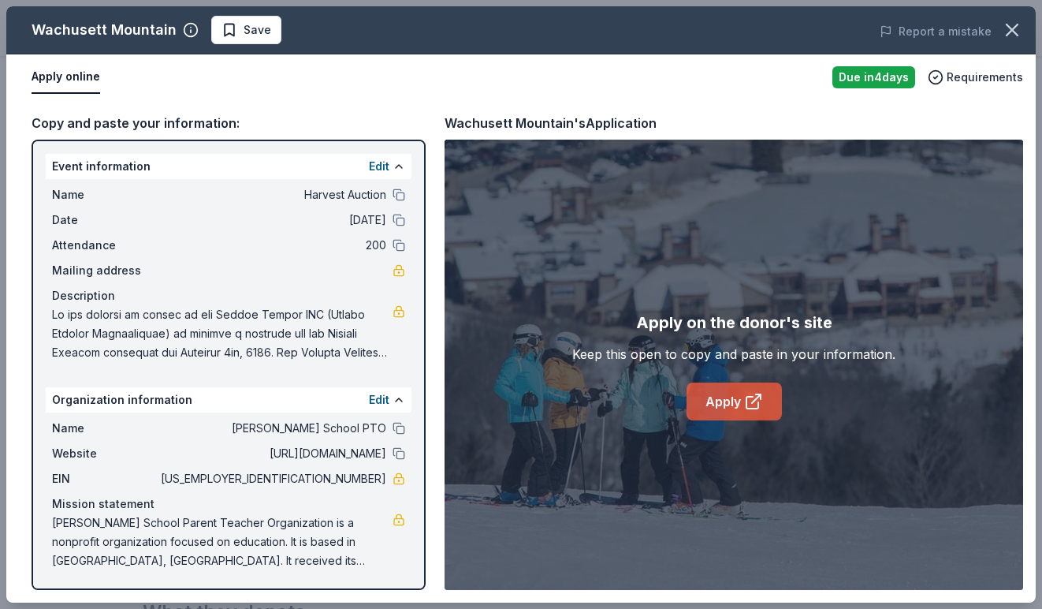
click at [732, 407] on link "Apply" at bounding box center [734, 401] width 95 height 38
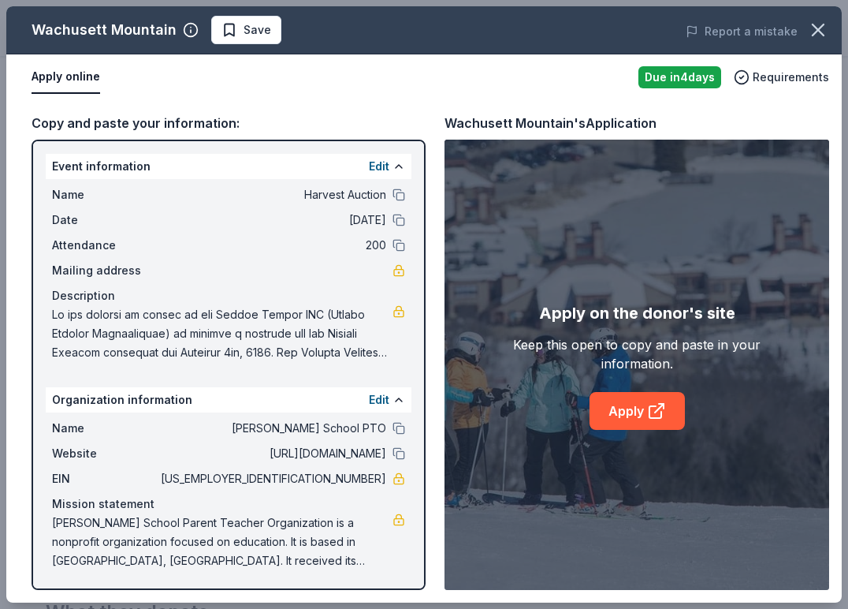
scroll to position [1, 0]
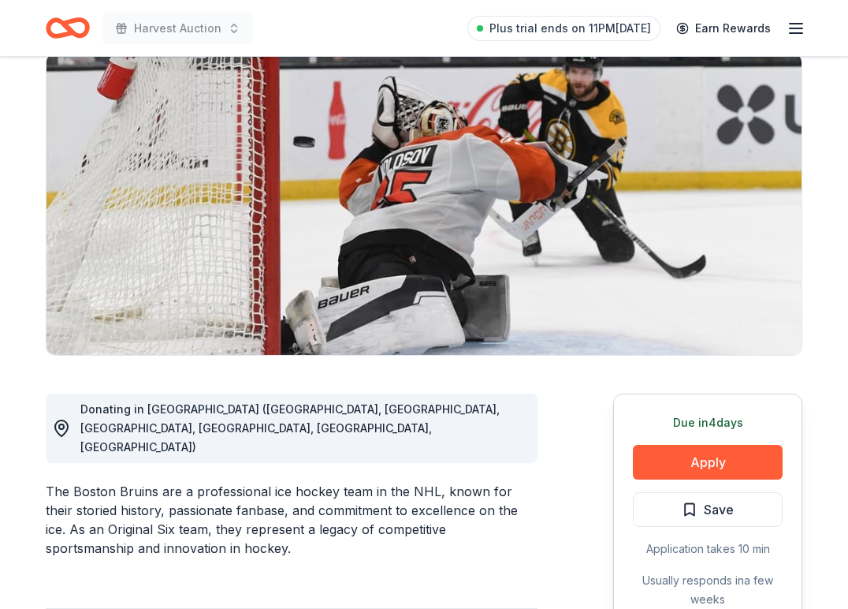
scroll to position [125, 0]
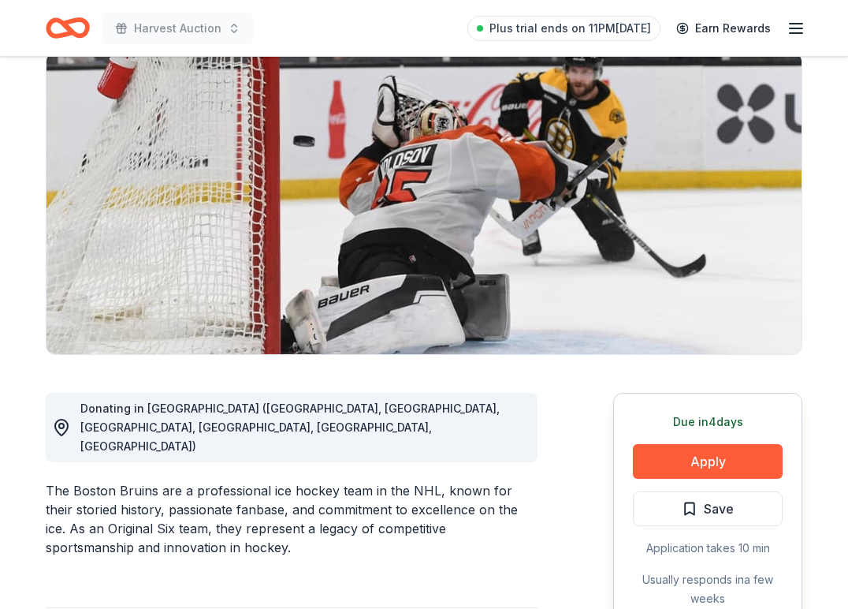
click at [693, 482] on div "Due [DATE] Apply Save Application takes 10 min Usually responds in a few weeks" at bounding box center [707, 510] width 189 height 235
click at [699, 469] on button "Apply" at bounding box center [708, 461] width 150 height 35
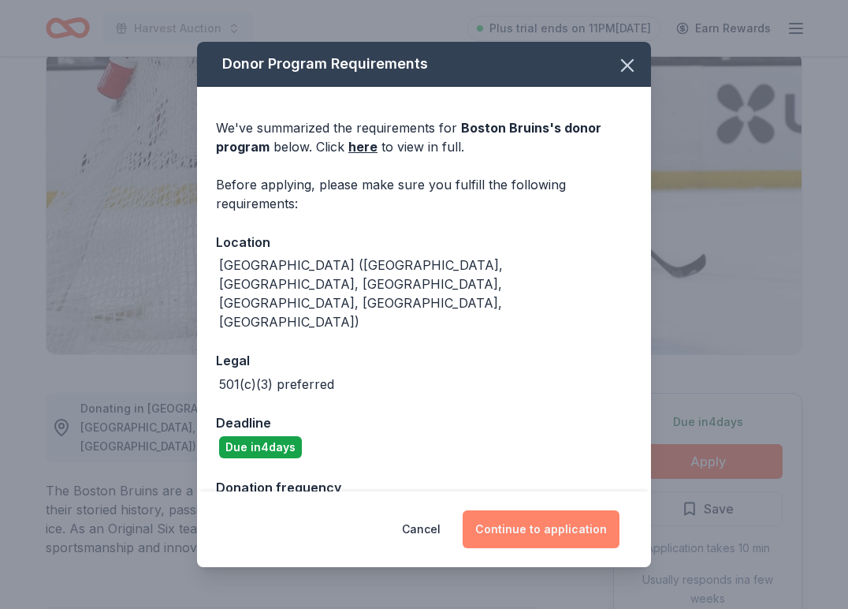
click at [516, 531] on button "Continue to application" at bounding box center [541, 529] width 157 height 38
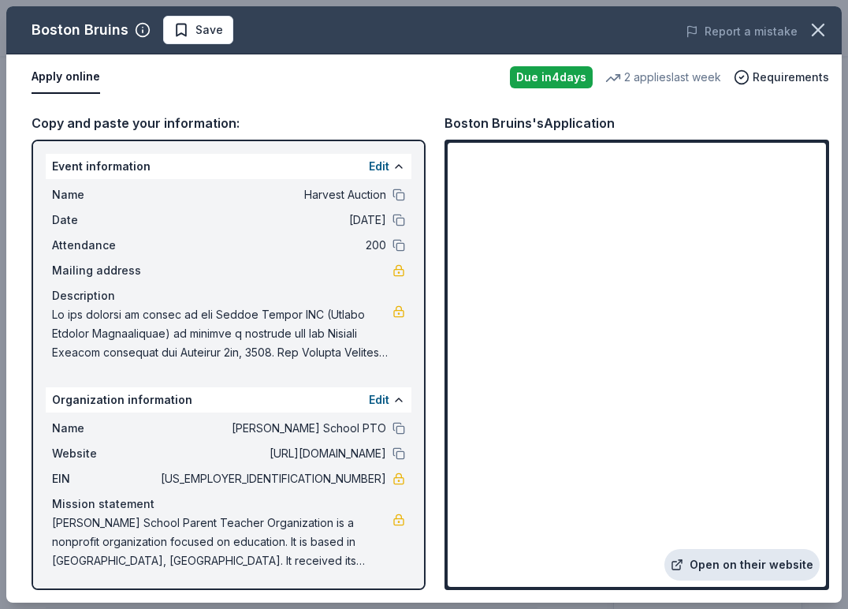
click at [707, 570] on link "Open on their website" at bounding box center [742, 565] width 155 height 32
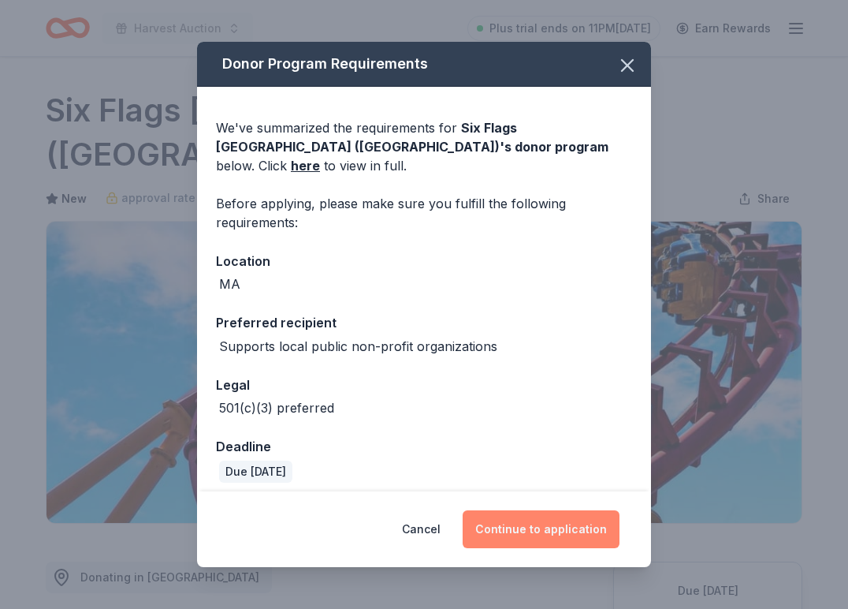
click at [560, 514] on button "Continue to application" at bounding box center [541, 529] width 157 height 38
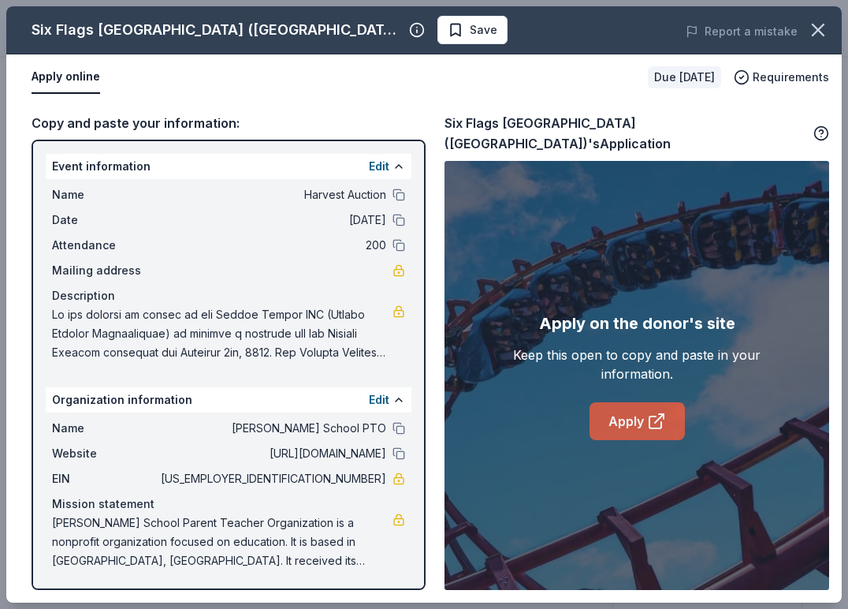
click at [633, 406] on link "Apply" at bounding box center [637, 421] width 95 height 38
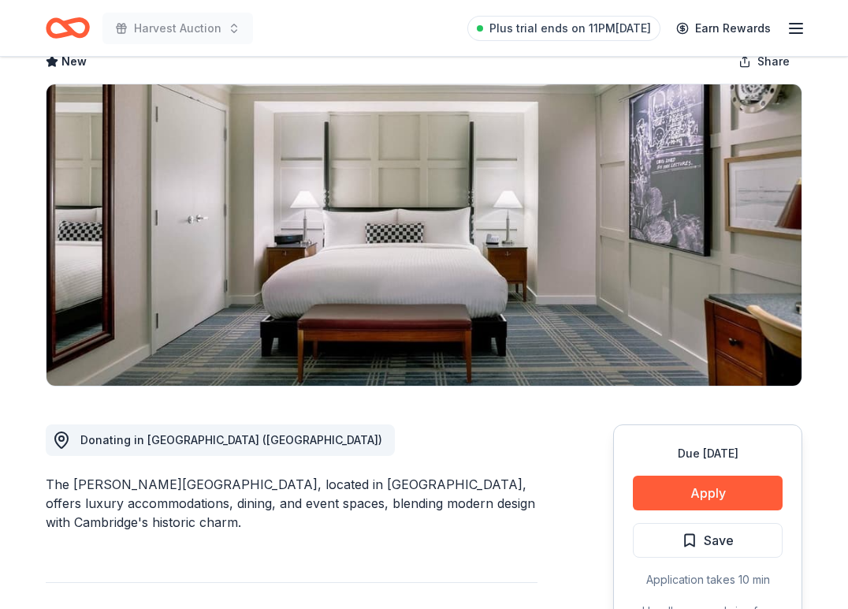
scroll to position [96, 0]
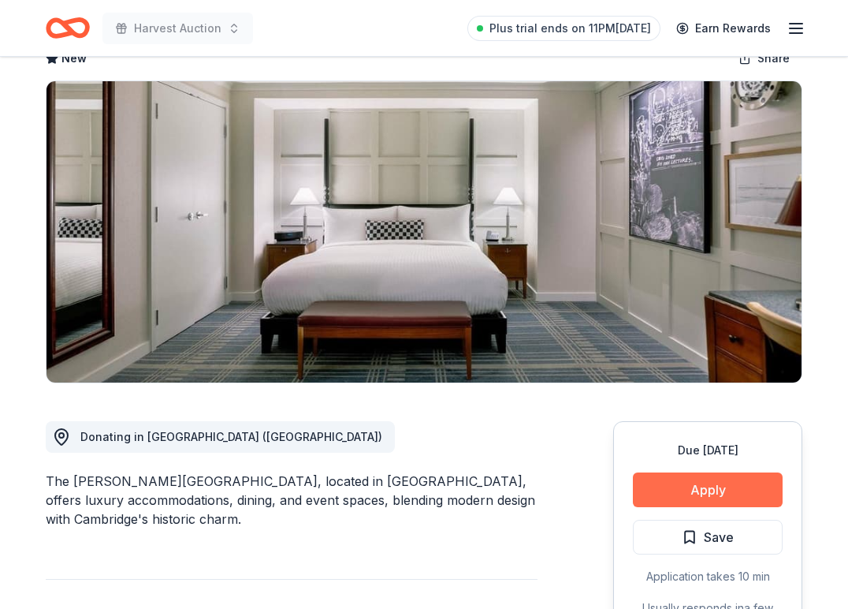
click at [689, 497] on button "Apply" at bounding box center [708, 489] width 150 height 35
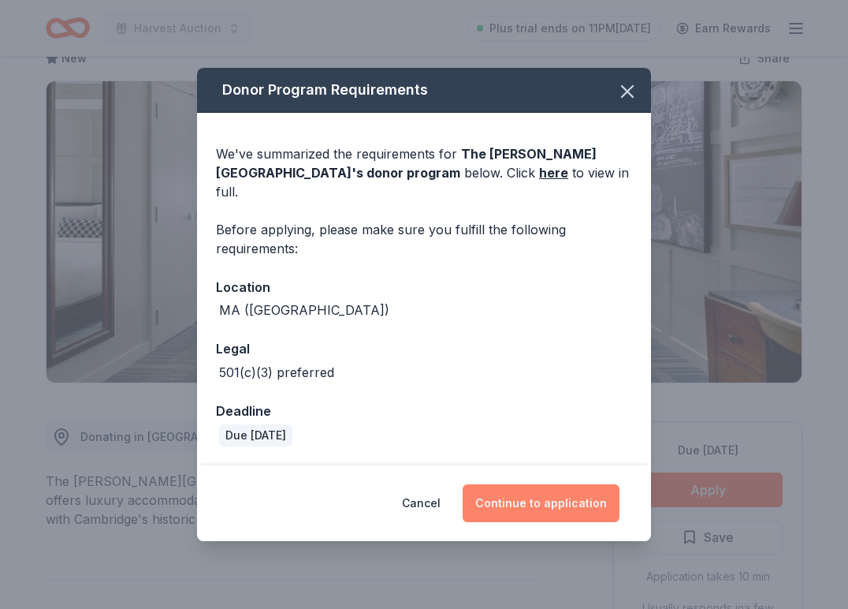
click at [509, 484] on button "Continue to application" at bounding box center [541, 503] width 157 height 38
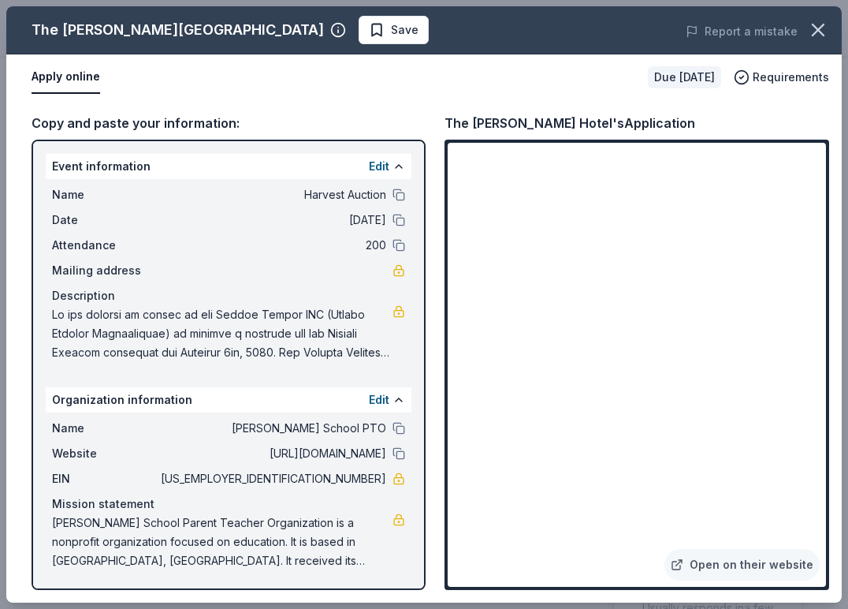
drag, startPoint x: 48, startPoint y: 164, endPoint x: 217, endPoint y: 318, distance: 228.2
click at [219, 325] on div "Event information Edit Name Harvest Auction Date 11/07/25 Attendance 200 Mailin…" at bounding box center [229, 261] width 366 height 214
click at [424, 274] on div "Event information Edit Name Harvest Auction Date 11/07/25 Attendance 200 Mailin…" at bounding box center [229, 365] width 394 height 450
click at [751, 566] on link "Open on their website" at bounding box center [742, 565] width 155 height 32
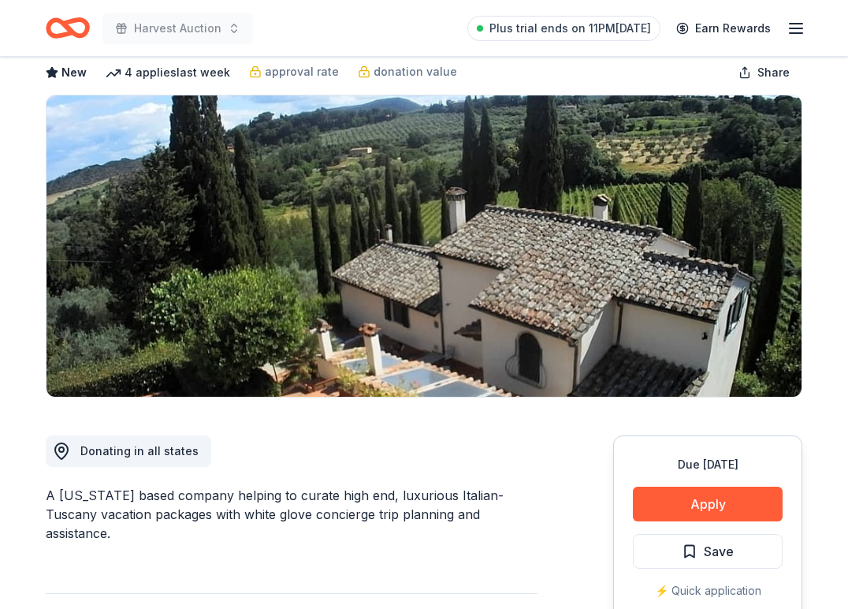
scroll to position [92, 0]
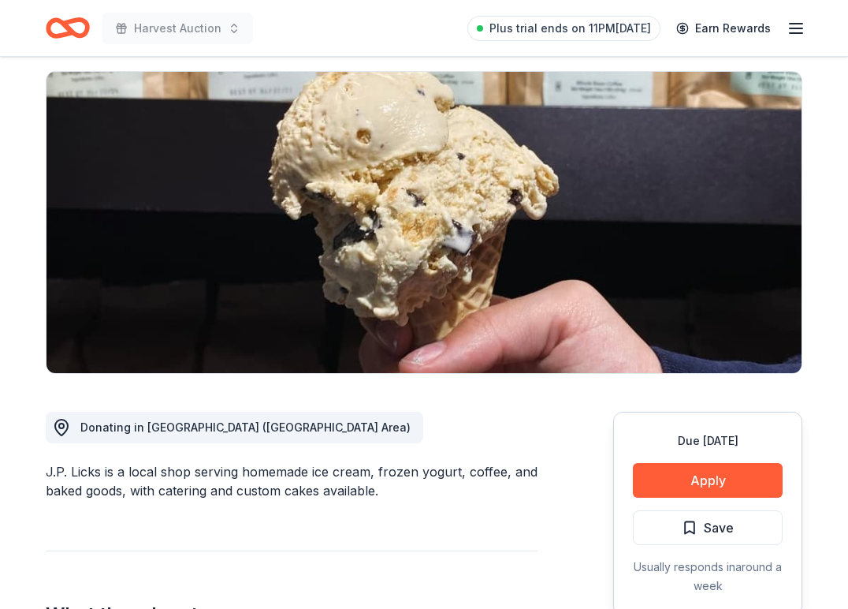
scroll to position [106, 0]
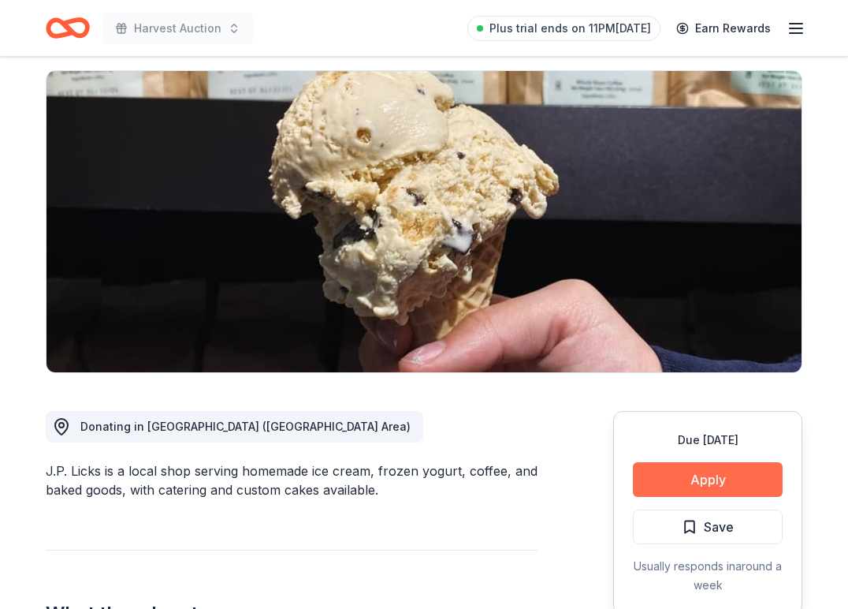
click at [698, 486] on button "Apply" at bounding box center [708, 479] width 150 height 35
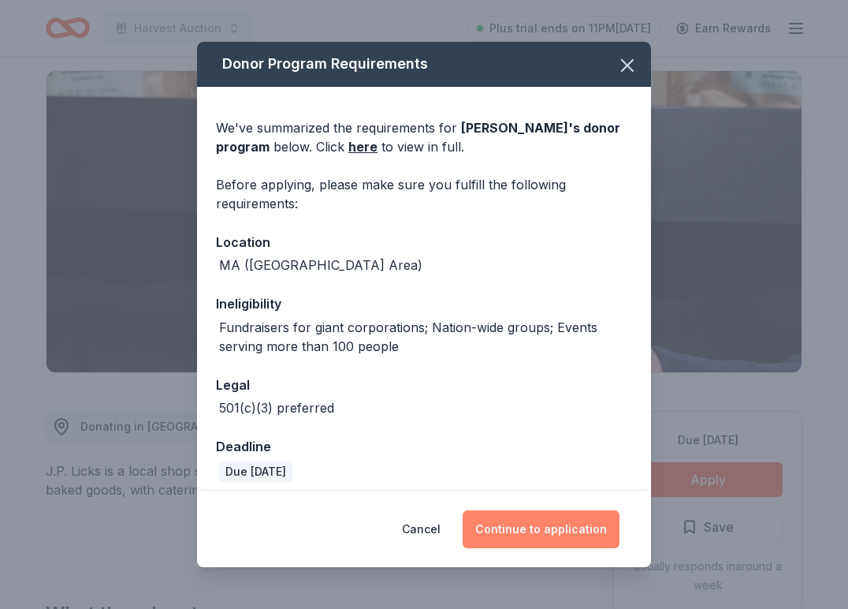
click at [537, 531] on button "Continue to application" at bounding box center [541, 529] width 157 height 38
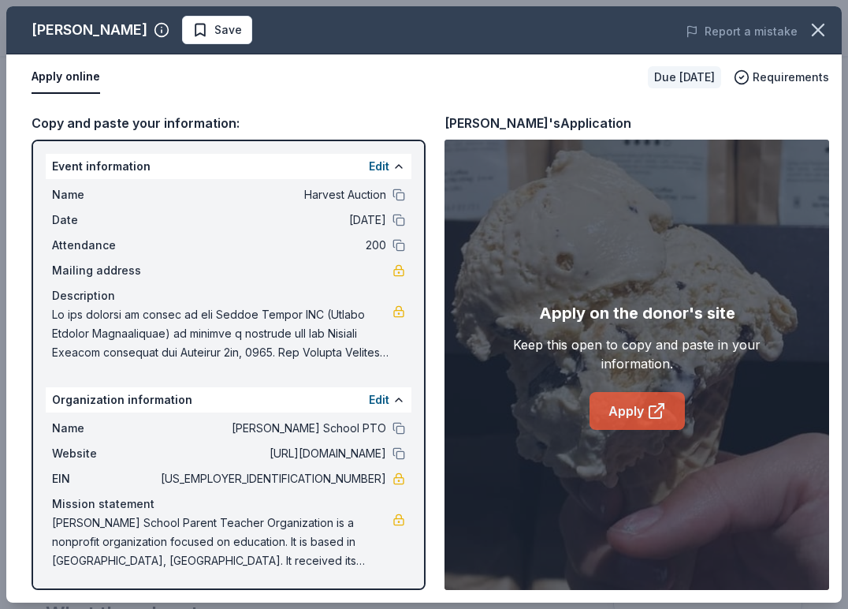
click at [637, 416] on link "Apply" at bounding box center [637, 411] width 95 height 38
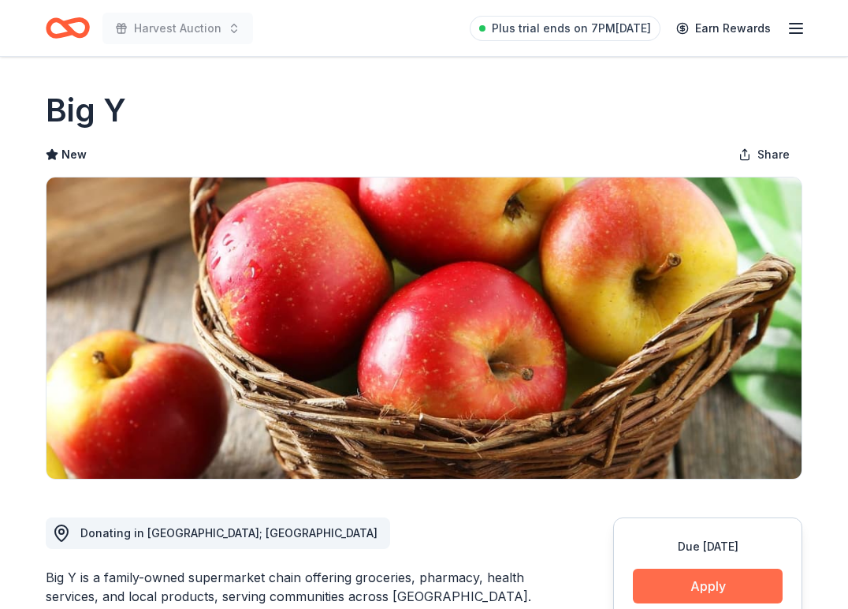
click at [725, 583] on button "Apply" at bounding box center [708, 585] width 150 height 35
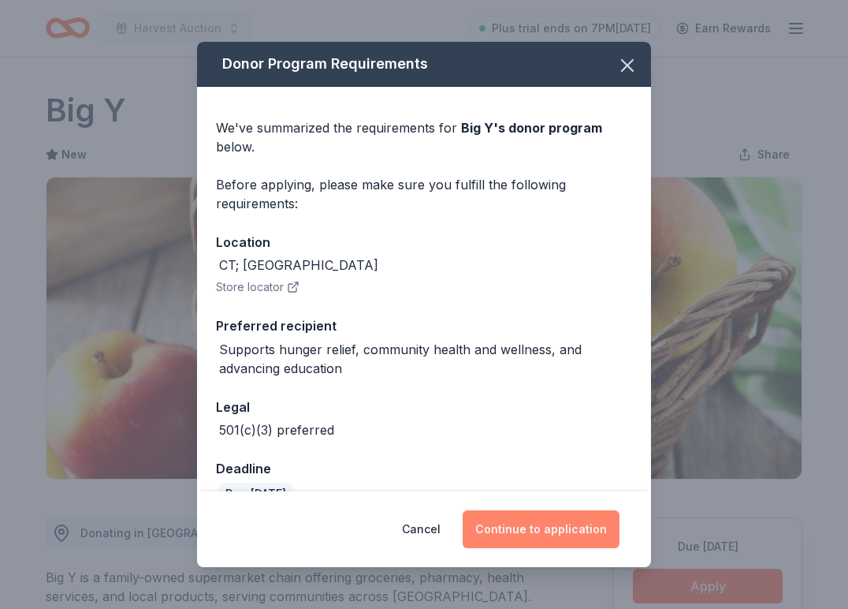
click at [499, 538] on button "Continue to application" at bounding box center [541, 529] width 157 height 38
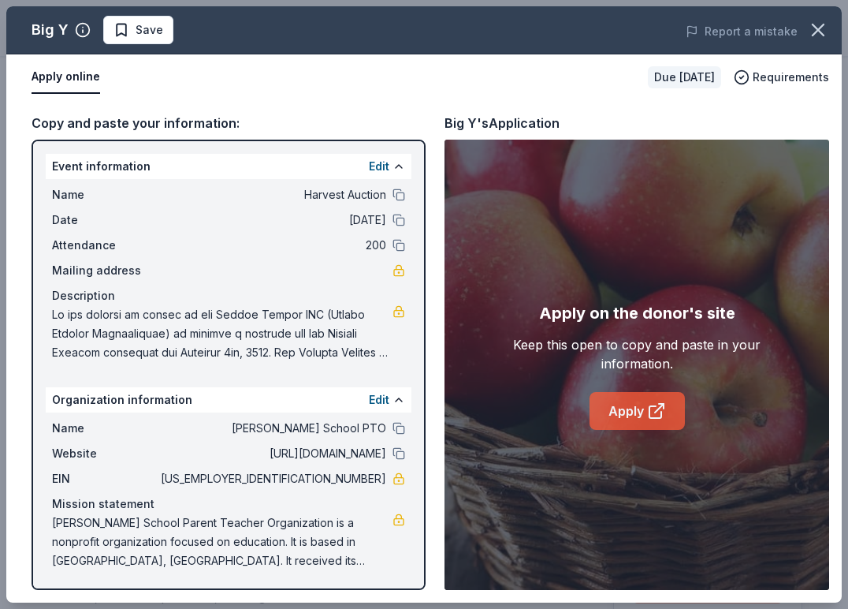
click at [653, 415] on icon at bounding box center [656, 410] width 19 height 19
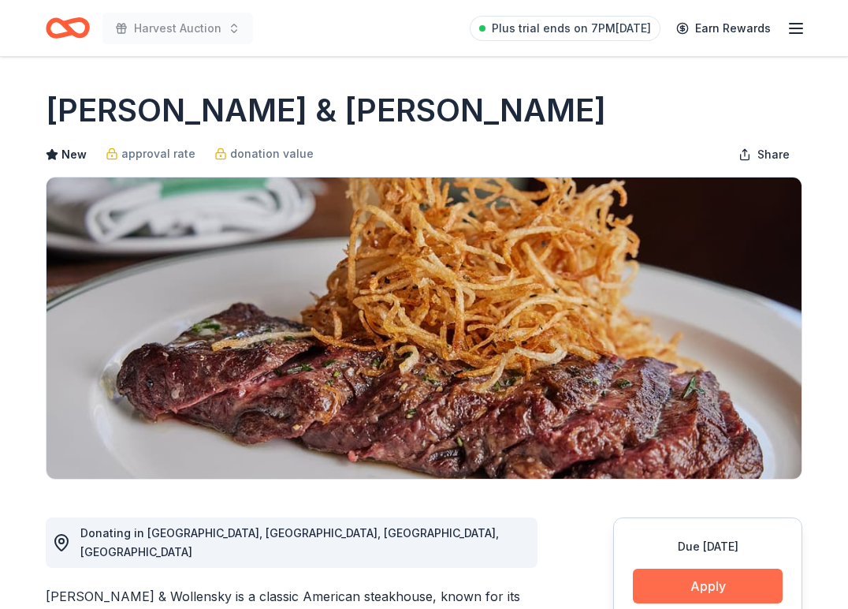
click at [689, 597] on button "Apply" at bounding box center [708, 585] width 150 height 35
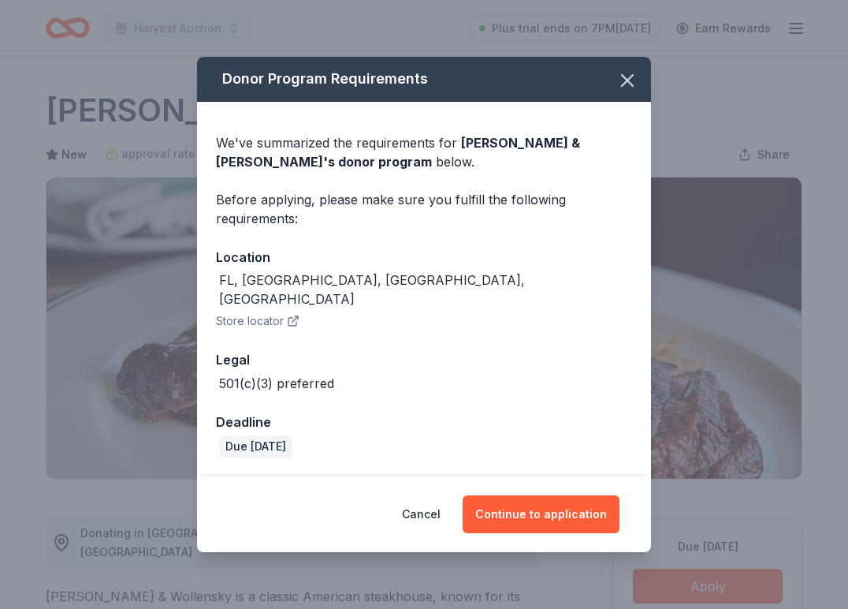
click at [552, 482] on div "Cancel Continue to application" at bounding box center [424, 514] width 454 height 76
click at [533, 518] on button "Continue to application" at bounding box center [541, 514] width 157 height 38
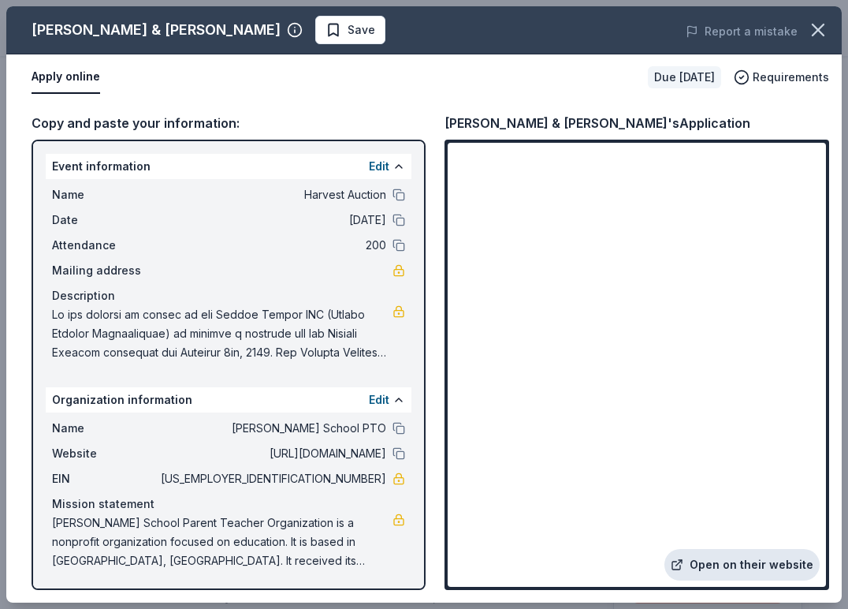
click at [724, 569] on link "Open on their website" at bounding box center [742, 565] width 155 height 32
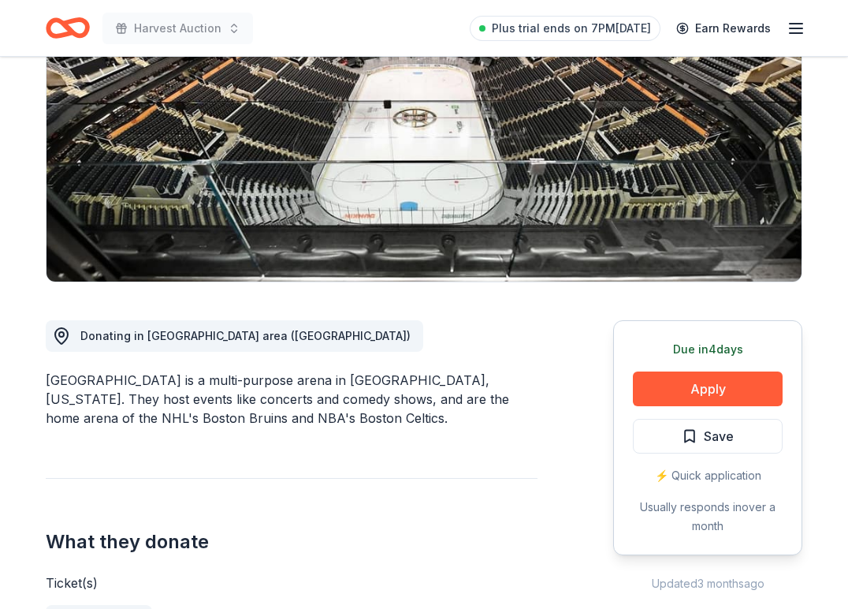
scroll to position [199, 0]
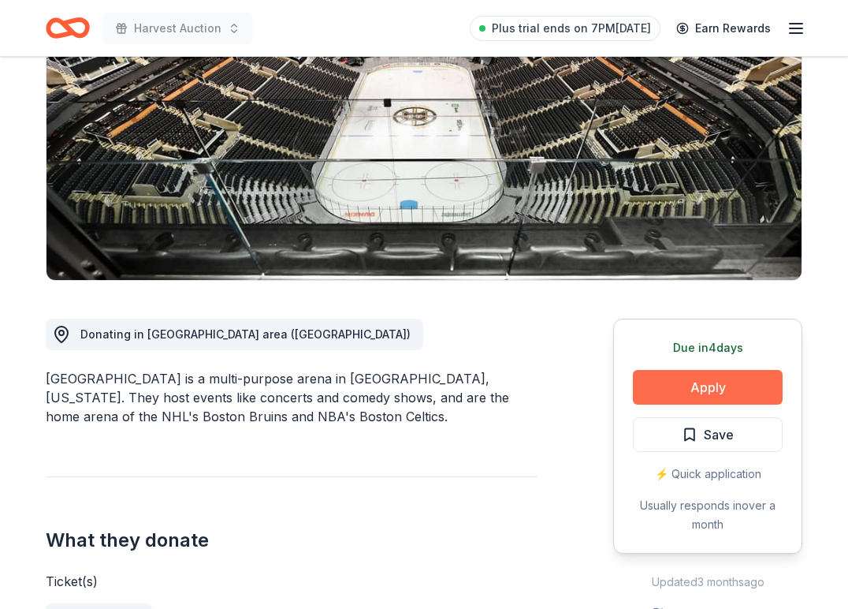
click at [704, 386] on button "Apply" at bounding box center [708, 387] width 150 height 35
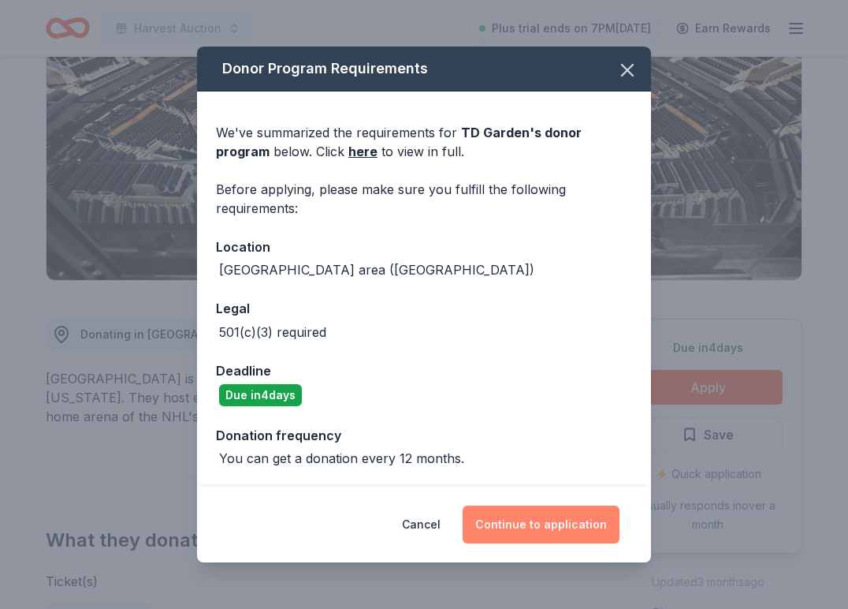
click at [514, 523] on button "Continue to application" at bounding box center [541, 524] width 157 height 38
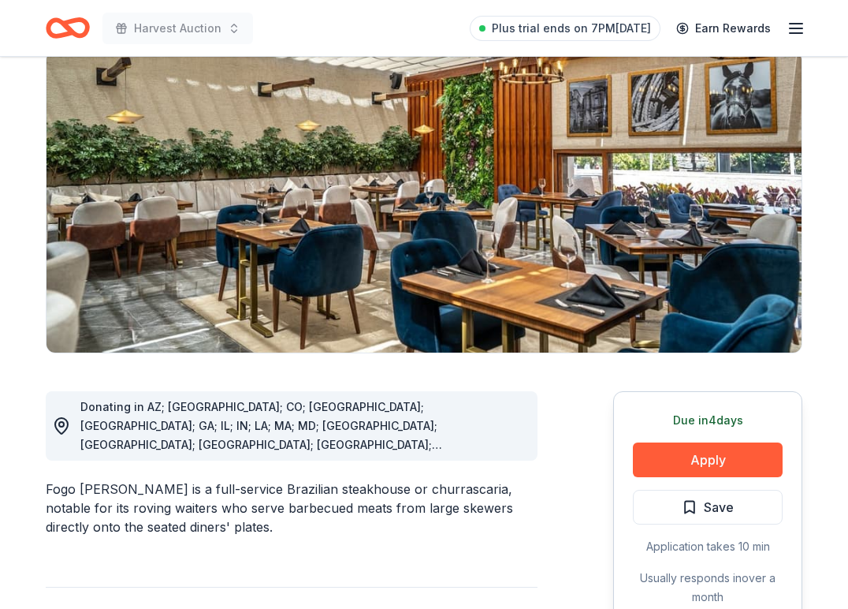
scroll to position [128, 0]
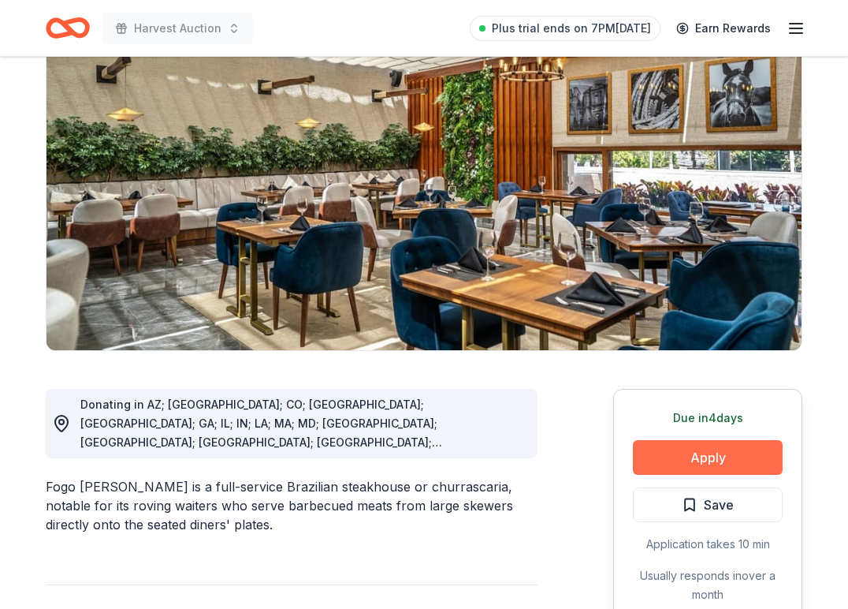
click at [687, 445] on button "Apply" at bounding box center [708, 457] width 150 height 35
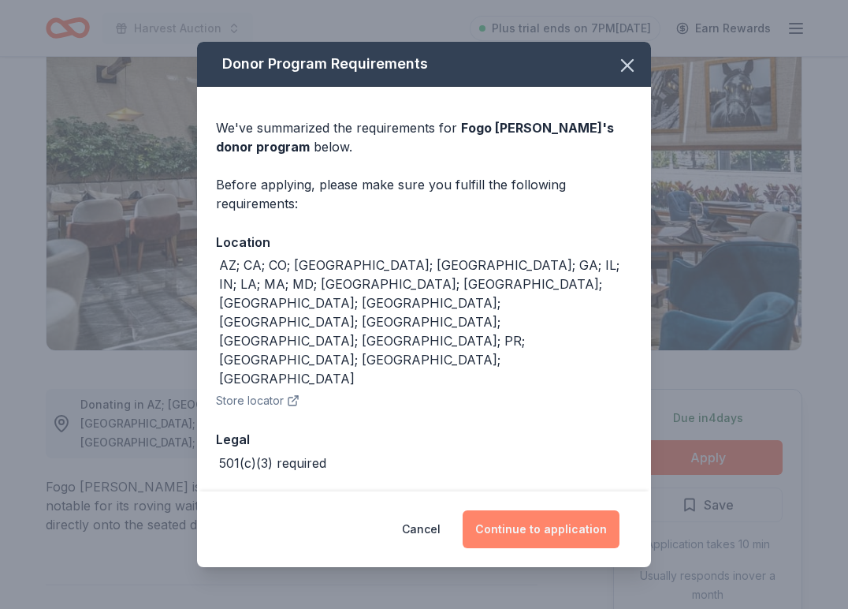
click at [573, 512] on button "Continue to application" at bounding box center [541, 529] width 157 height 38
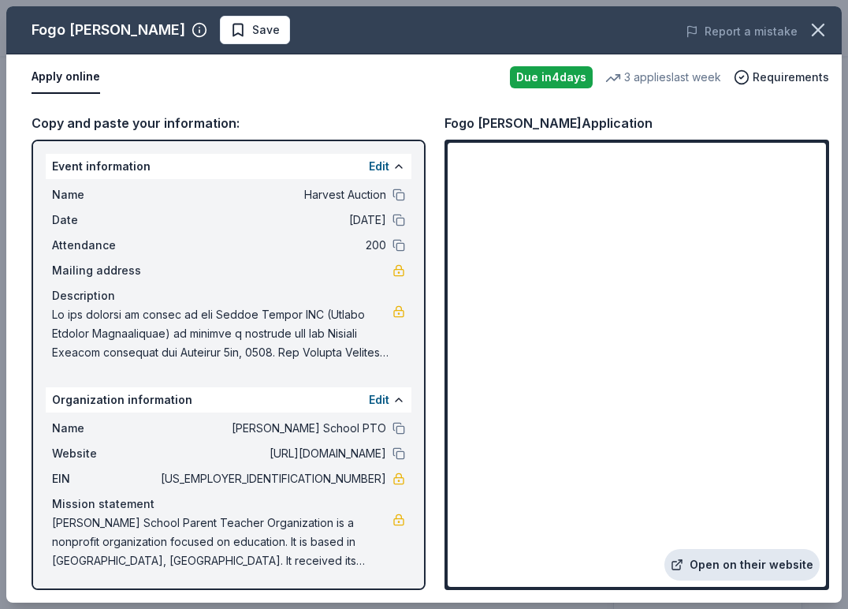
click at [725, 558] on link "Open on their website" at bounding box center [742, 565] width 155 height 32
click at [820, 23] on icon "button" at bounding box center [818, 30] width 22 height 22
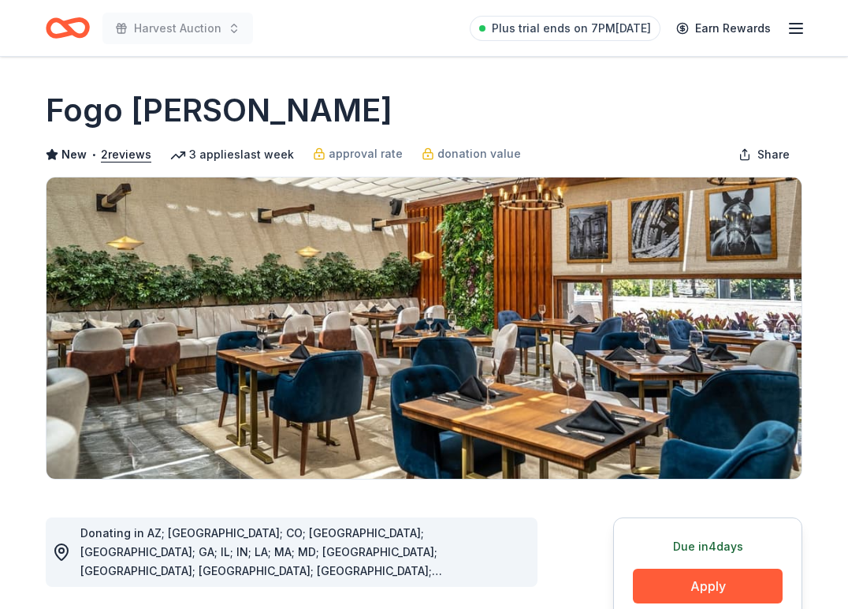
scroll to position [0, 0]
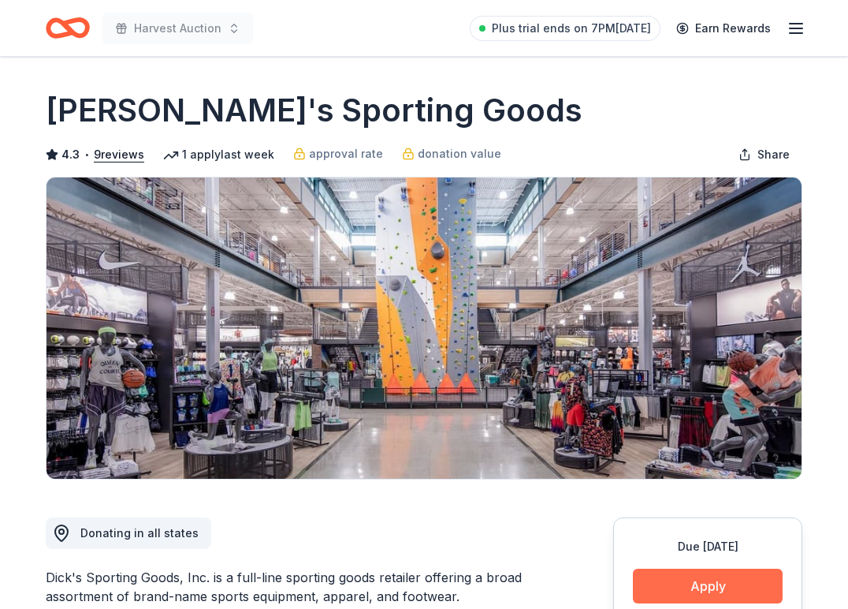
click at [680, 584] on button "Apply" at bounding box center [708, 585] width 150 height 35
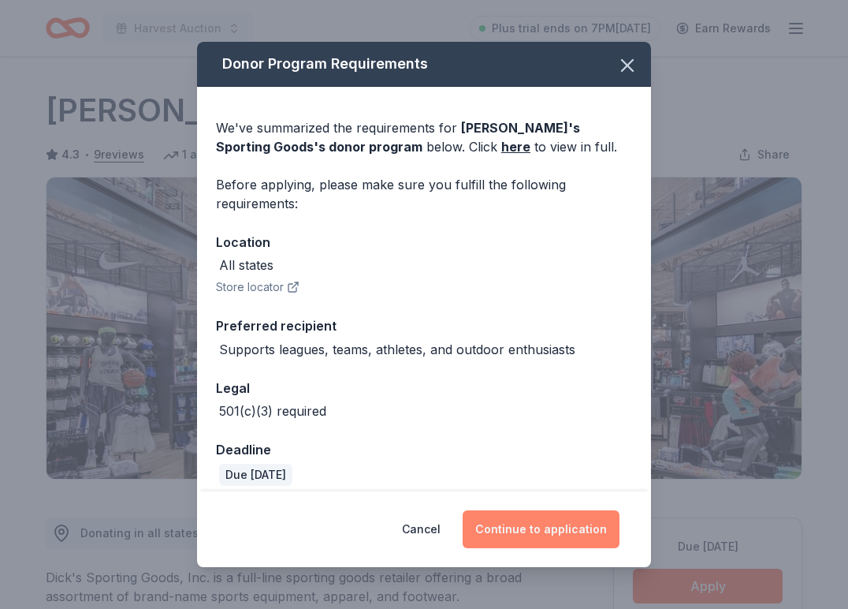
click at [577, 516] on button "Continue to application" at bounding box center [541, 529] width 157 height 38
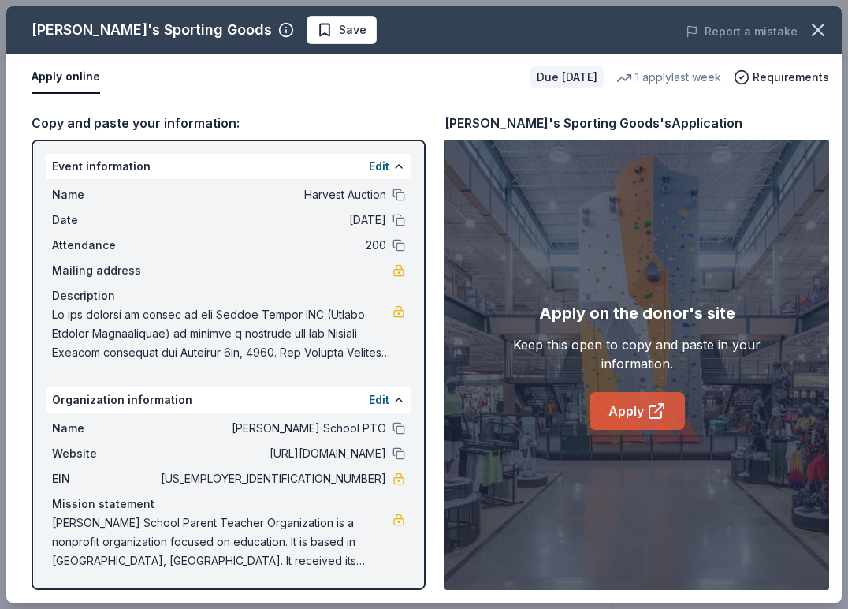
click at [652, 415] on icon at bounding box center [656, 410] width 19 height 19
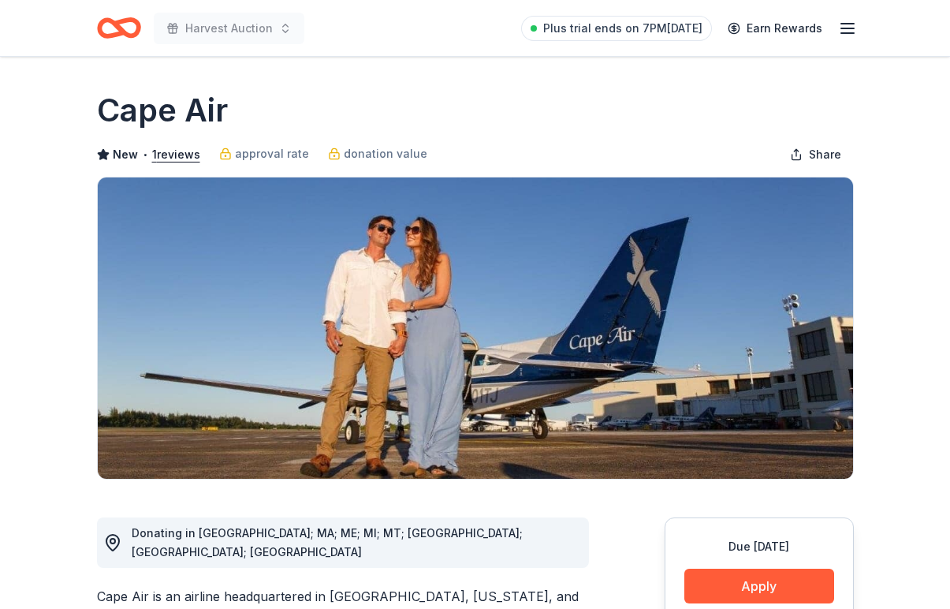
scroll to position [253, 0]
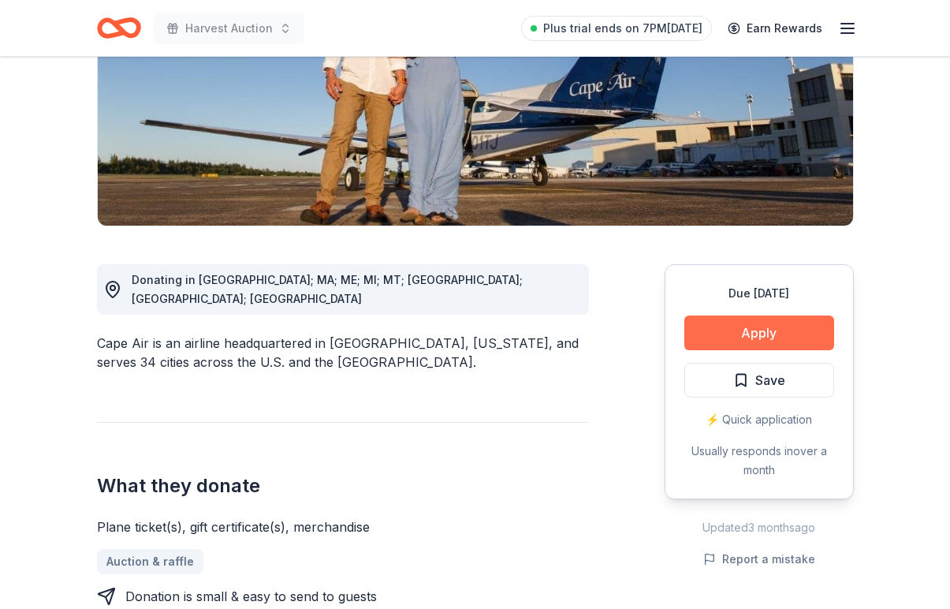
click at [772, 331] on button "Apply" at bounding box center [759, 332] width 150 height 35
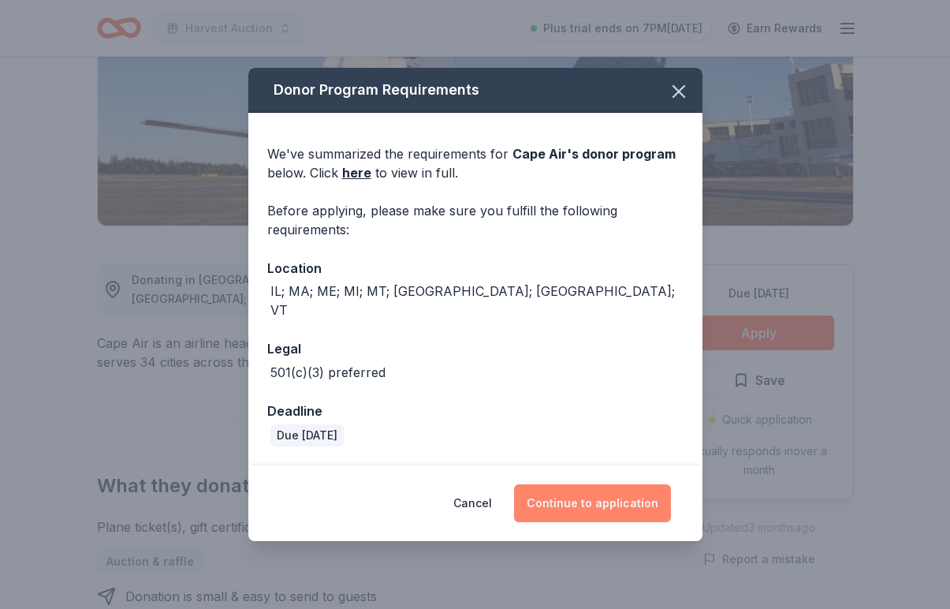
click at [577, 486] on button "Continue to application" at bounding box center [592, 503] width 157 height 38
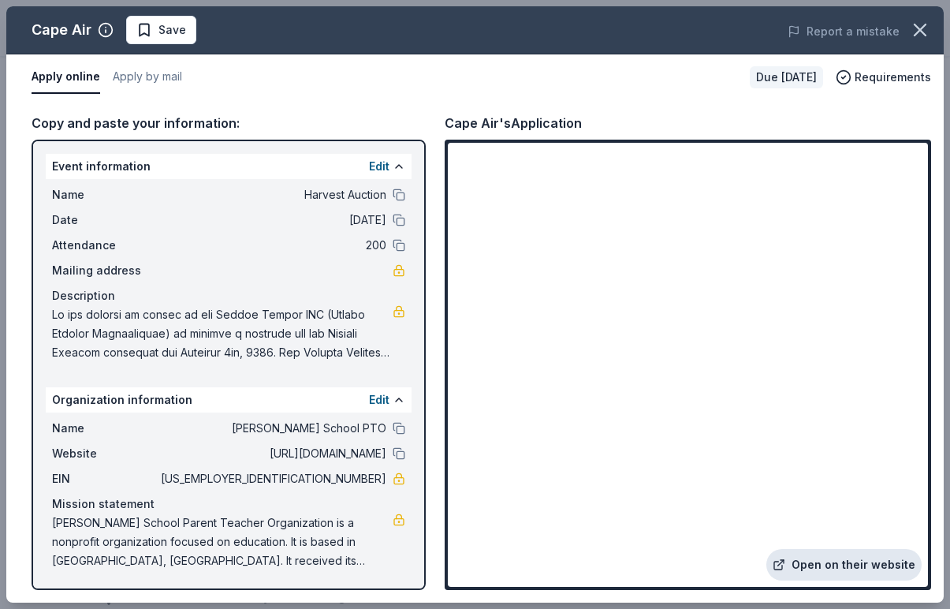
click at [785, 558] on icon at bounding box center [779, 564] width 13 height 13
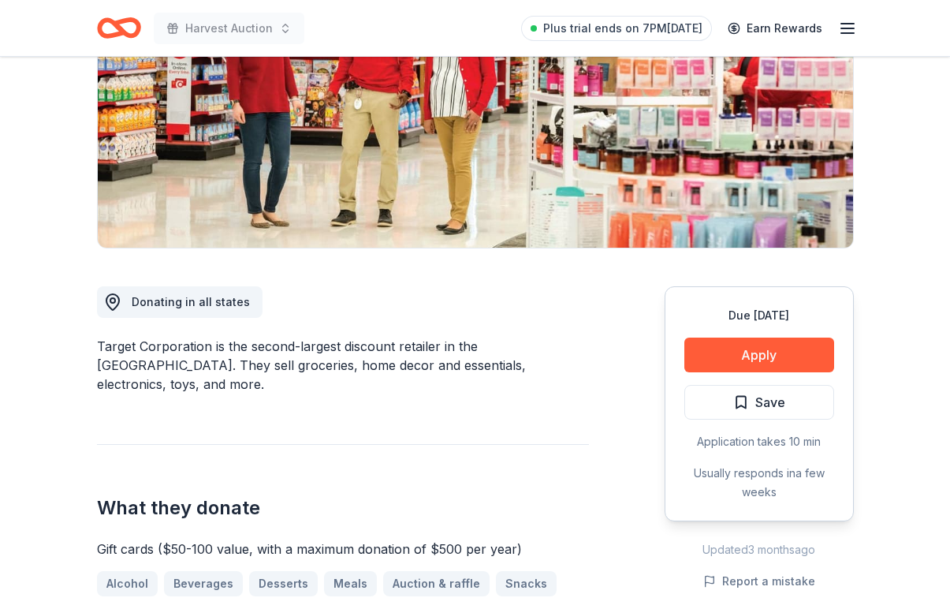
scroll to position [240, 0]
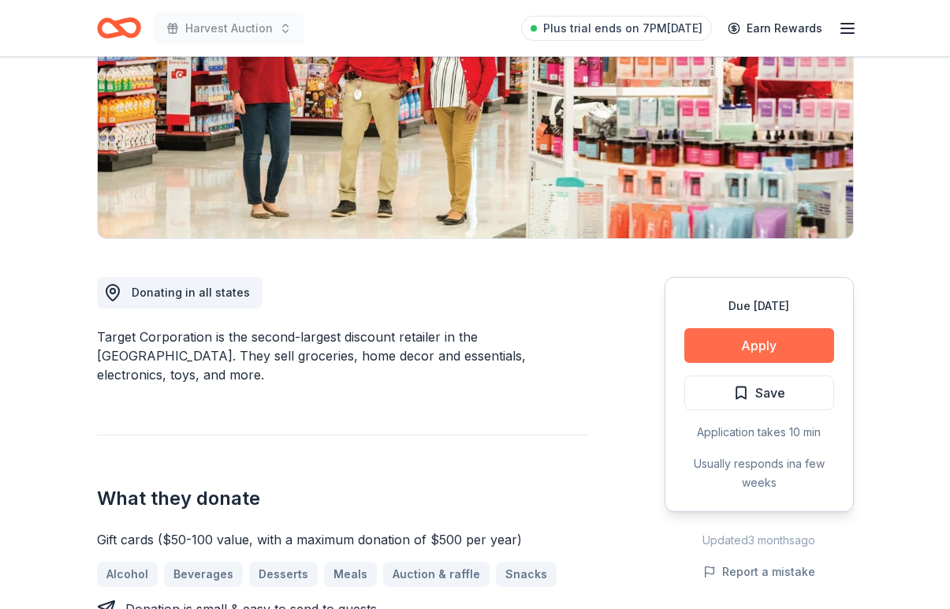
click at [809, 346] on button "Apply" at bounding box center [759, 345] width 150 height 35
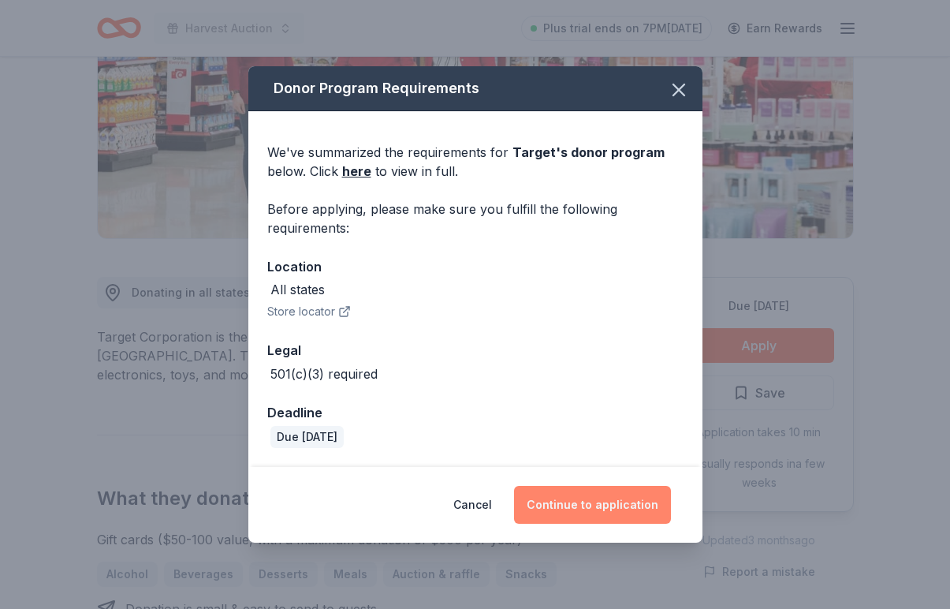
click at [590, 501] on button "Continue to application" at bounding box center [592, 505] width 157 height 38
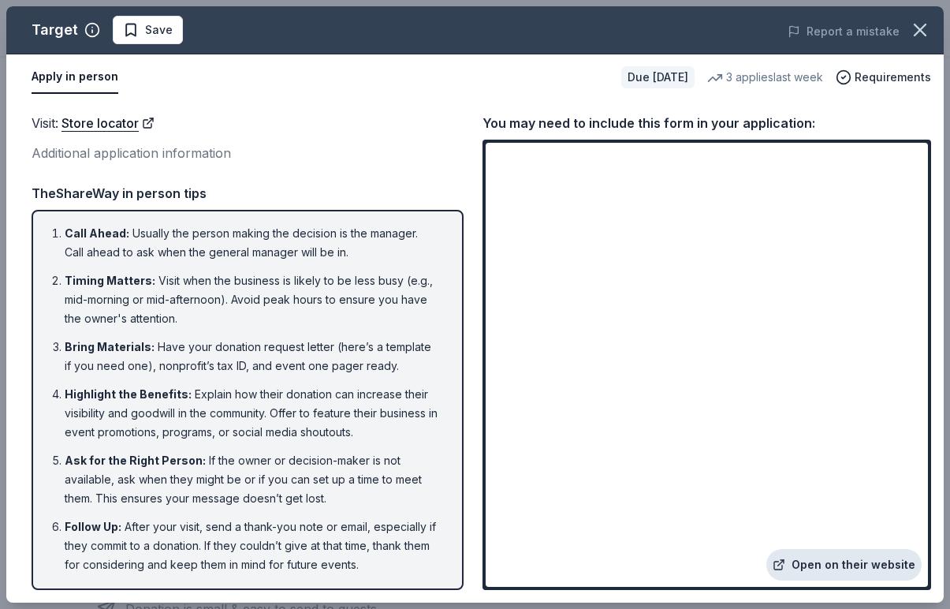
click at [808, 562] on link "Open on their website" at bounding box center [843, 565] width 155 height 32
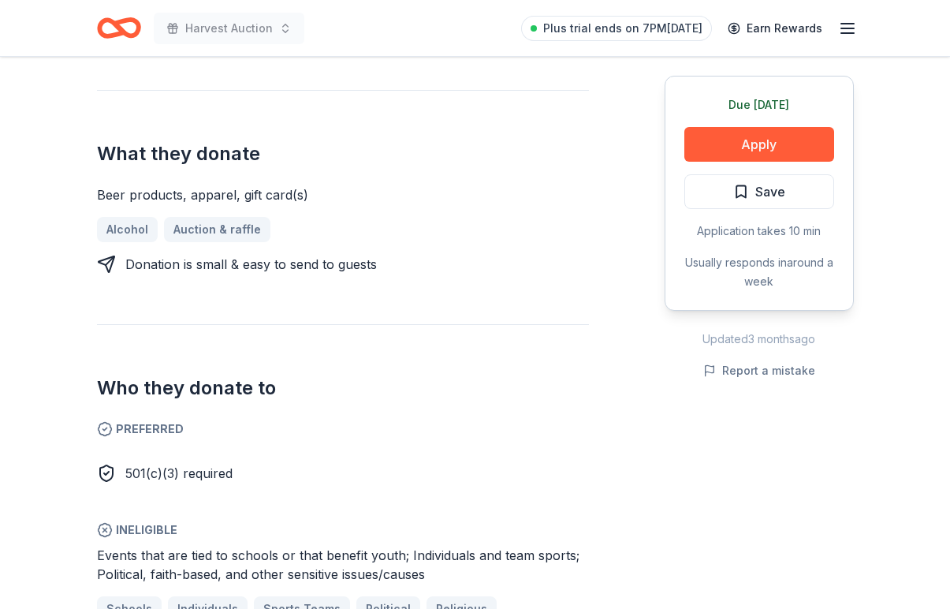
scroll to position [606, 0]
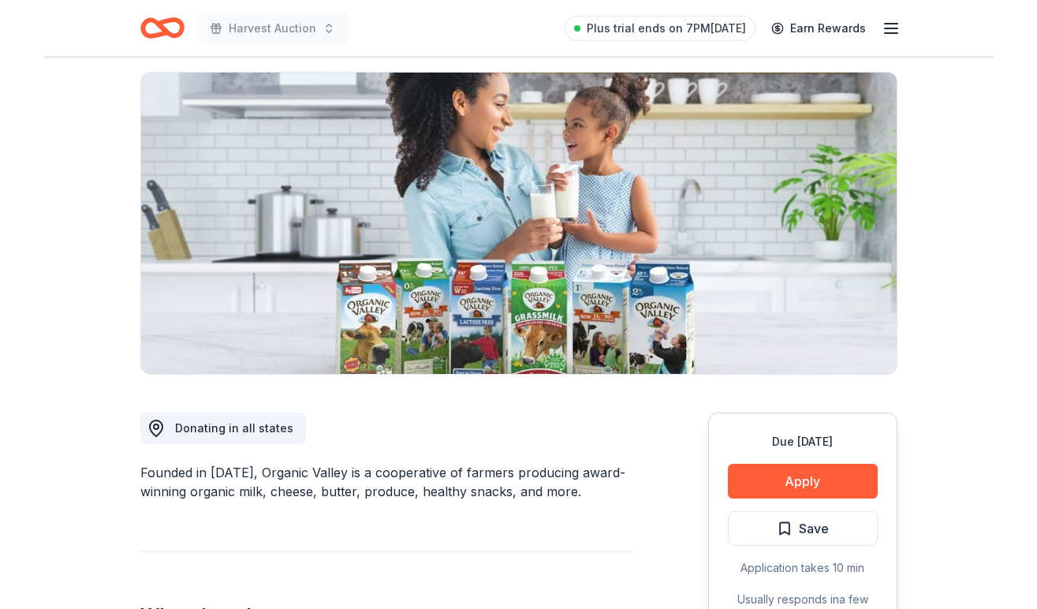
scroll to position [106, 0]
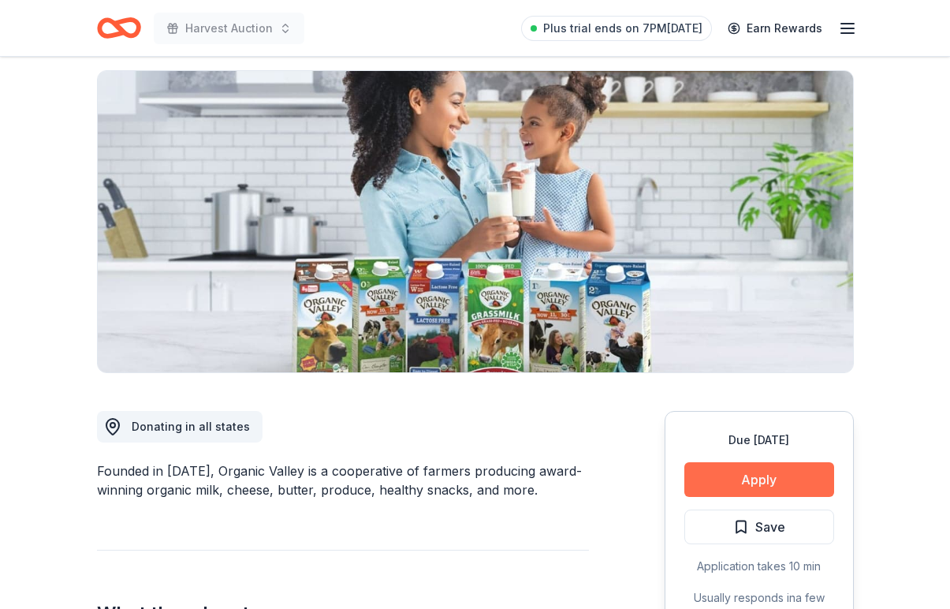
click at [726, 482] on button "Apply" at bounding box center [759, 479] width 150 height 35
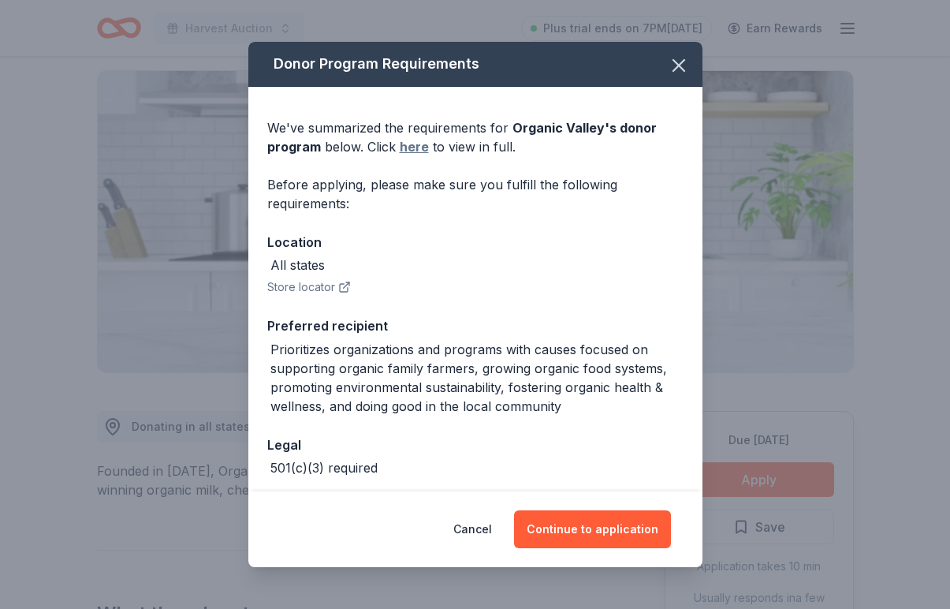
click at [418, 147] on link "here" at bounding box center [414, 146] width 29 height 19
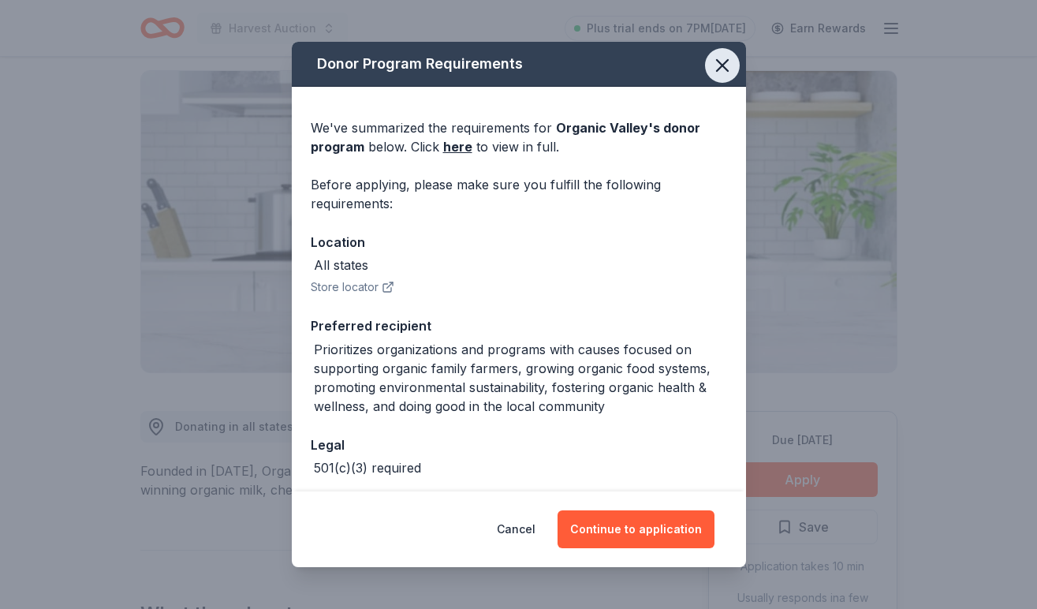
click at [716, 69] on icon "button" at bounding box center [722, 65] width 22 height 22
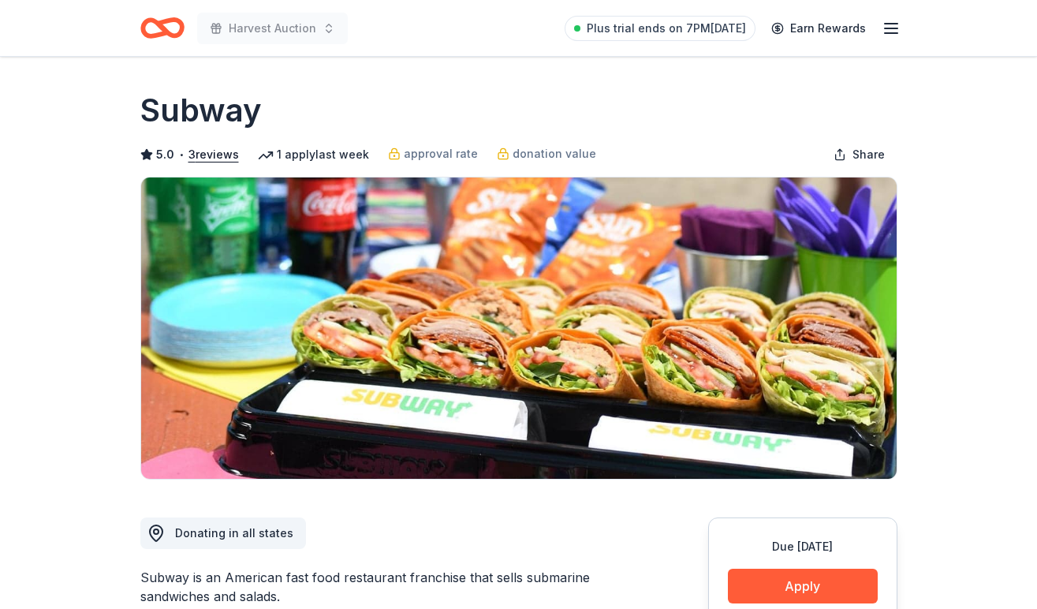
scroll to position [139, 0]
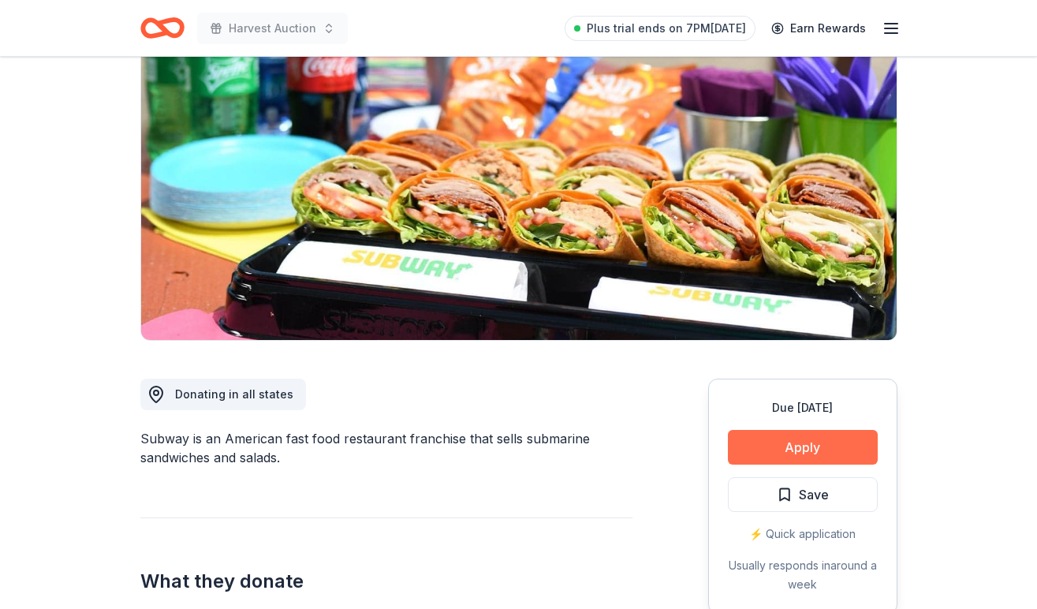
click at [782, 456] on button "Apply" at bounding box center [803, 447] width 150 height 35
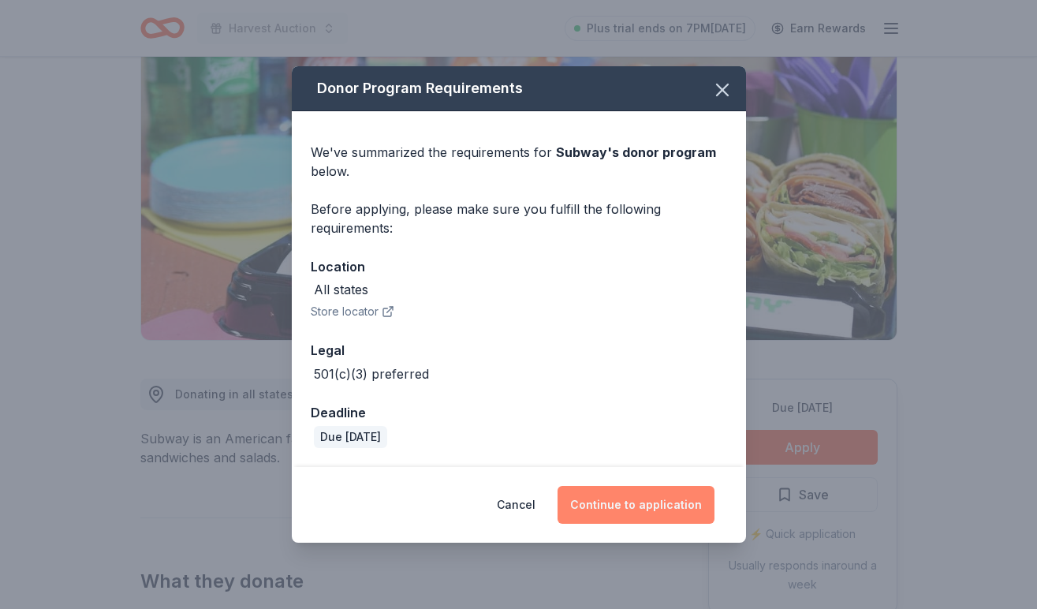
click at [637, 510] on button "Continue to application" at bounding box center [635, 505] width 157 height 38
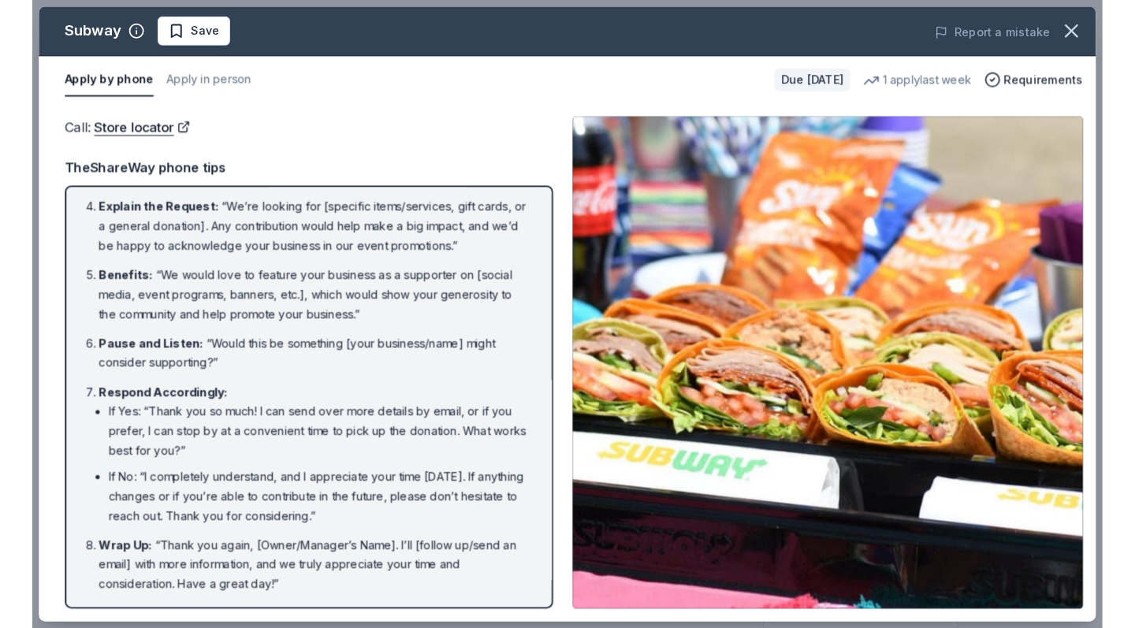
scroll to position [201, 0]
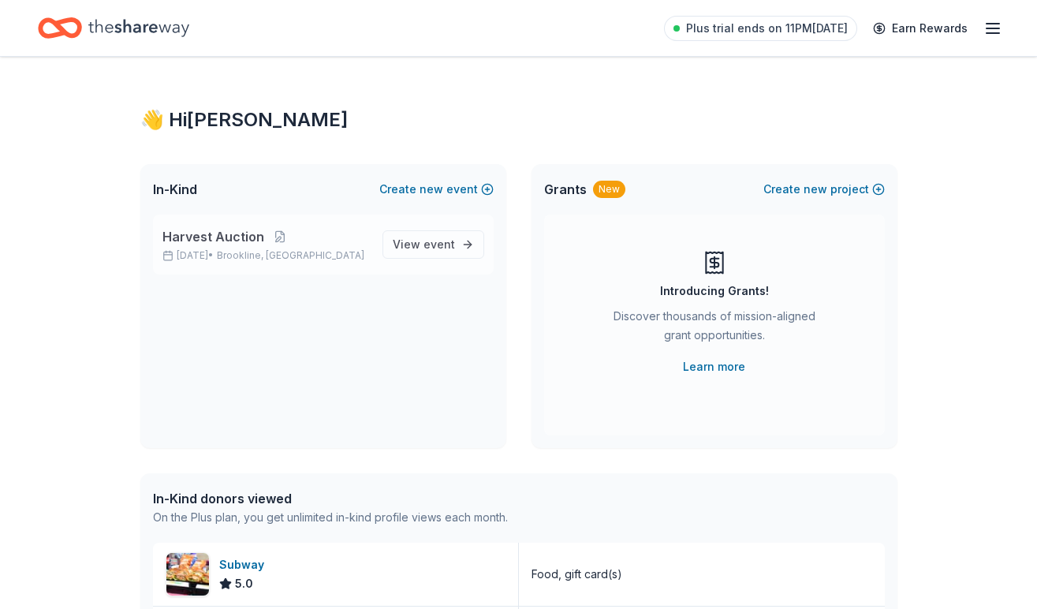
click at [271, 250] on span "Brookline, [GEOGRAPHIC_DATA]" at bounding box center [290, 255] width 147 height 13
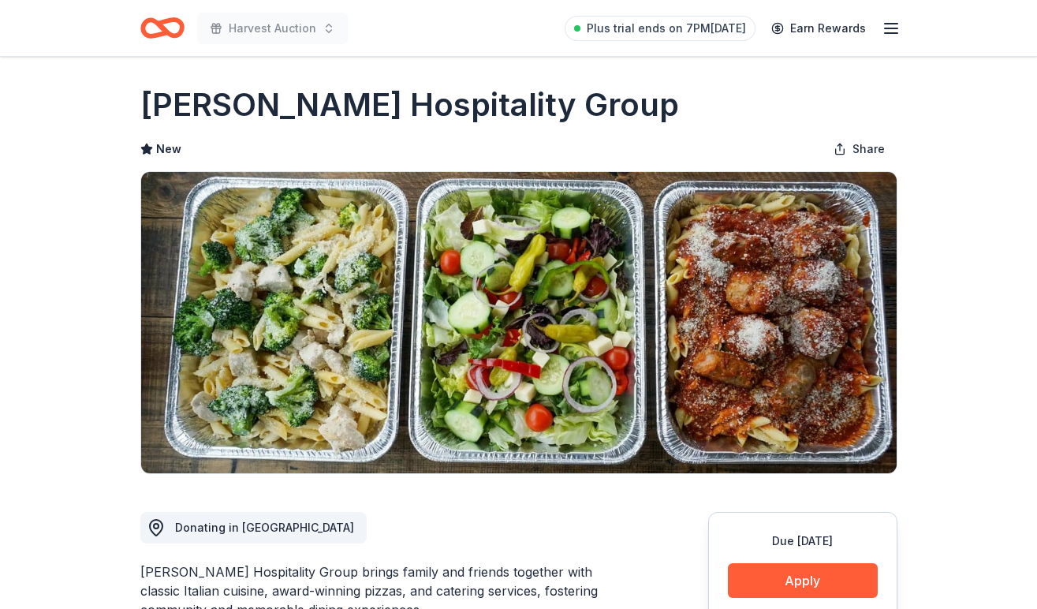
scroll to position [8, 0]
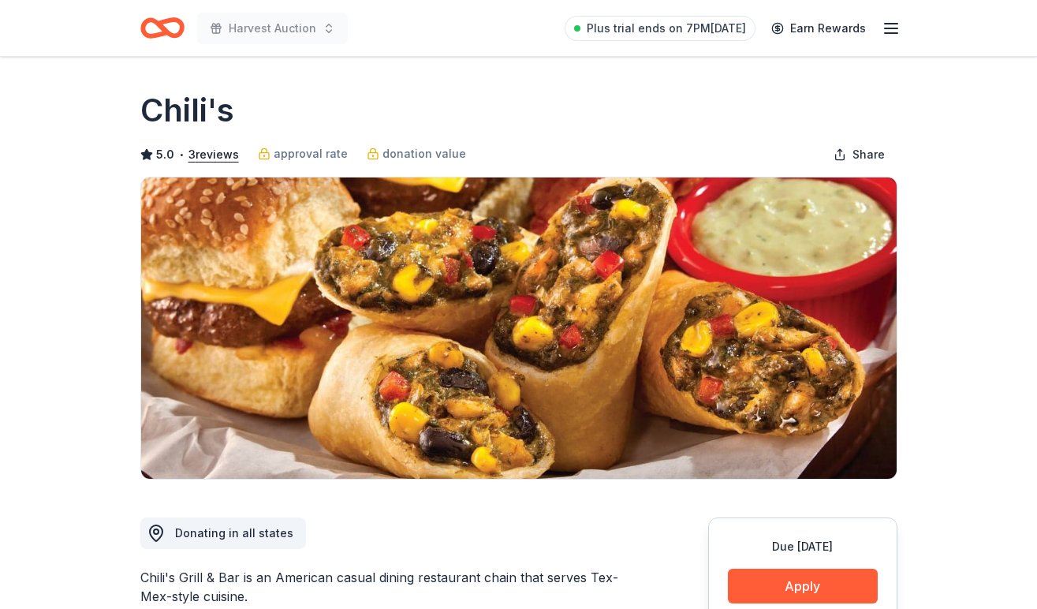
scroll to position [92, 0]
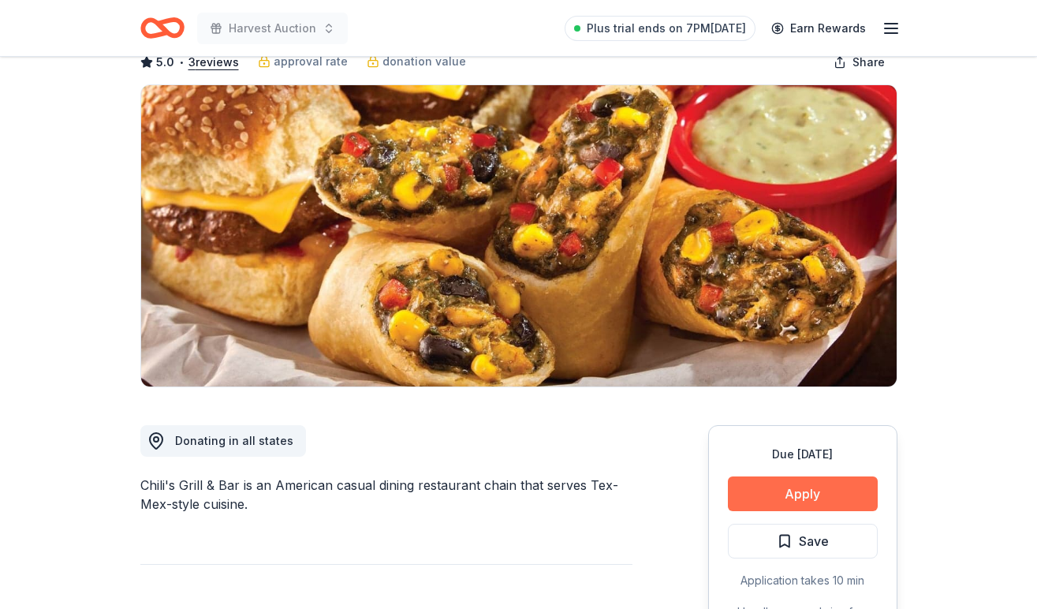
click at [765, 493] on button "Apply" at bounding box center [803, 493] width 150 height 35
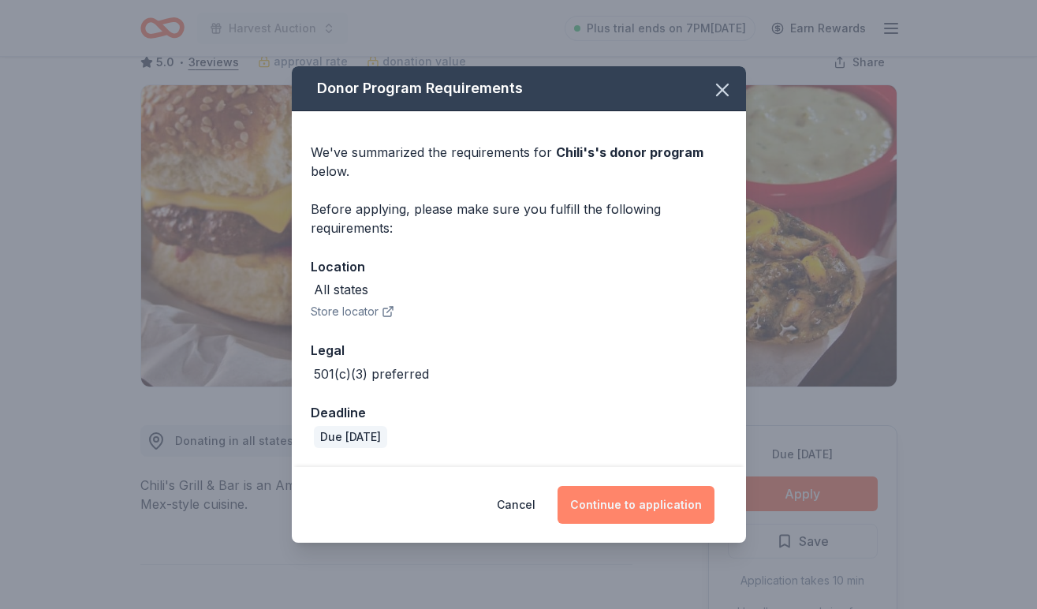
click at [647, 504] on button "Continue to application" at bounding box center [635, 505] width 157 height 38
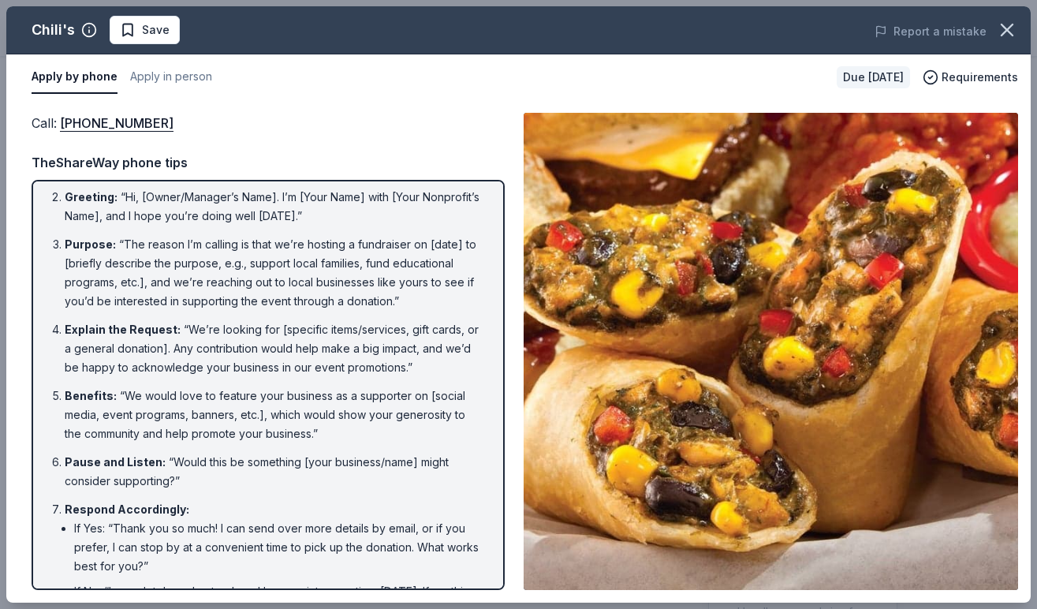
scroll to position [75, 0]
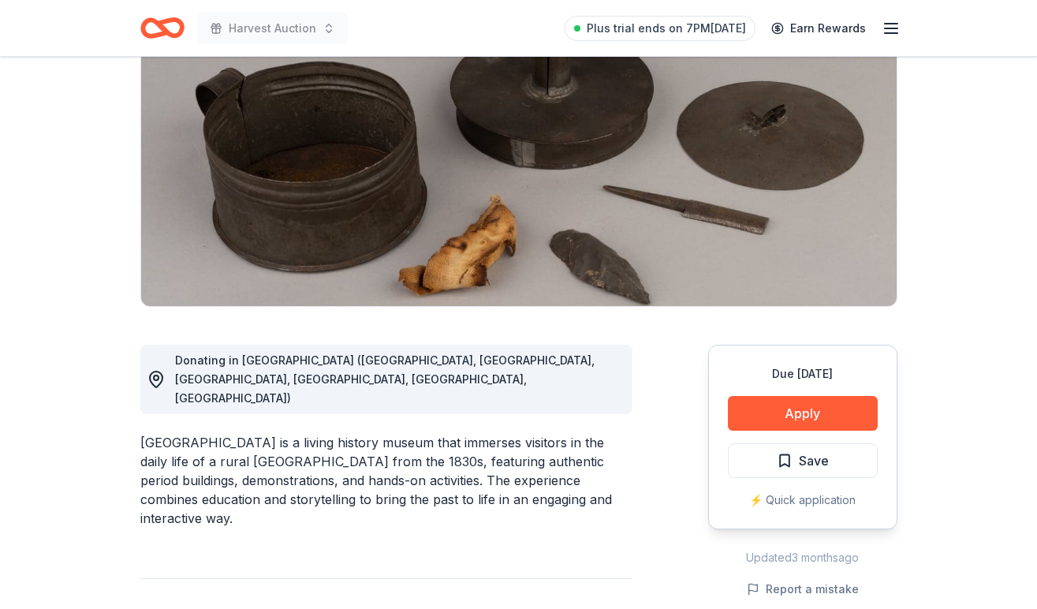
scroll to position [173, 0]
click at [771, 408] on button "Apply" at bounding box center [803, 412] width 150 height 35
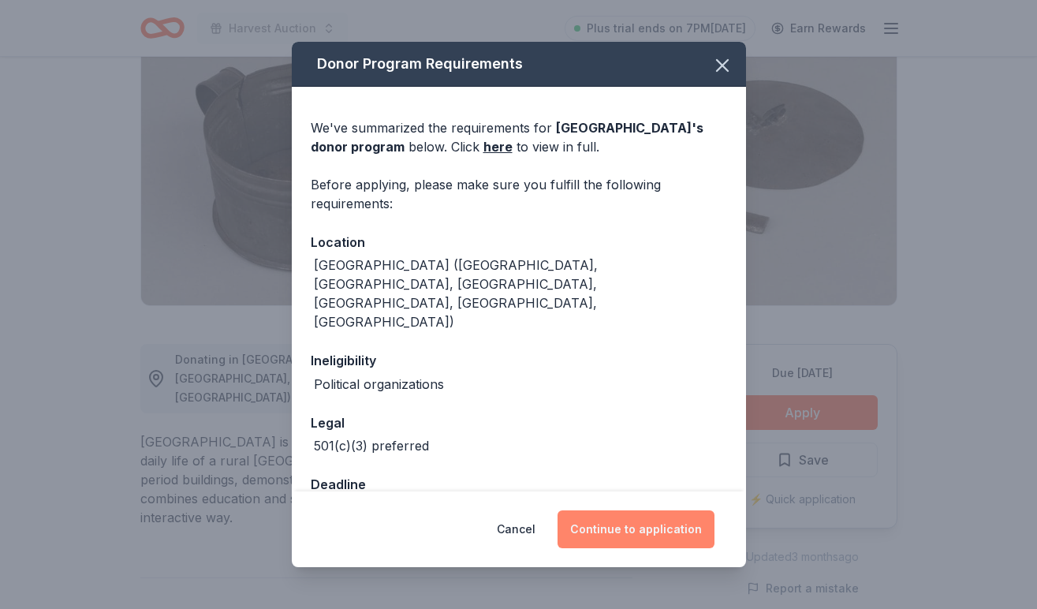
click at [661, 518] on button "Continue to application" at bounding box center [635, 529] width 157 height 38
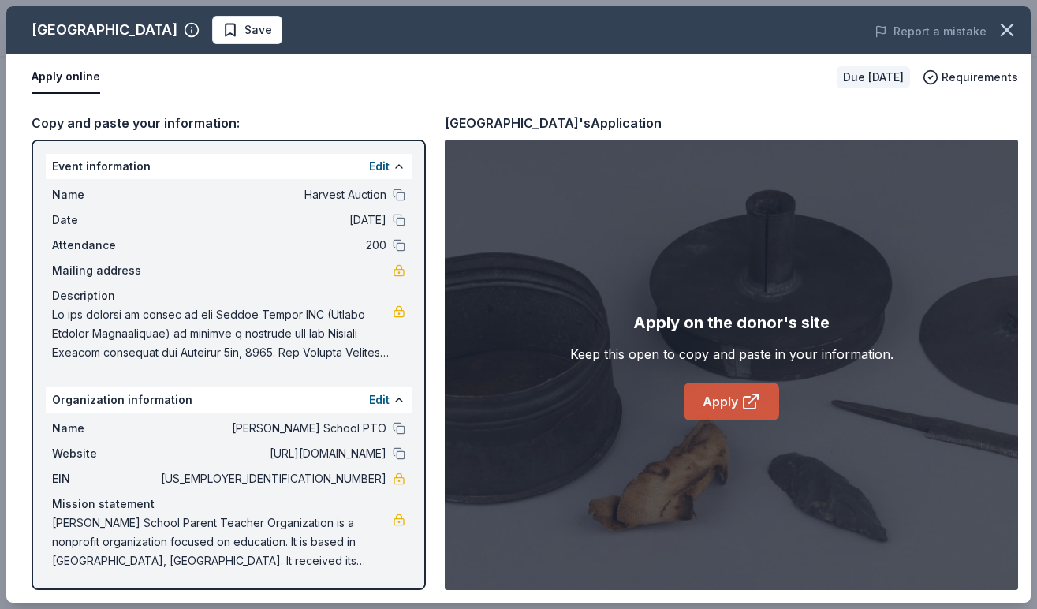
click at [721, 408] on link "Apply" at bounding box center [730, 401] width 95 height 38
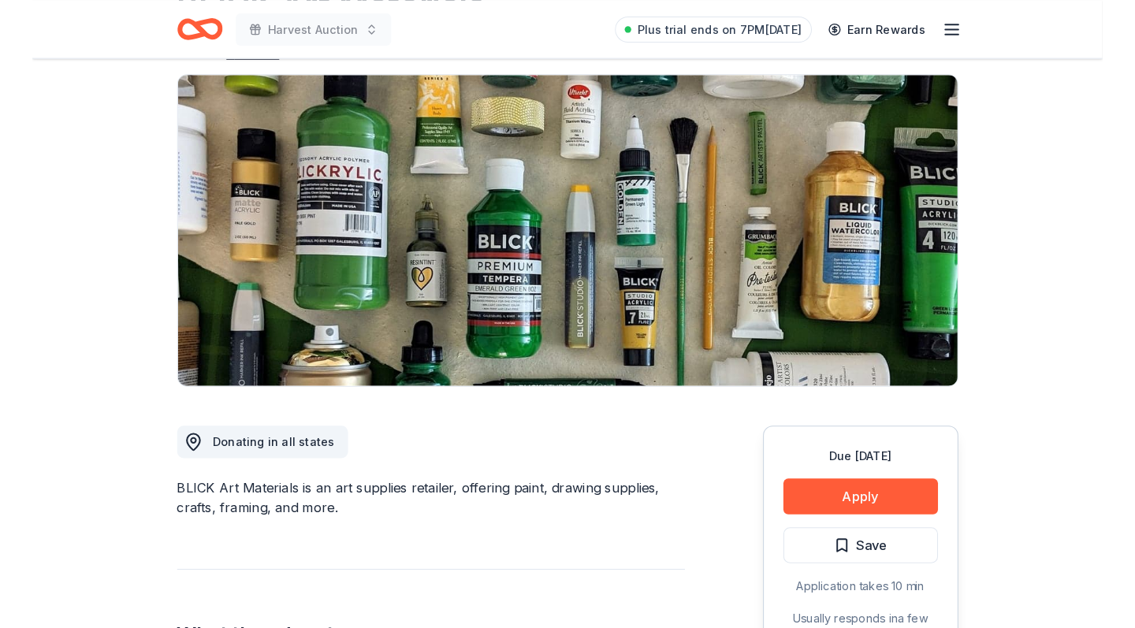
scroll to position [121, 0]
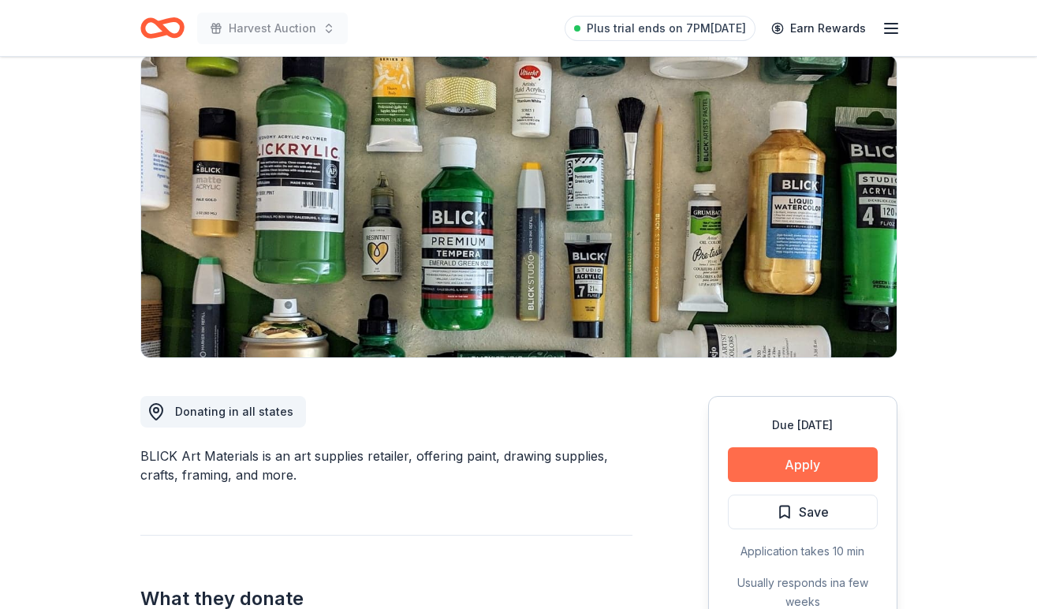
click at [806, 459] on button "Apply" at bounding box center [803, 464] width 150 height 35
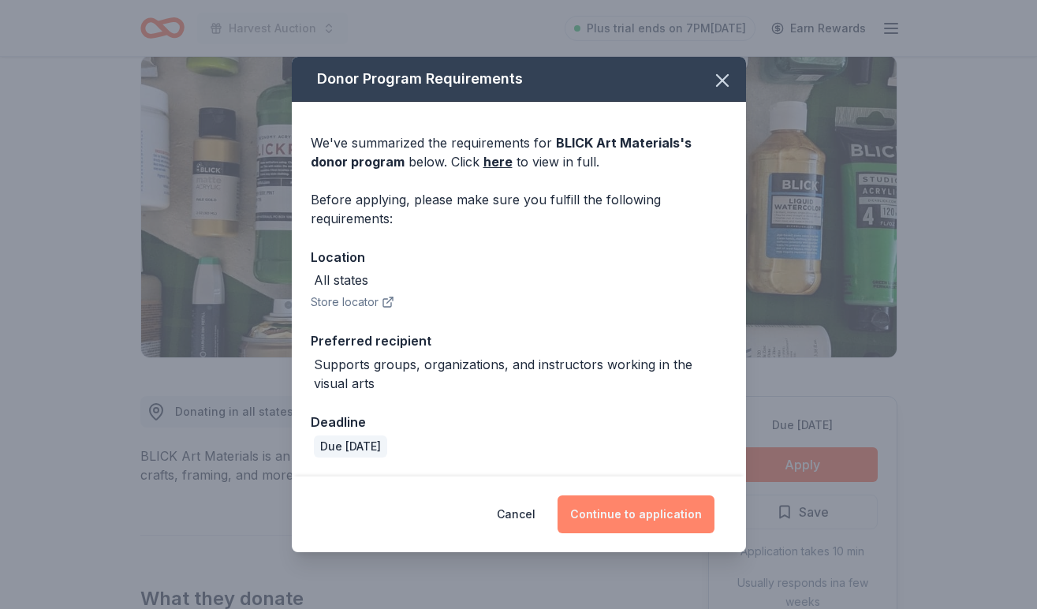
drag, startPoint x: 624, startPoint y: 534, endPoint x: 630, endPoint y: 523, distance: 12.3
click at [630, 523] on div "Cancel Continue to application" at bounding box center [519, 514] width 454 height 76
click at [630, 518] on button "Continue to application" at bounding box center [635, 514] width 157 height 38
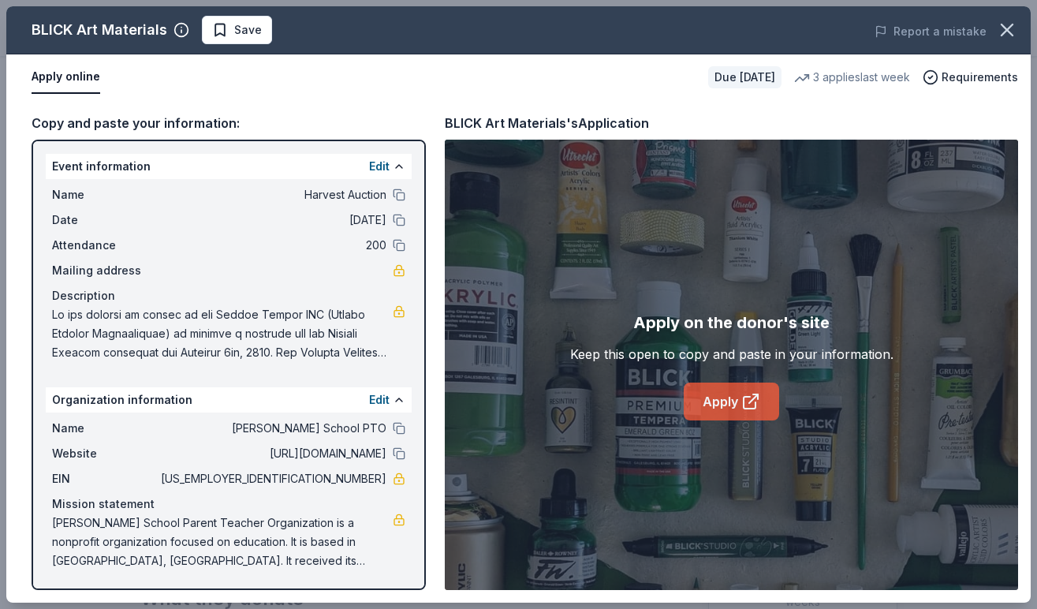
click at [732, 397] on link "Apply" at bounding box center [730, 401] width 95 height 38
